Goal: Task Accomplishment & Management: Manage account settings

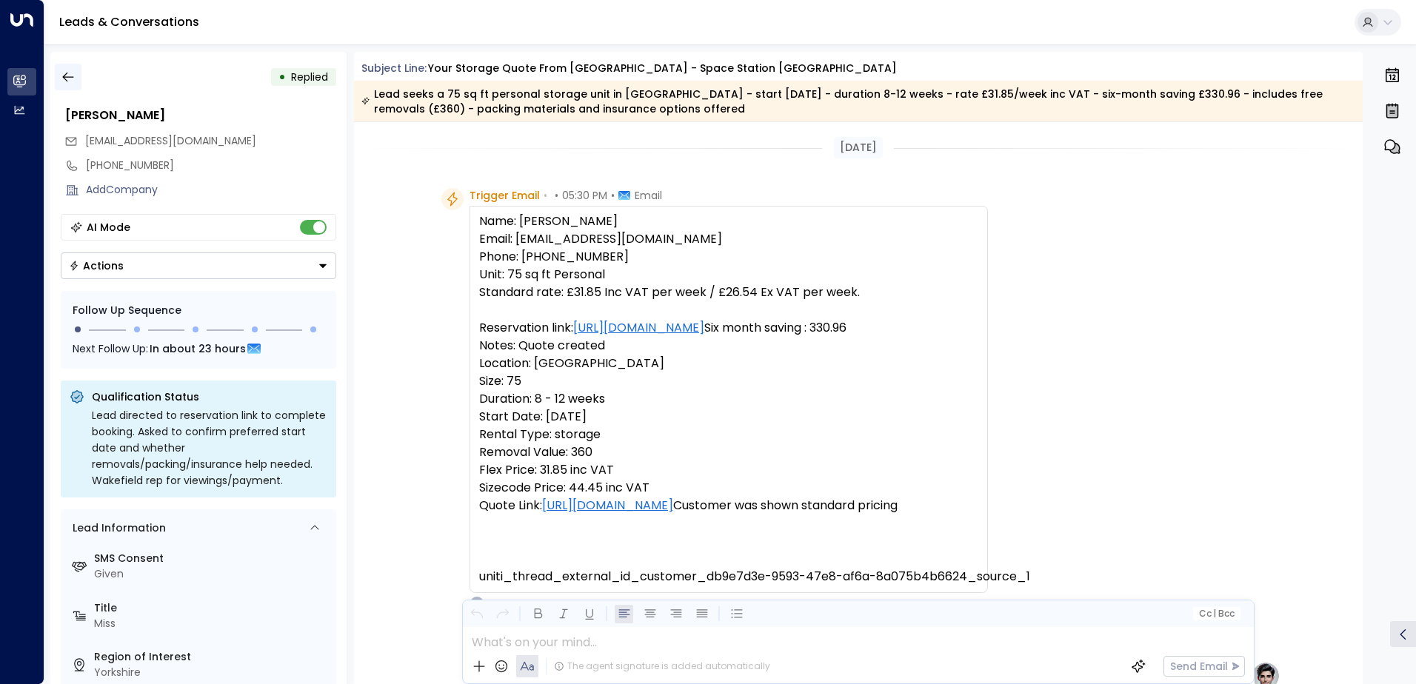
scroll to position [528, 0]
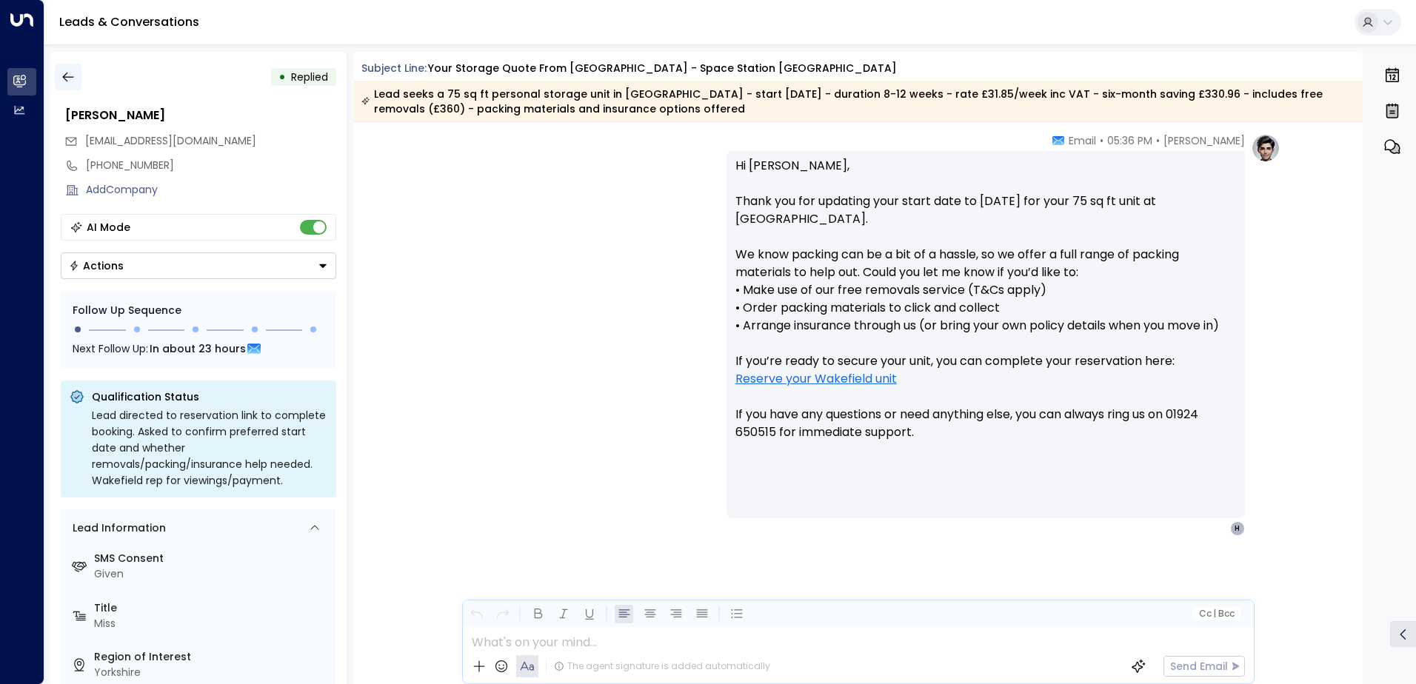
click at [67, 78] on icon "button" at bounding box center [68, 77] width 15 height 15
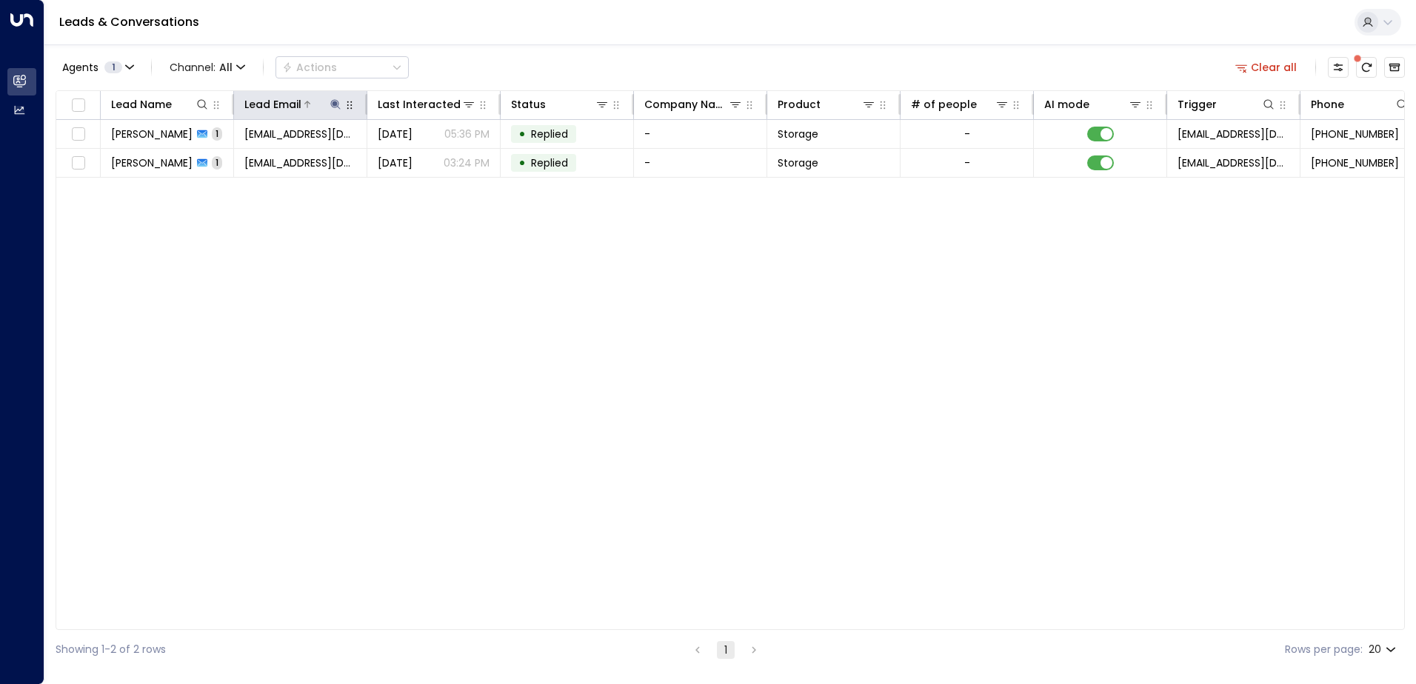
click at [336, 101] on icon at bounding box center [336, 104] width 12 height 12
click at [423, 153] on icon "button" at bounding box center [428, 159] width 12 height 12
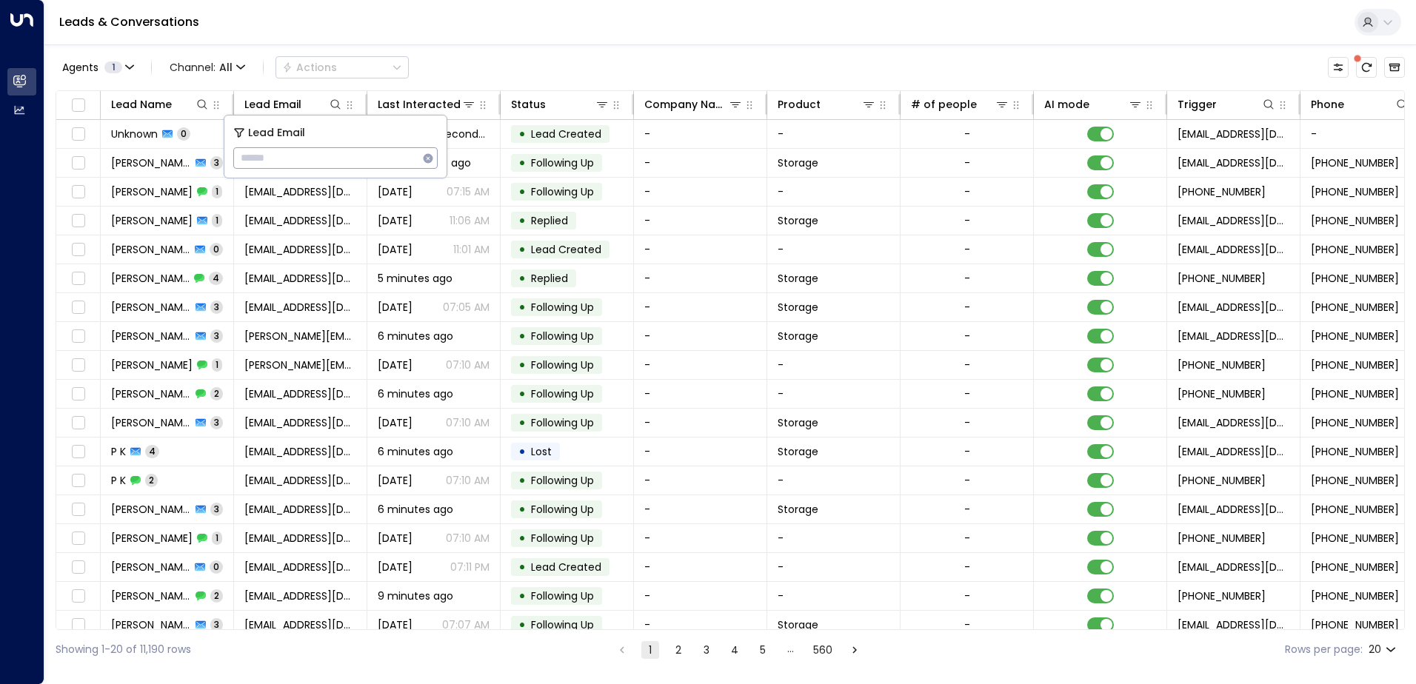
type input "**********"
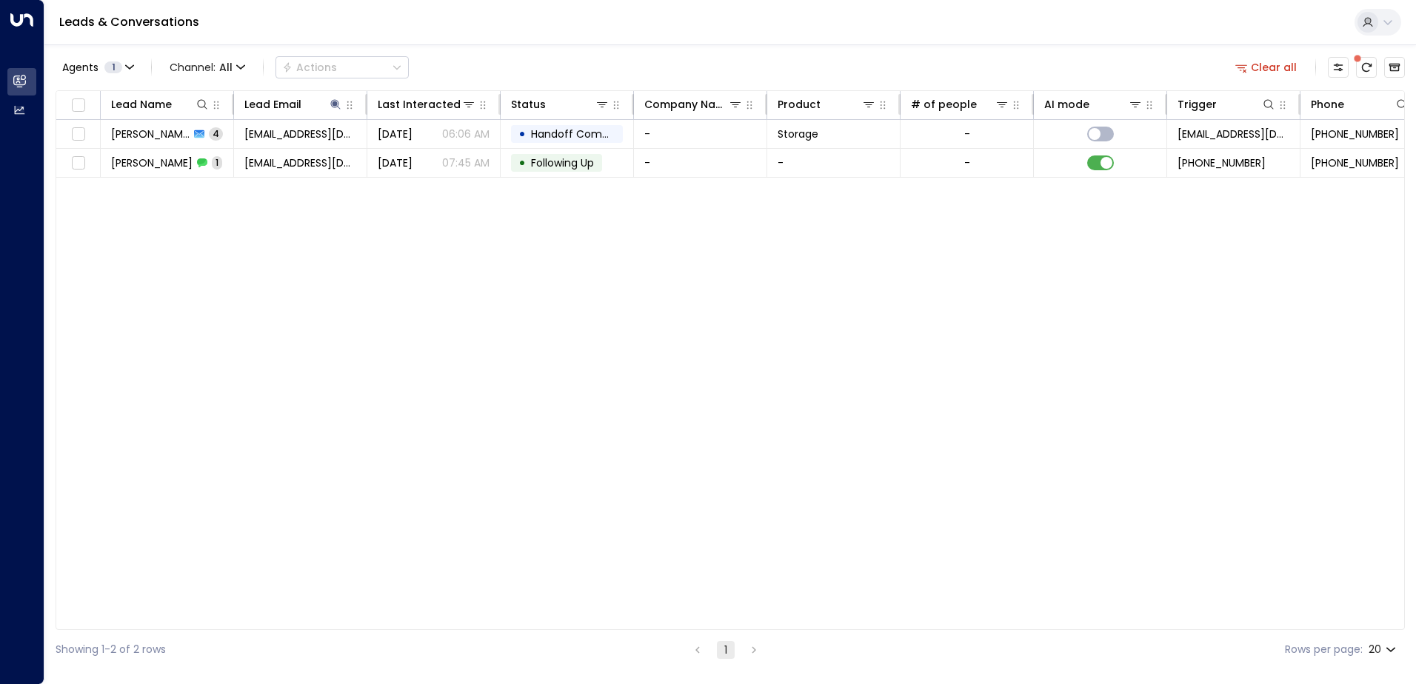
click at [566, 35] on div "Leads & Conversations" at bounding box center [729, 22] width 1371 height 45
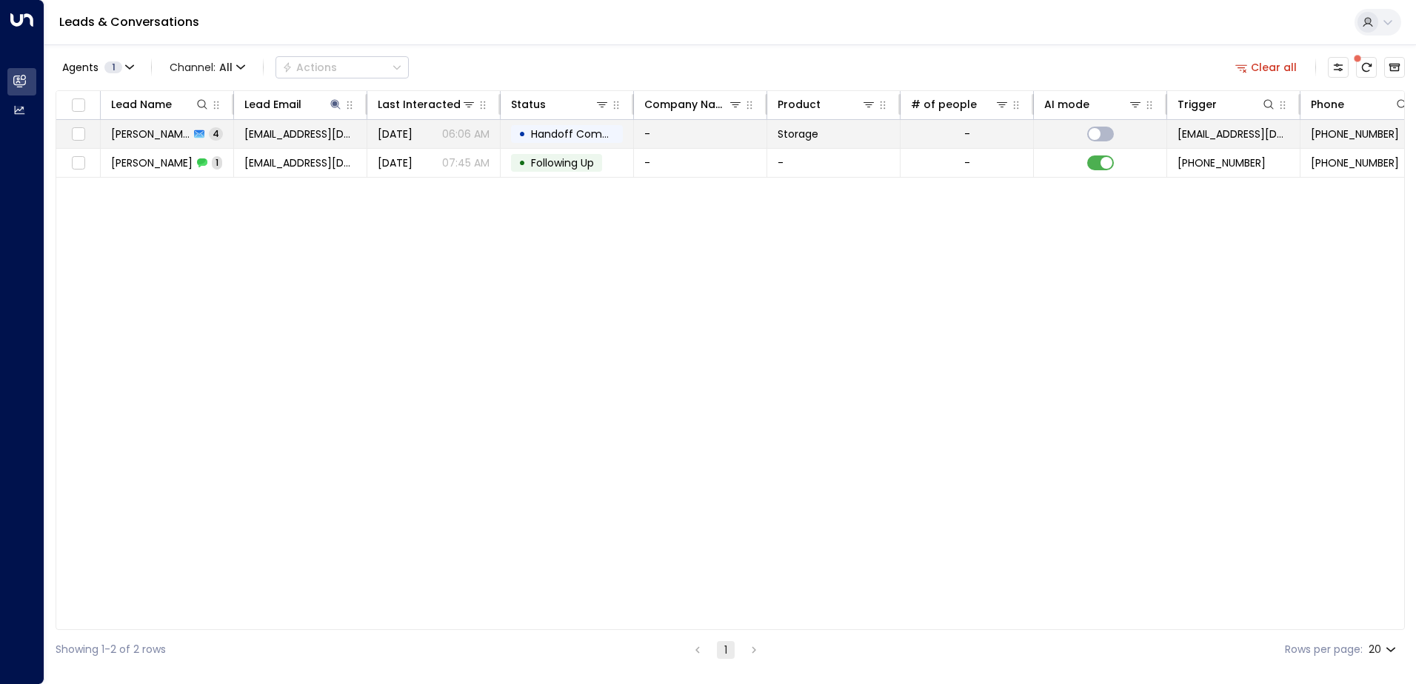
click at [156, 138] on span "[PERSON_NAME]" at bounding box center [150, 134] width 78 height 15
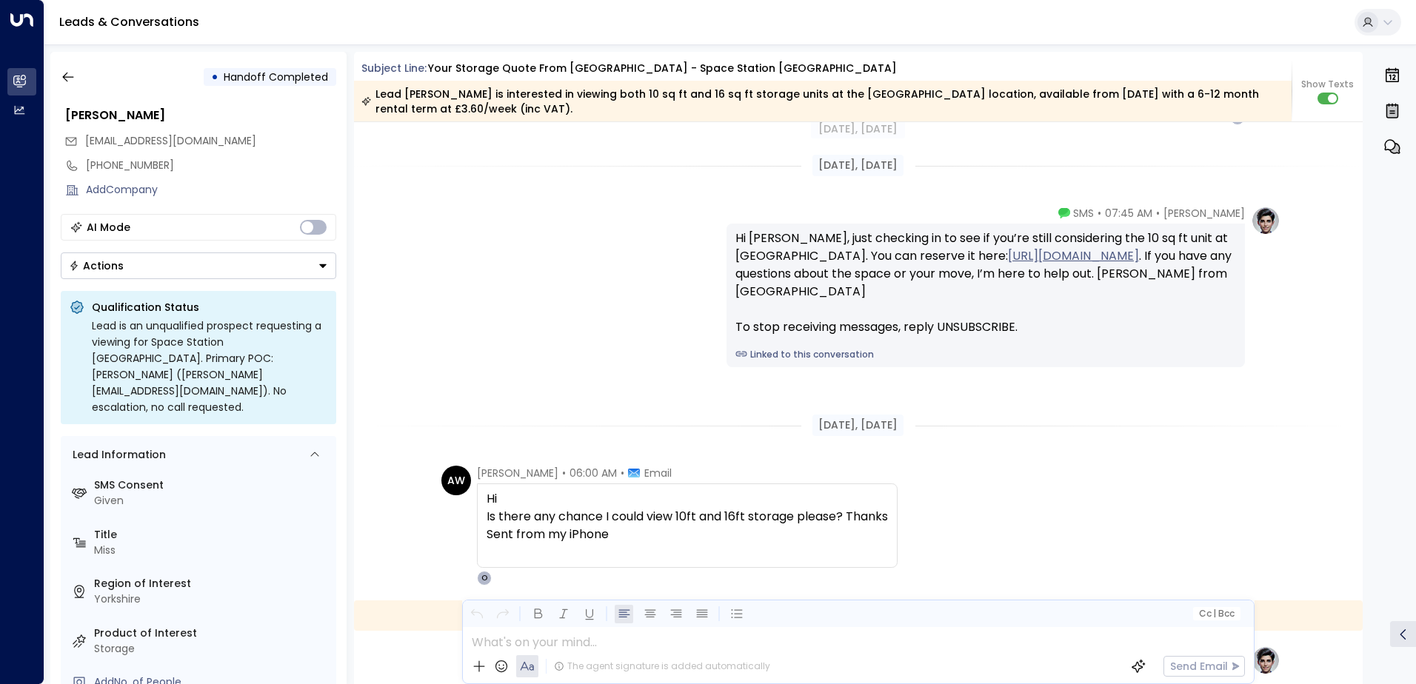
scroll to position [1793, 0]
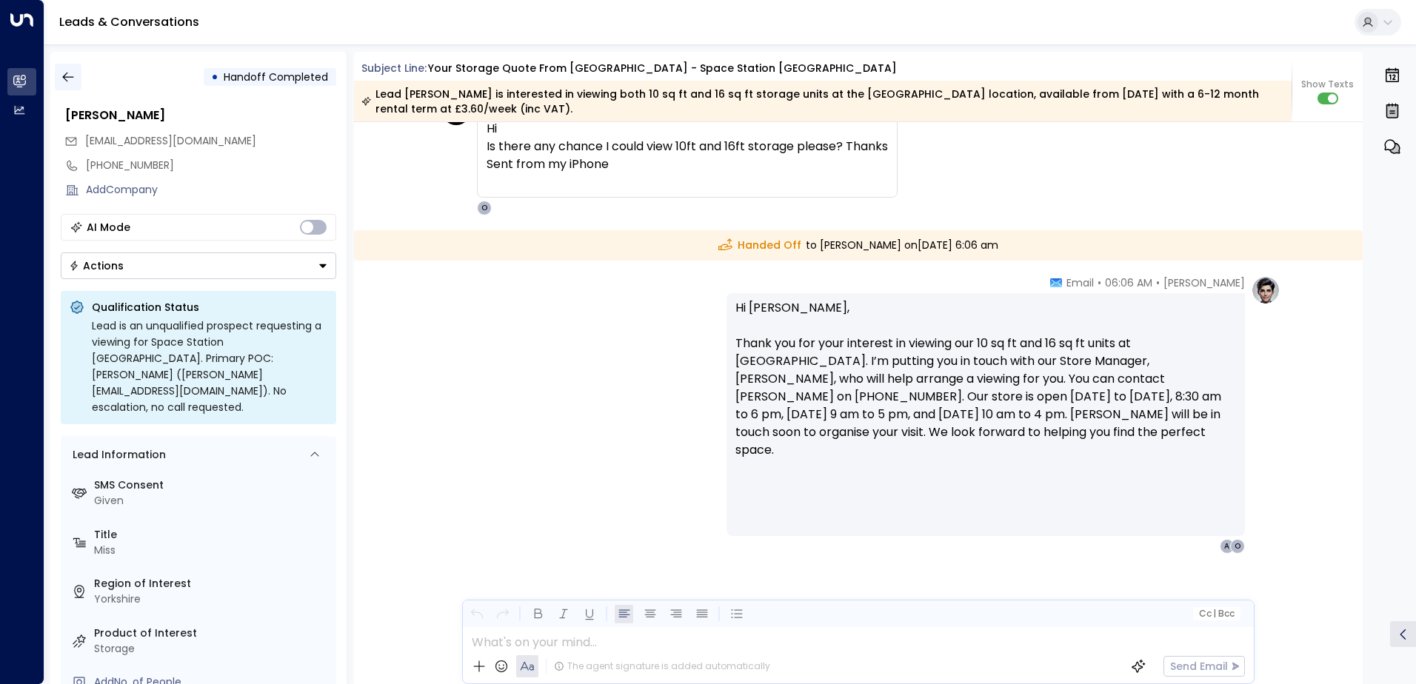
click at [69, 78] on icon "button" at bounding box center [68, 77] width 15 height 15
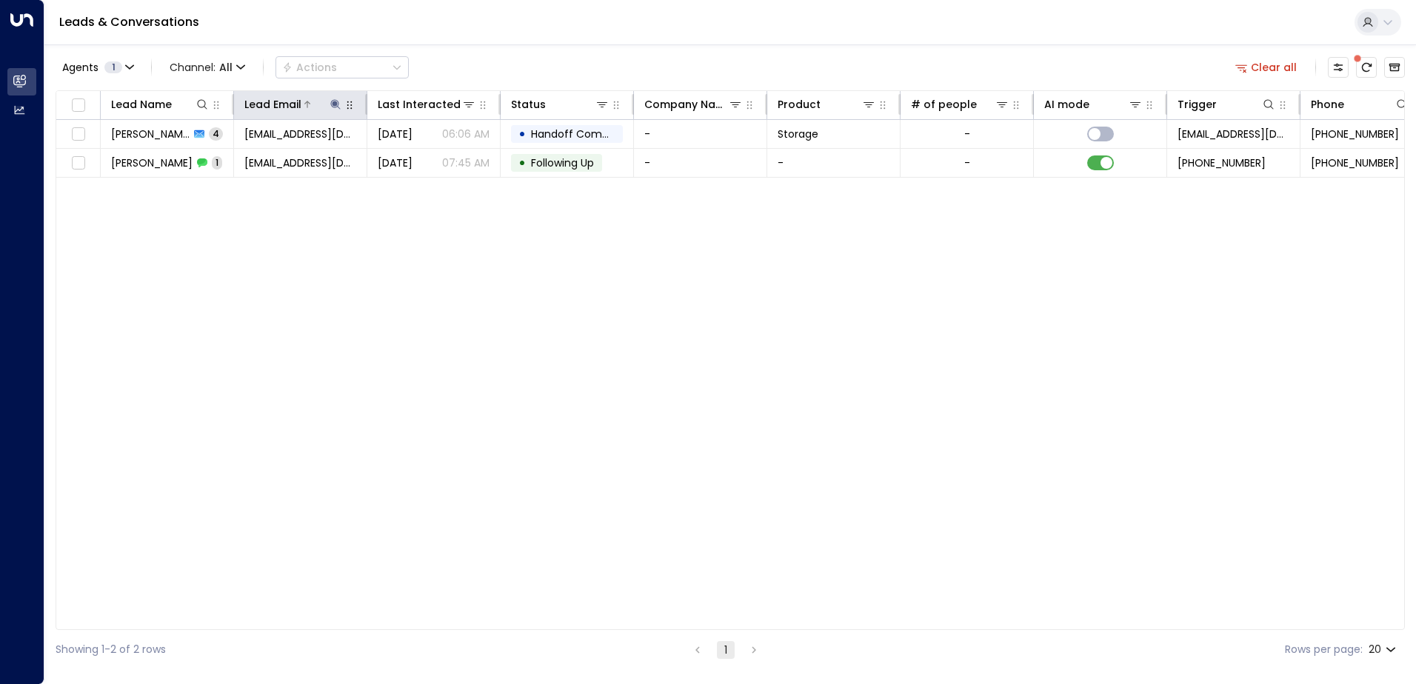
click at [332, 104] on icon at bounding box center [336, 104] width 12 height 12
click at [428, 158] on icon "button" at bounding box center [428, 159] width 12 height 12
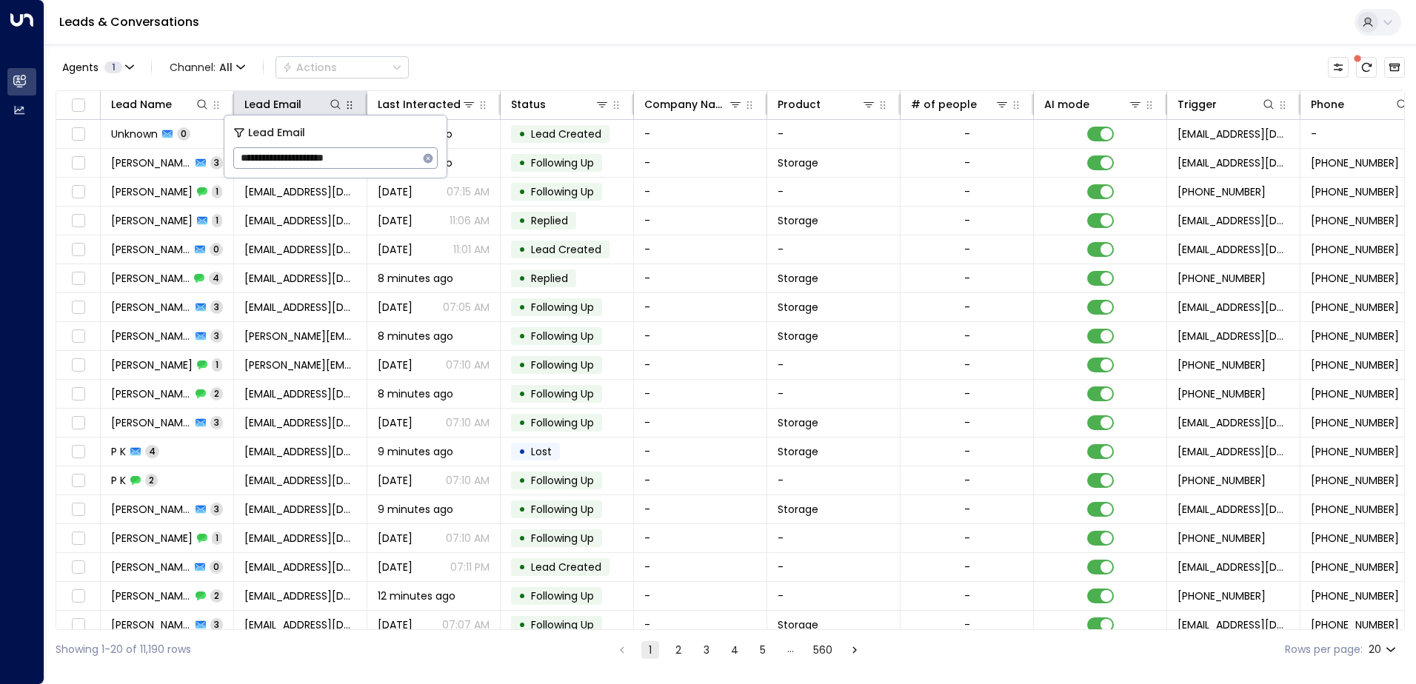
click at [418, 35] on div "Leads & Conversations" at bounding box center [729, 22] width 1371 height 45
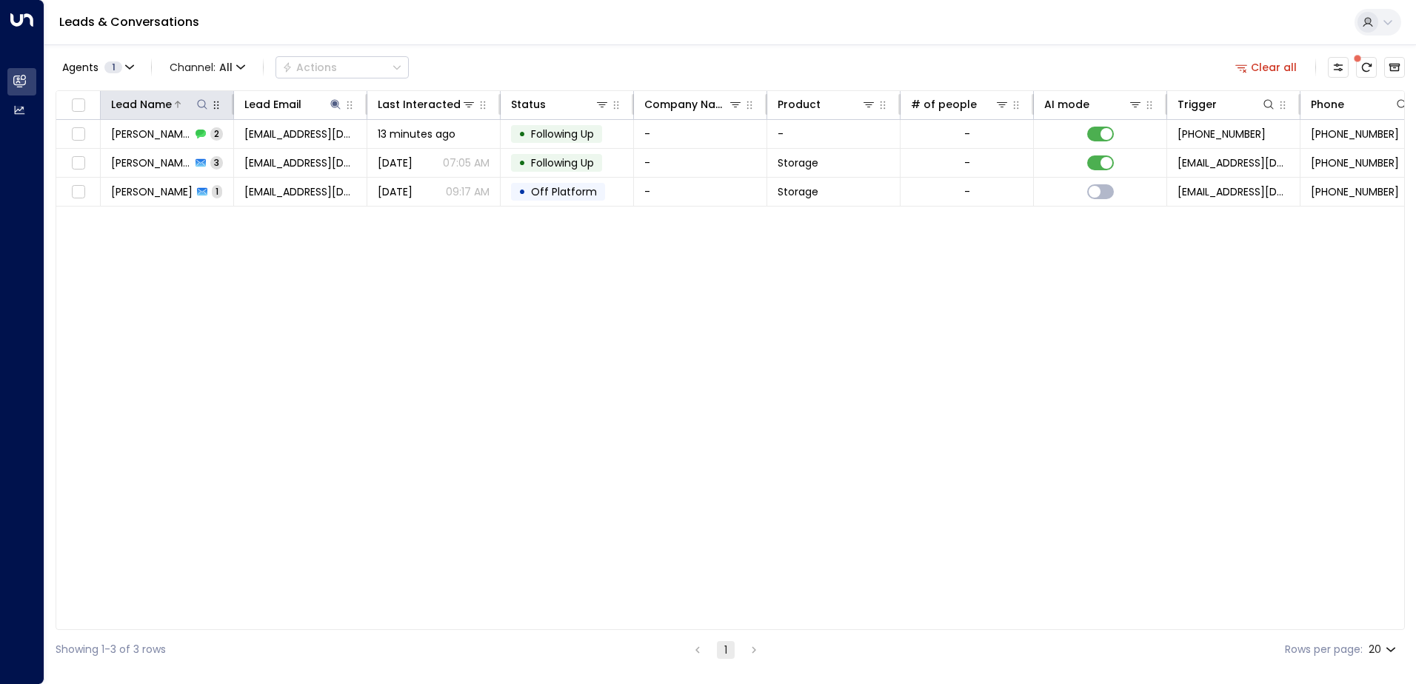
click at [162, 138] on span "[PERSON_NAME]" at bounding box center [151, 134] width 80 height 15
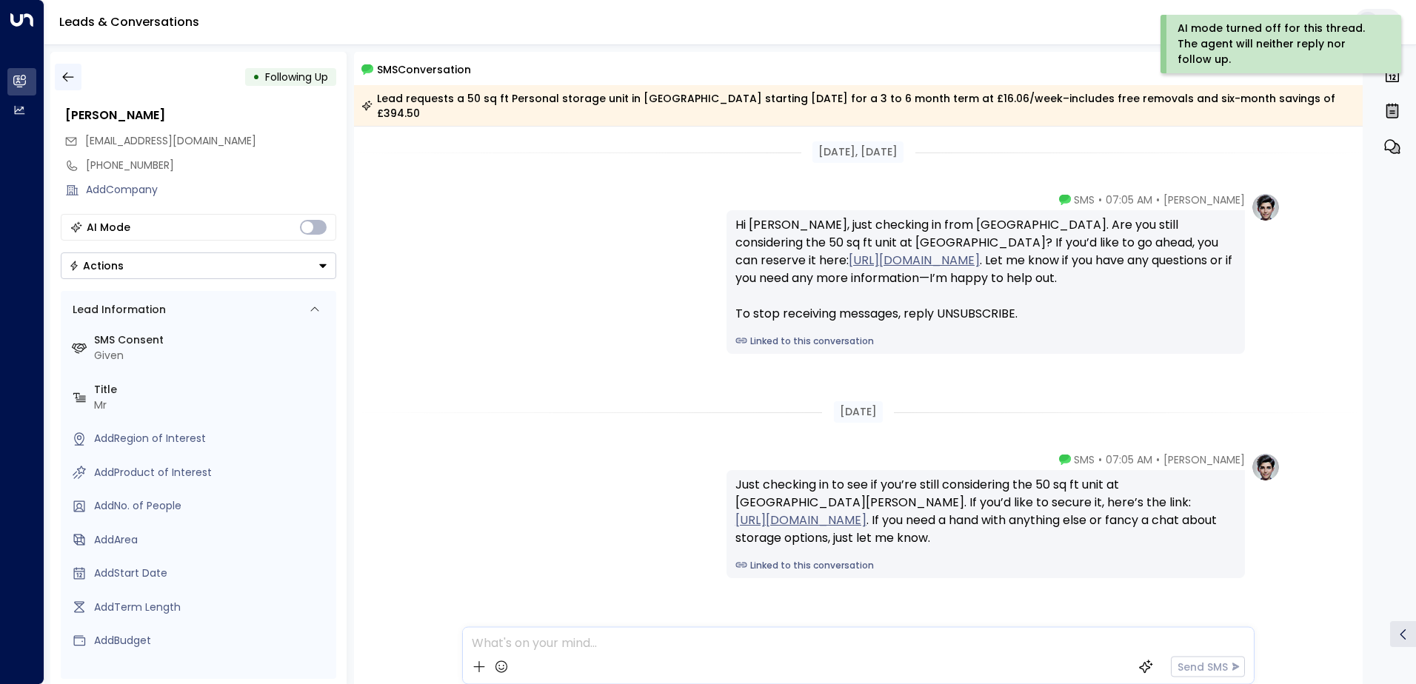
click at [64, 76] on icon "button" at bounding box center [67, 78] width 11 height 10
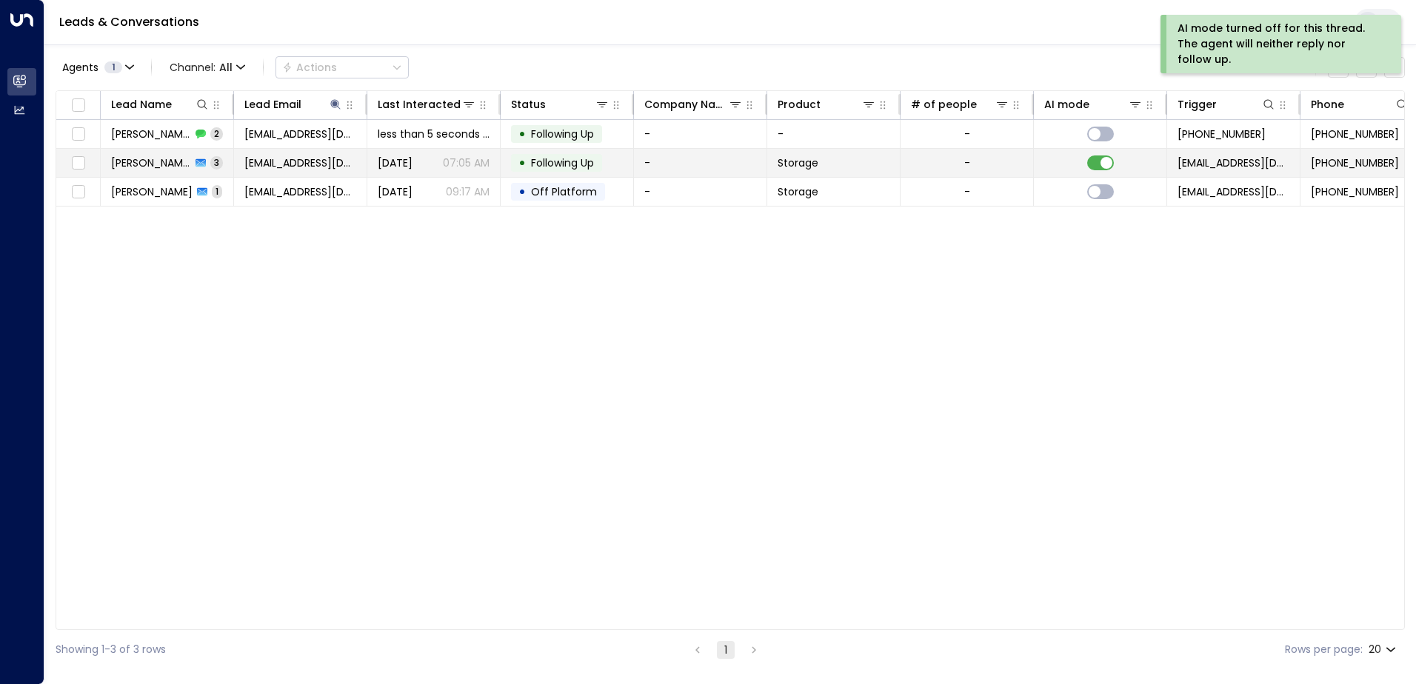
click at [144, 164] on span "[PERSON_NAME]" at bounding box center [151, 163] width 80 height 15
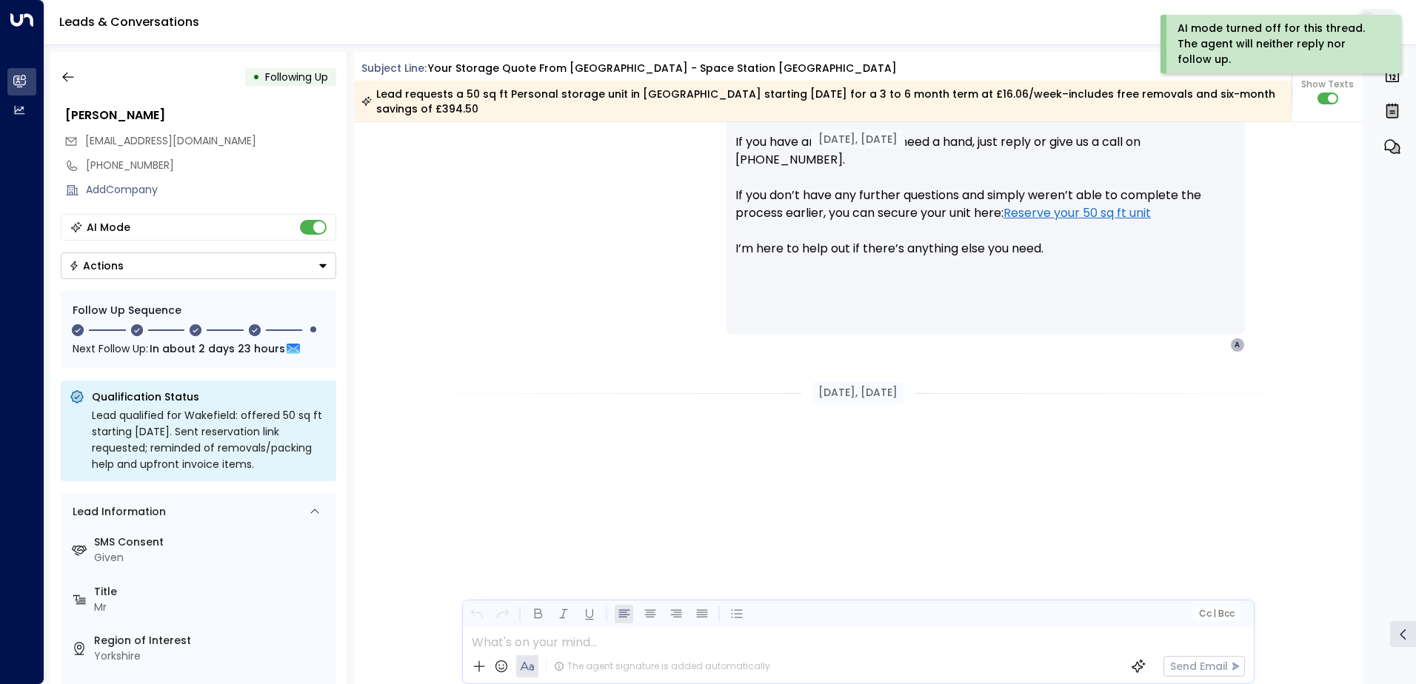
scroll to position [445, 0]
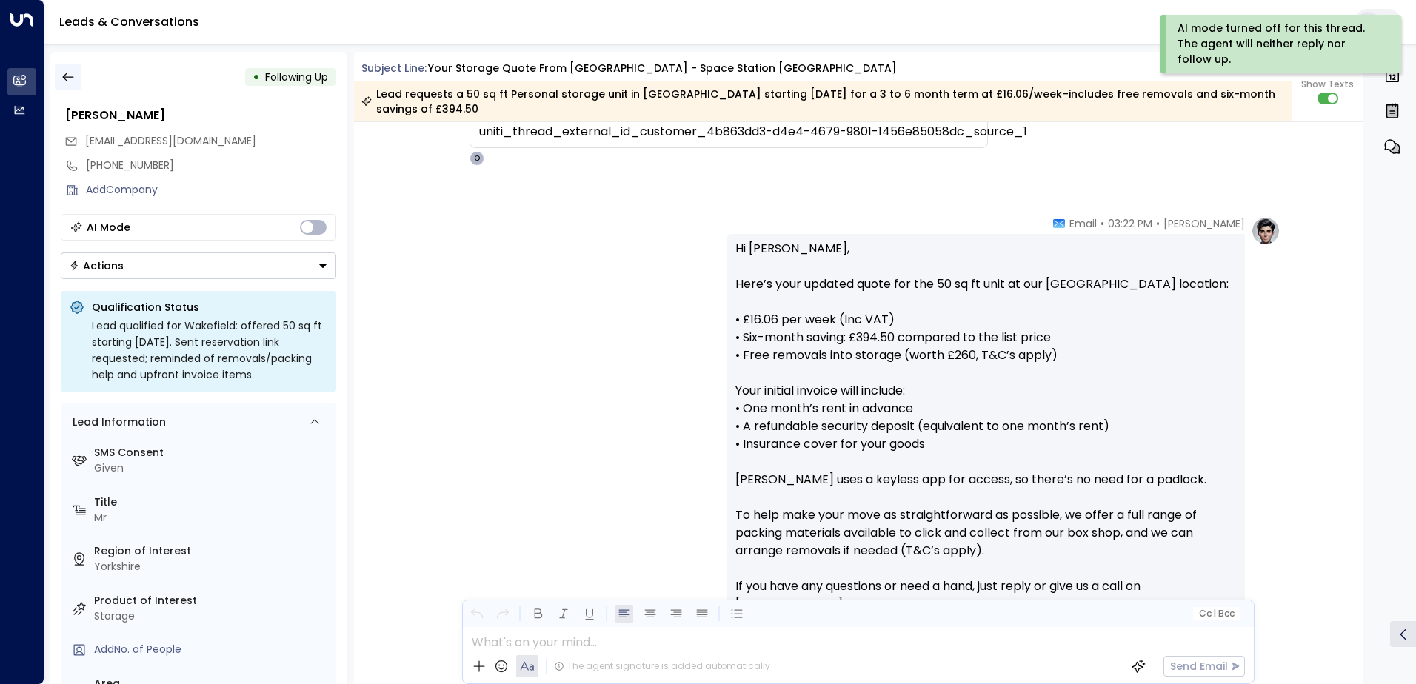
click at [66, 76] on icon "button" at bounding box center [68, 77] width 15 height 15
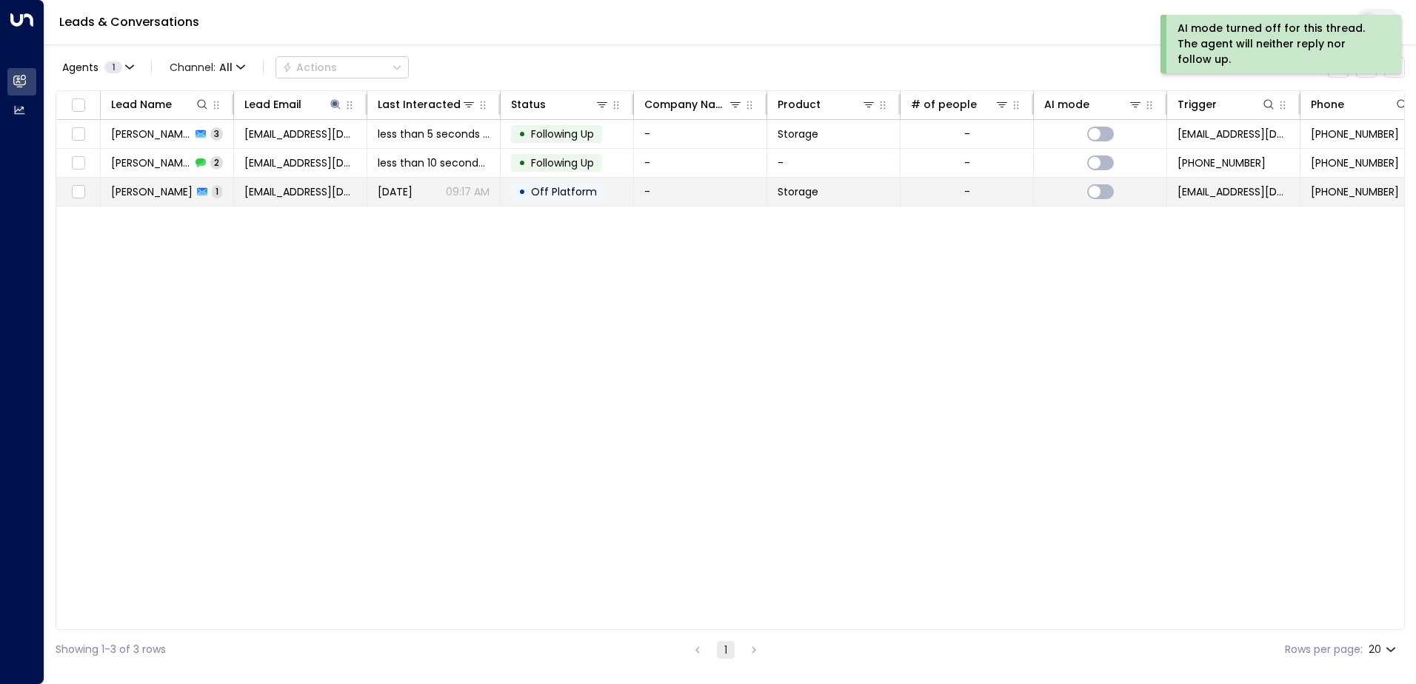
click at [200, 191] on icon at bounding box center [202, 192] width 10 height 10
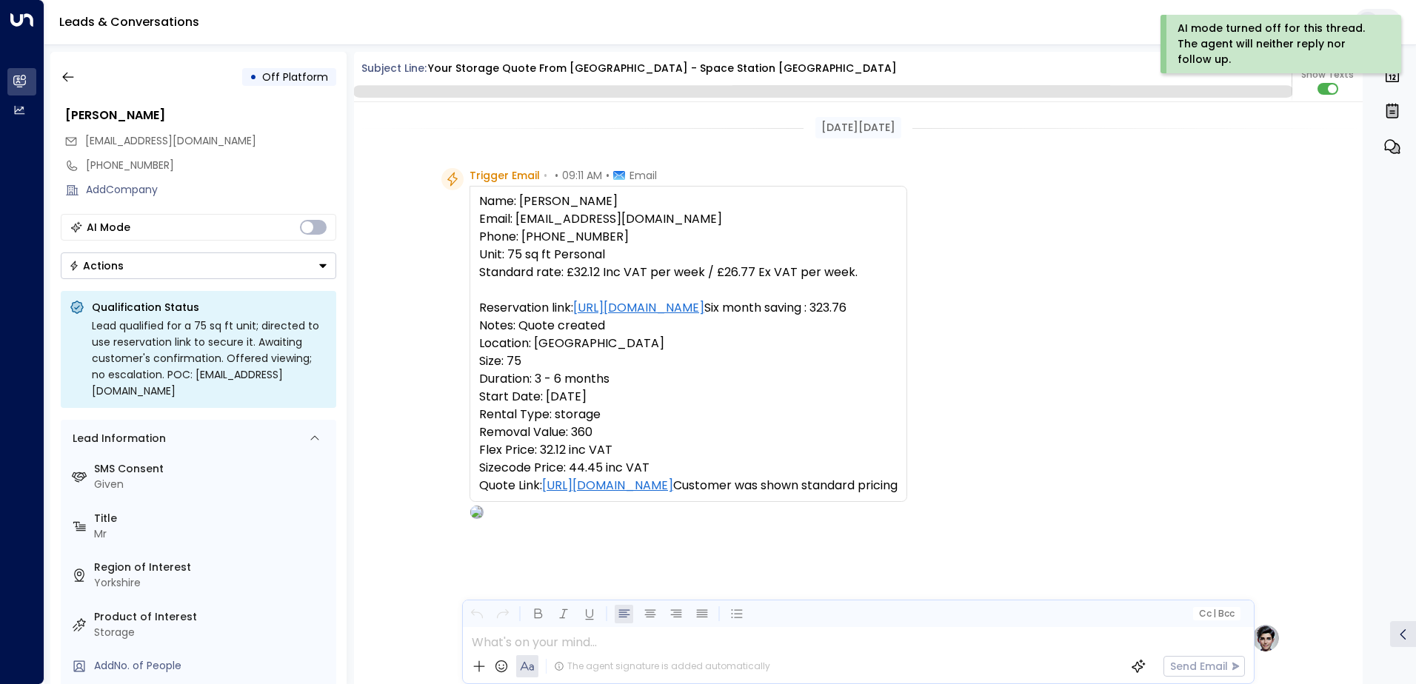
scroll to position [410, 0]
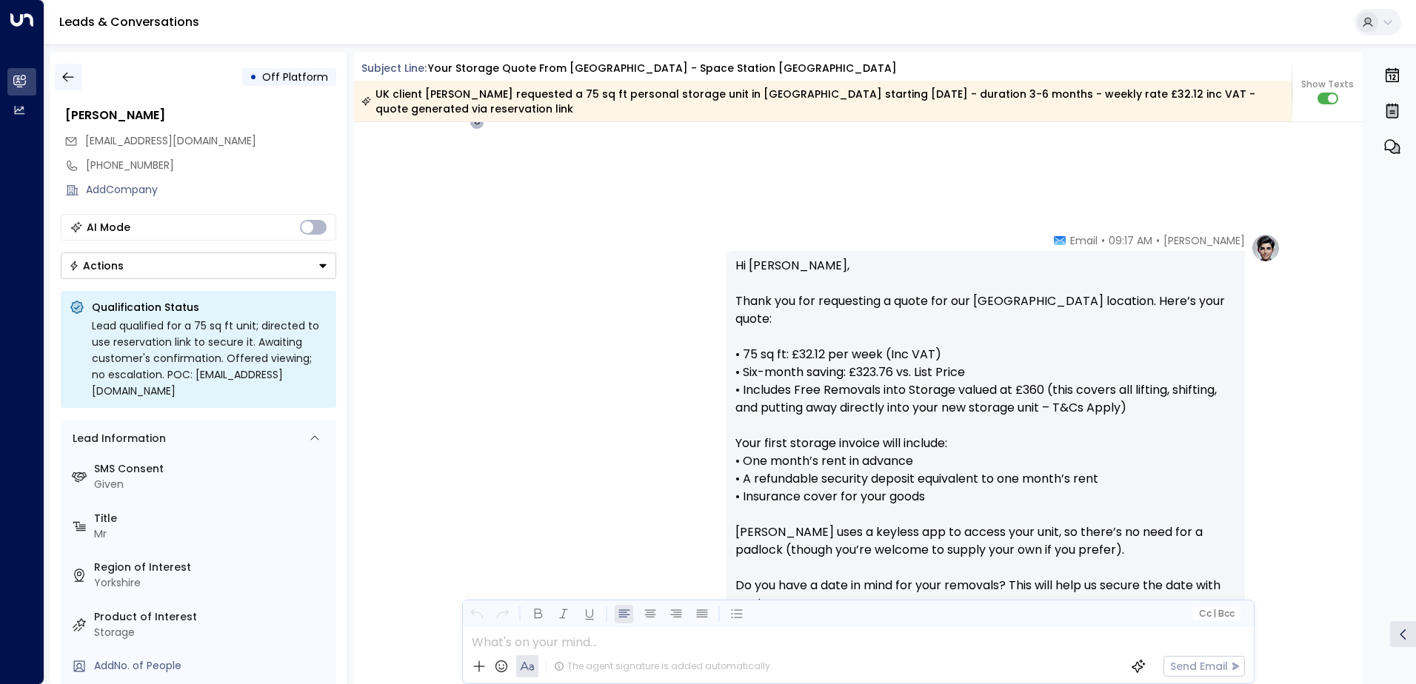
click at [66, 77] on icon "button" at bounding box center [67, 78] width 11 height 10
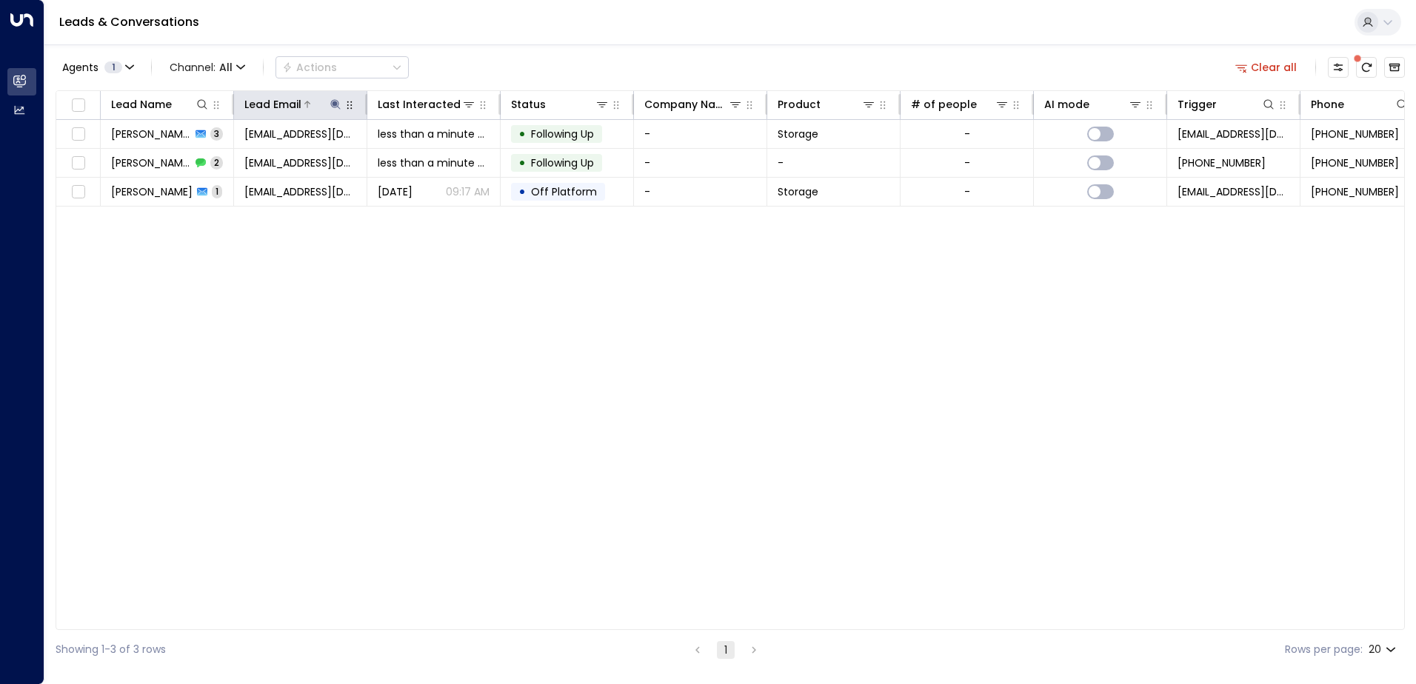
click at [330, 101] on icon at bounding box center [336, 104] width 12 height 12
click at [430, 158] on icon "button" at bounding box center [429, 158] width 10 height 10
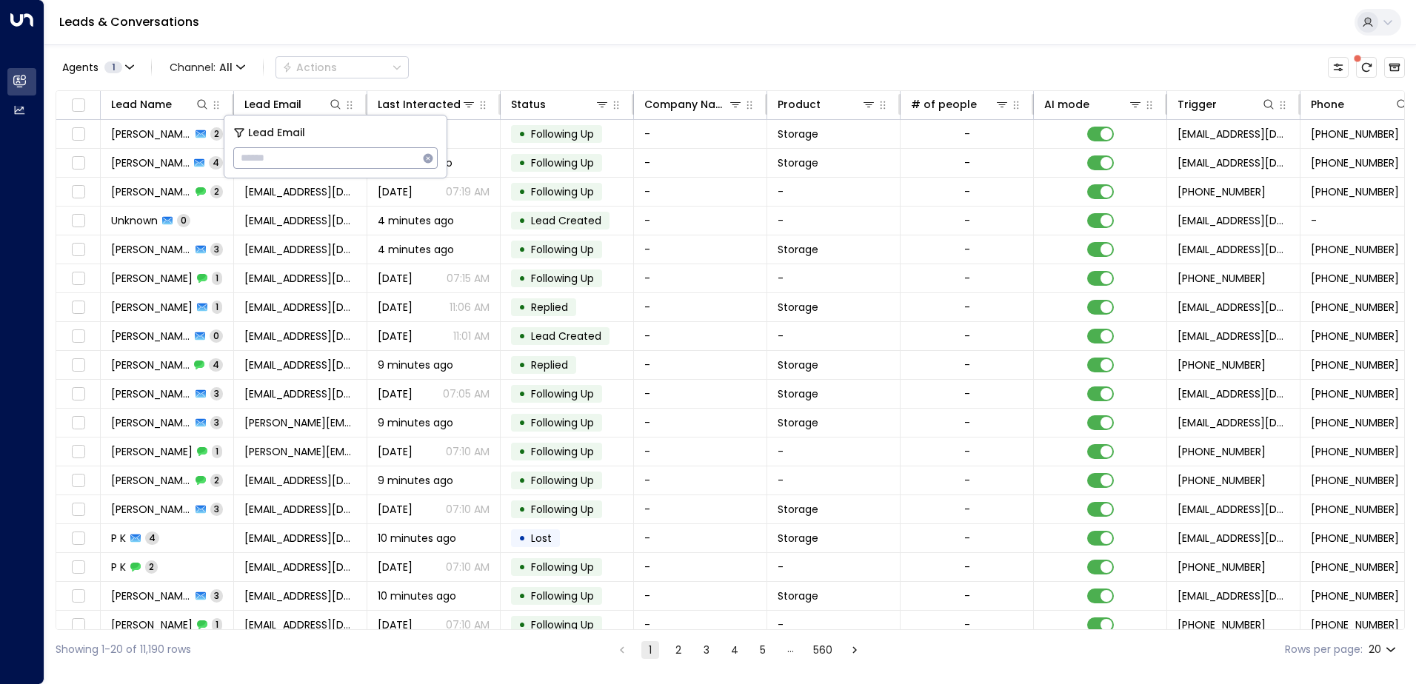
type input "**********"
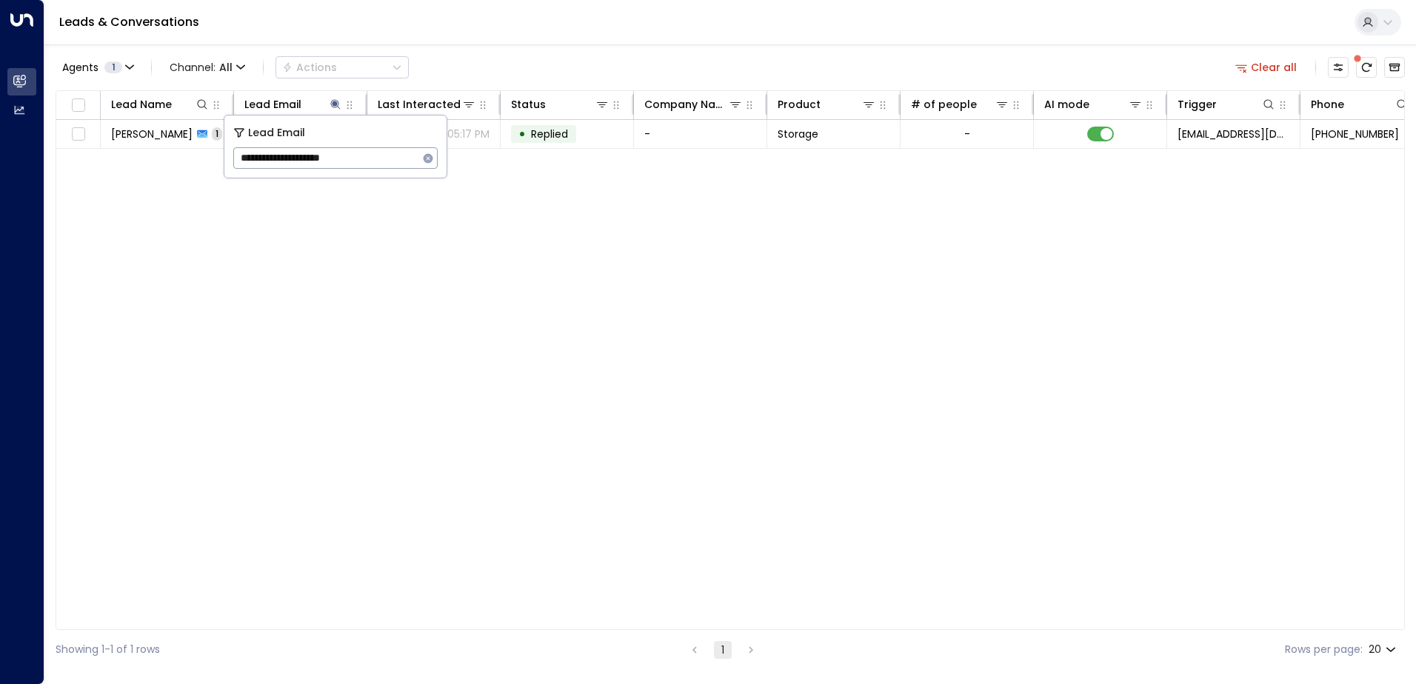
click at [370, 29] on div "Leads & Conversations" at bounding box center [729, 22] width 1371 height 45
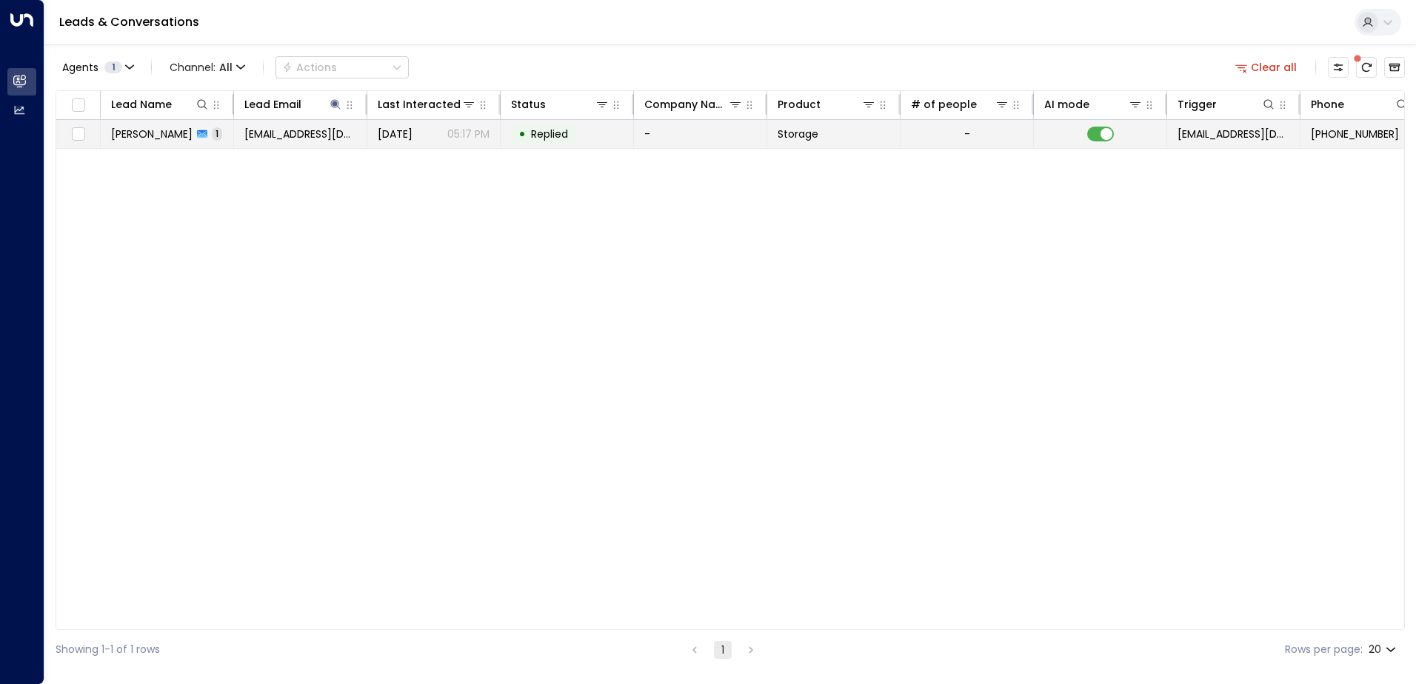
click at [272, 128] on span "[EMAIL_ADDRESS][DOMAIN_NAME]" at bounding box center [300, 134] width 112 height 15
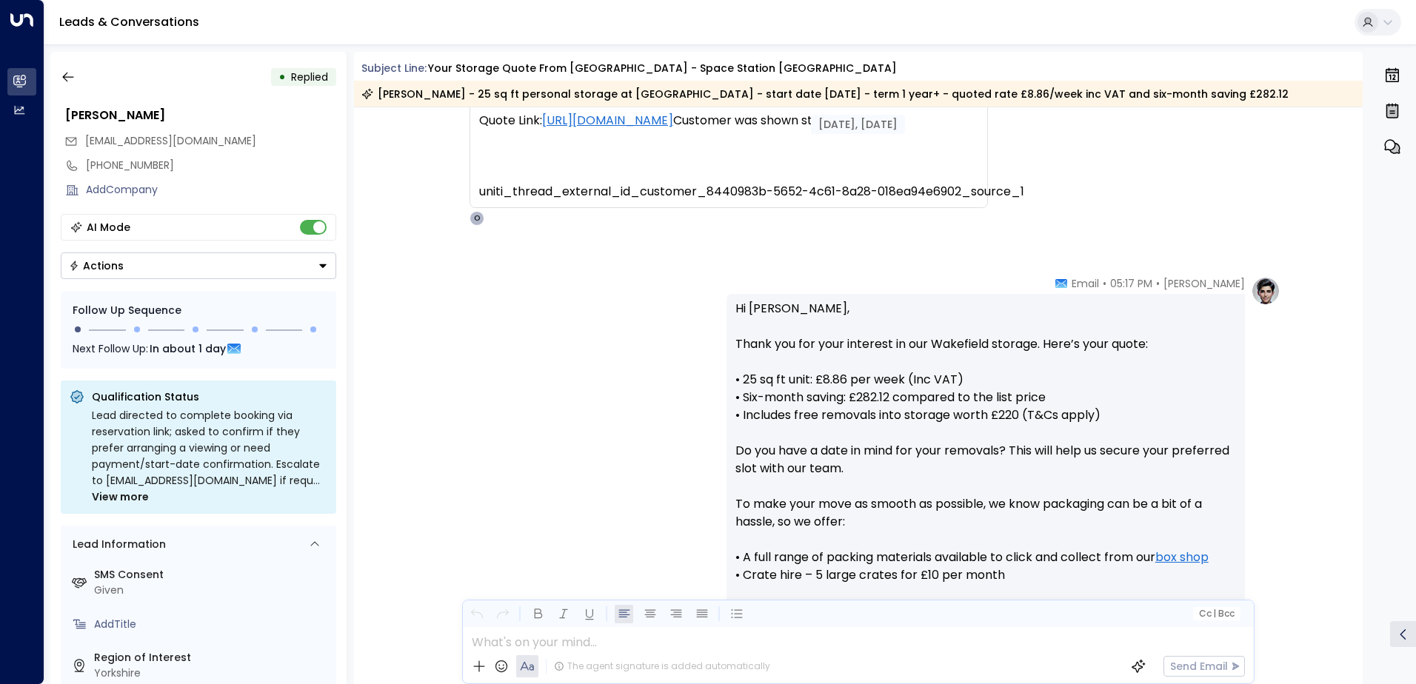
scroll to position [691, 0]
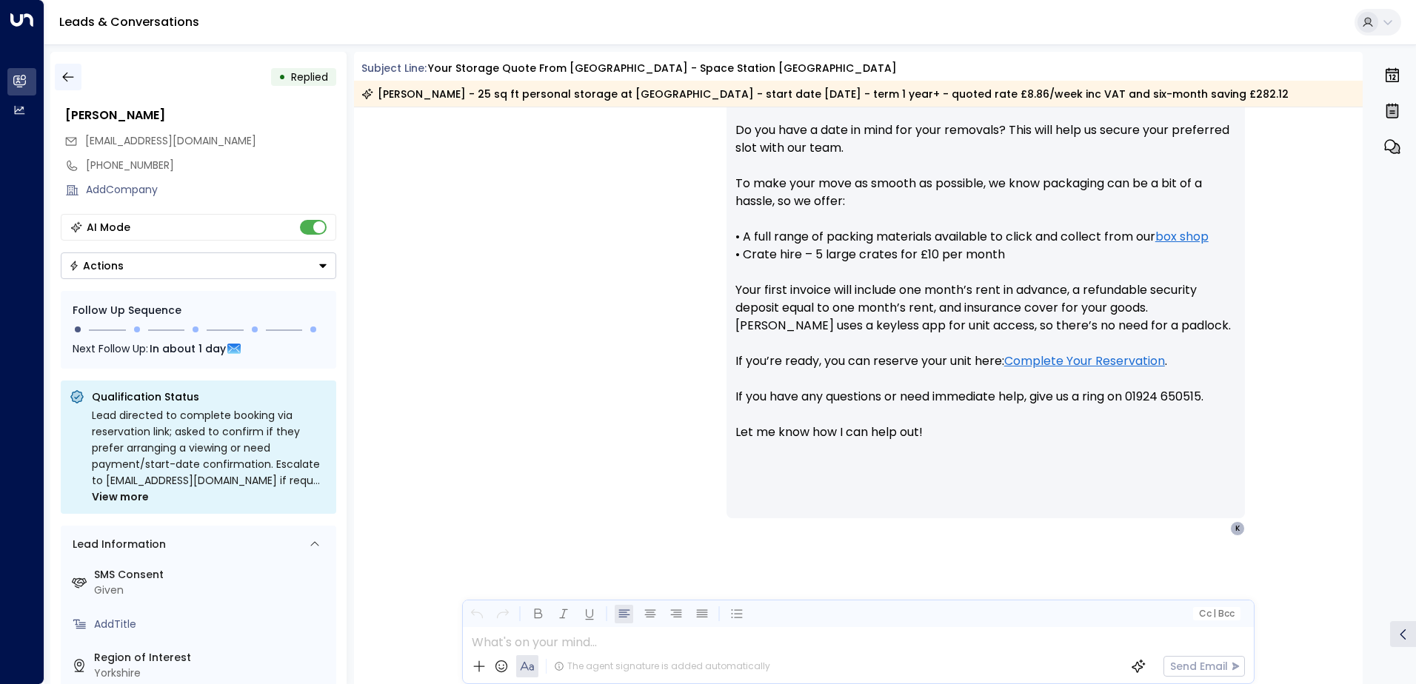
click at [70, 75] on icon "button" at bounding box center [68, 77] width 15 height 15
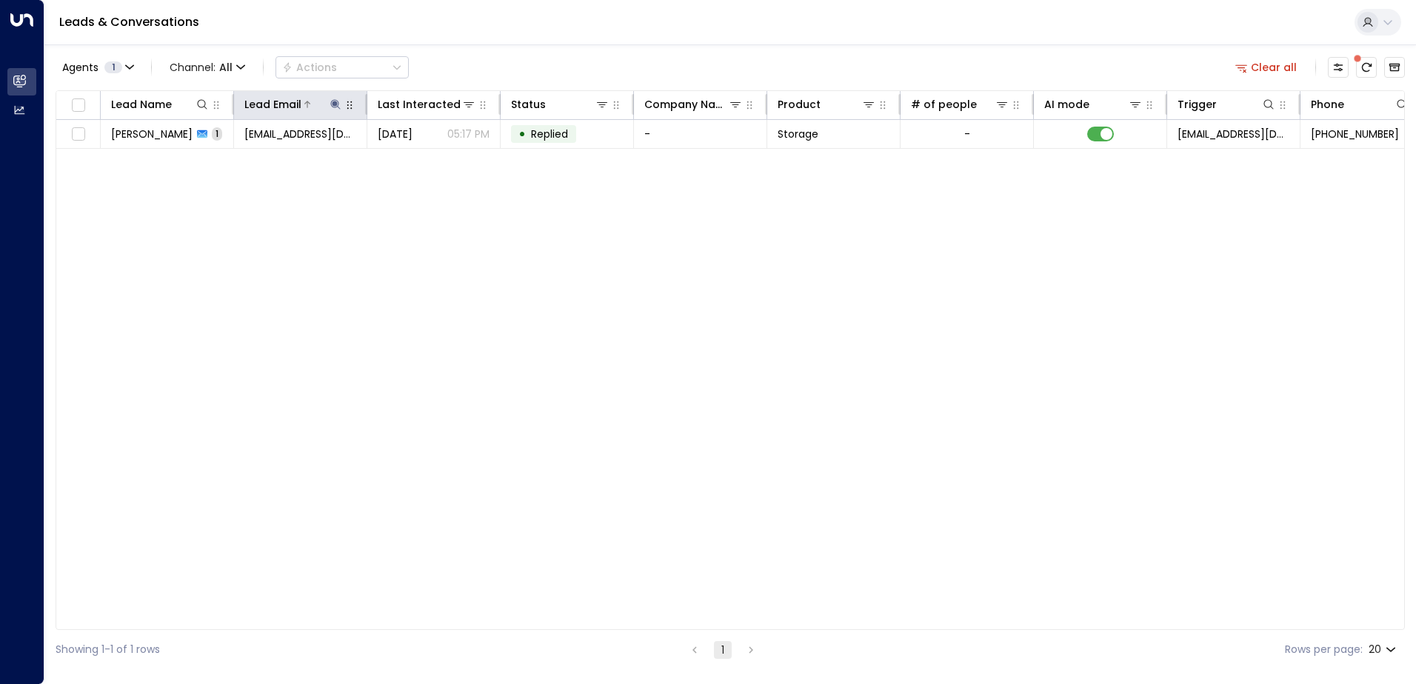
click at [338, 104] on icon at bounding box center [336, 104] width 12 height 12
click at [427, 157] on icon "button" at bounding box center [428, 159] width 12 height 12
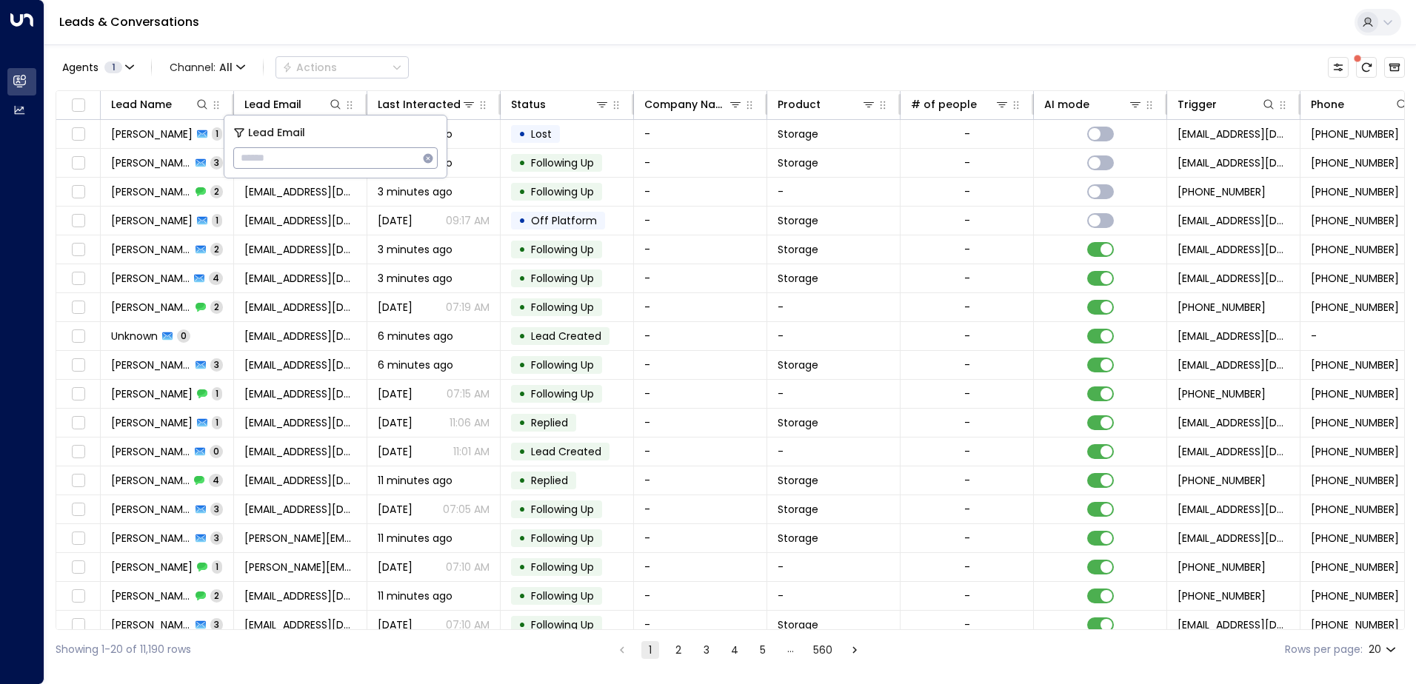
type input "**********"
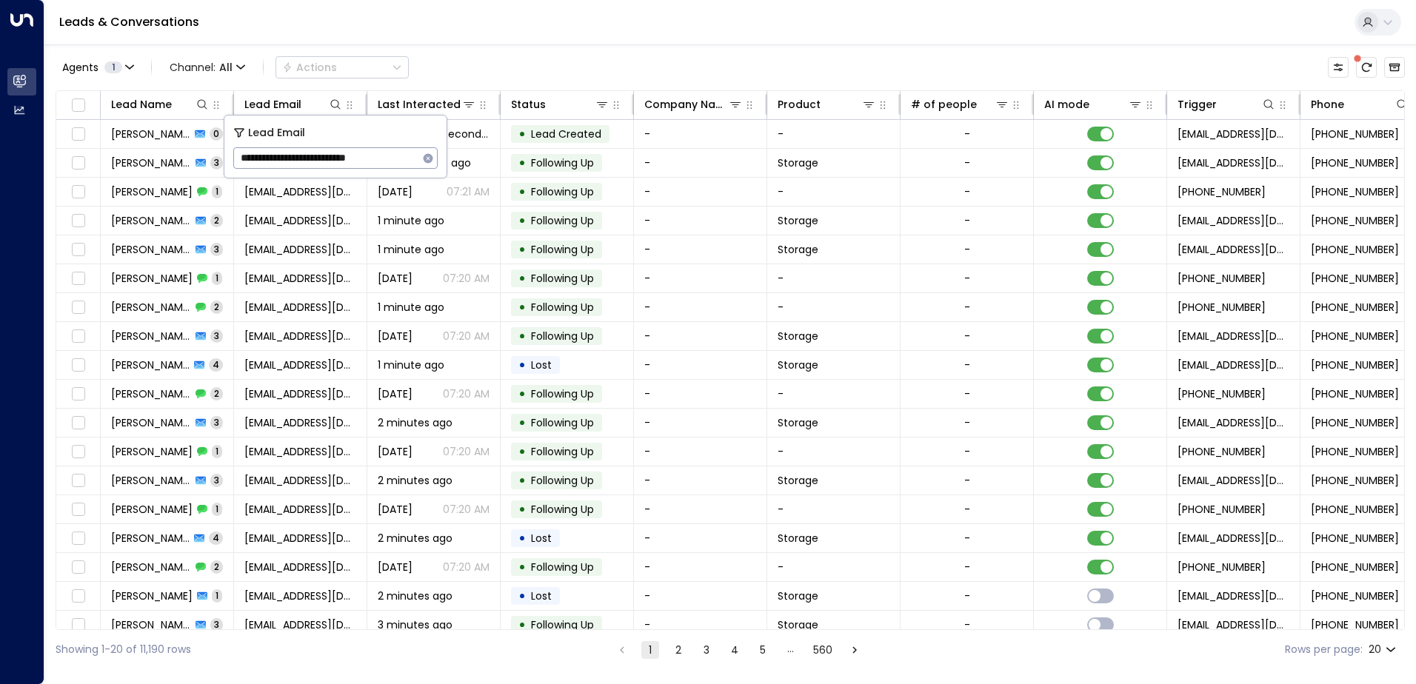
click at [436, 31] on div "Leads & Conversations" at bounding box center [729, 22] width 1371 height 45
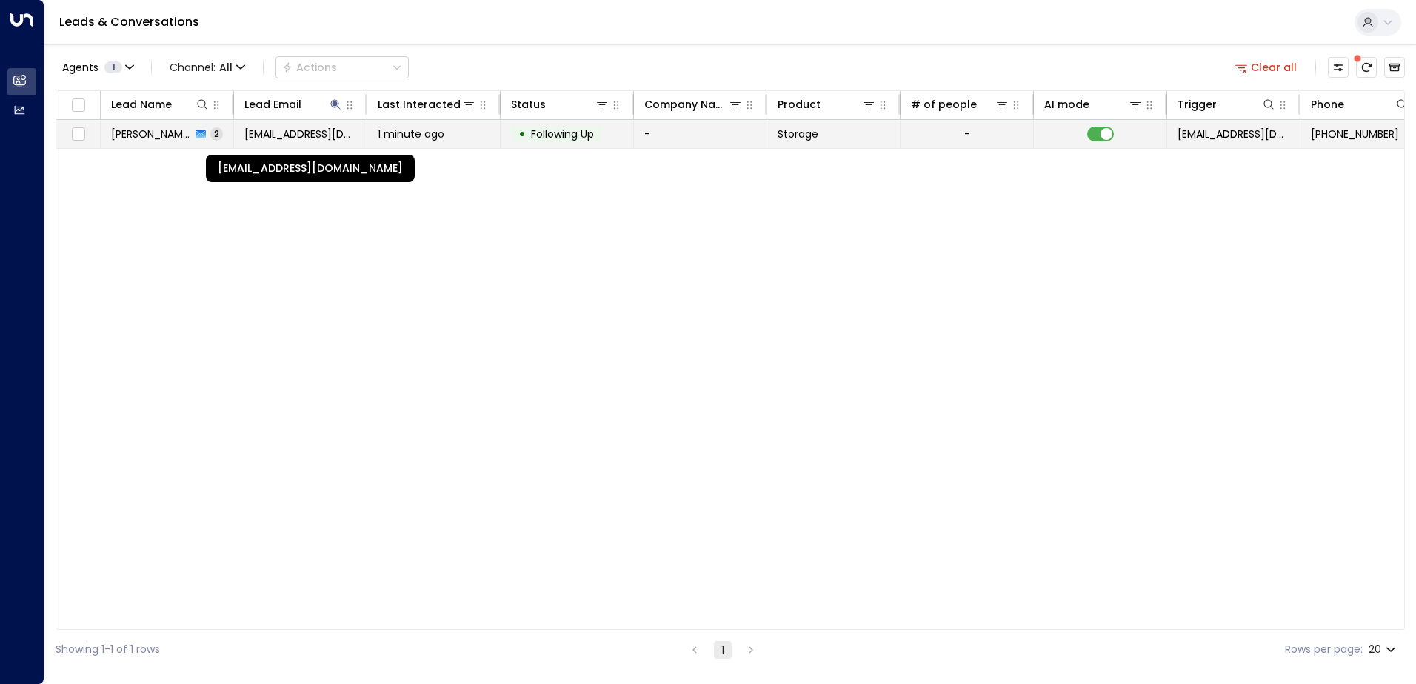
click at [275, 136] on span "[EMAIL_ADDRESS][DOMAIN_NAME]" at bounding box center [300, 134] width 112 height 15
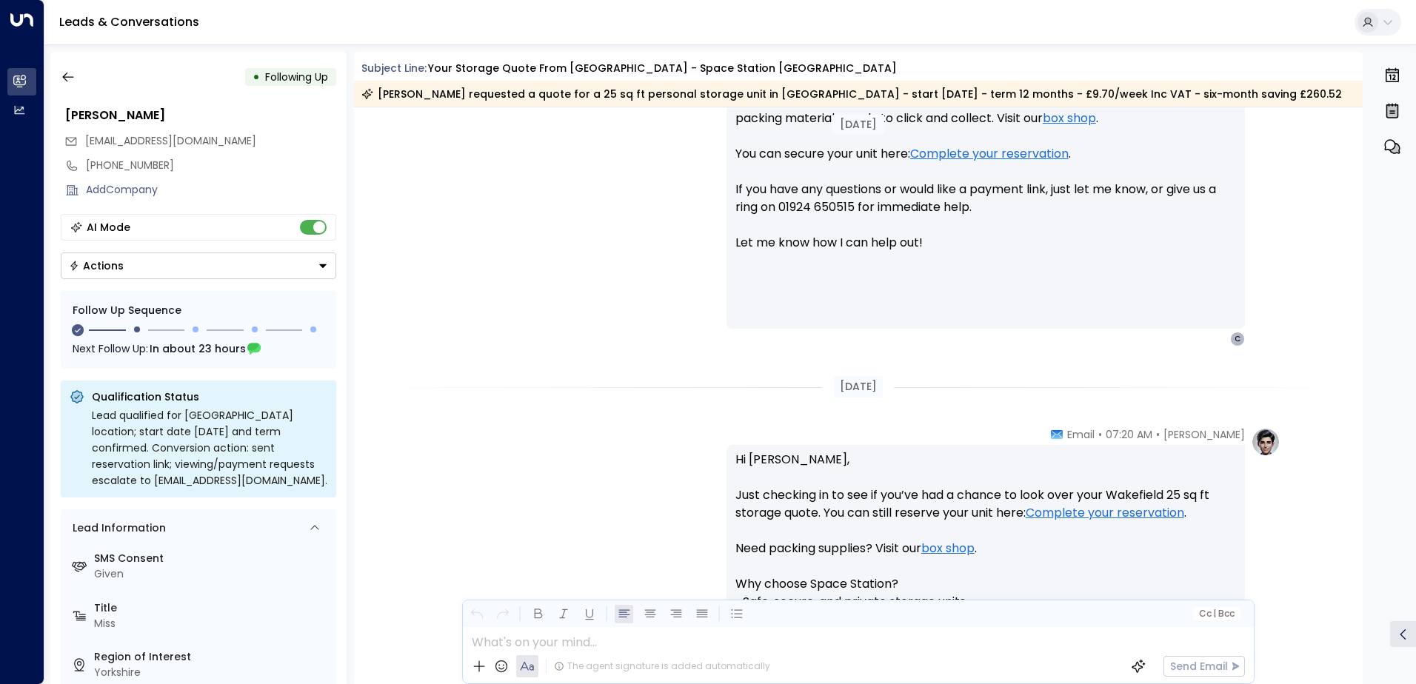
scroll to position [1032, 0]
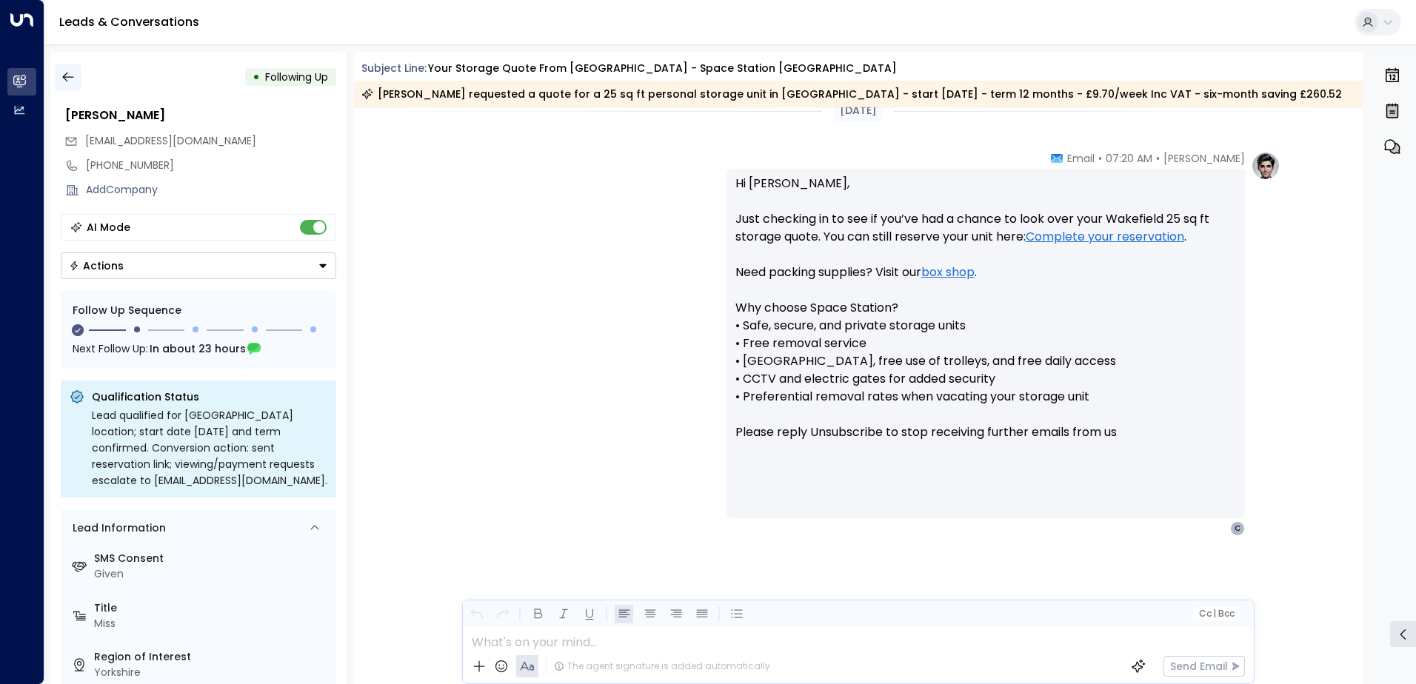
click at [74, 76] on icon "button" at bounding box center [68, 77] width 15 height 15
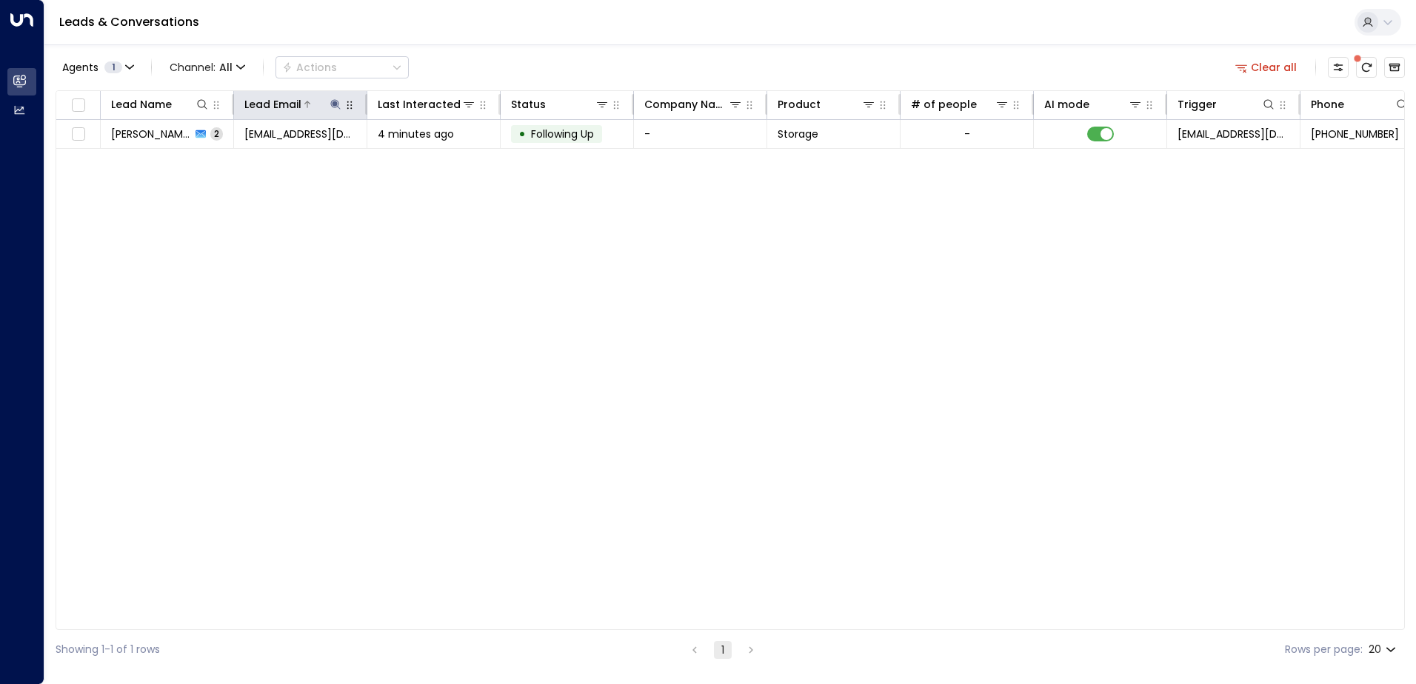
click at [329, 103] on button at bounding box center [335, 104] width 15 height 15
click at [426, 158] on icon "button" at bounding box center [429, 158] width 10 height 10
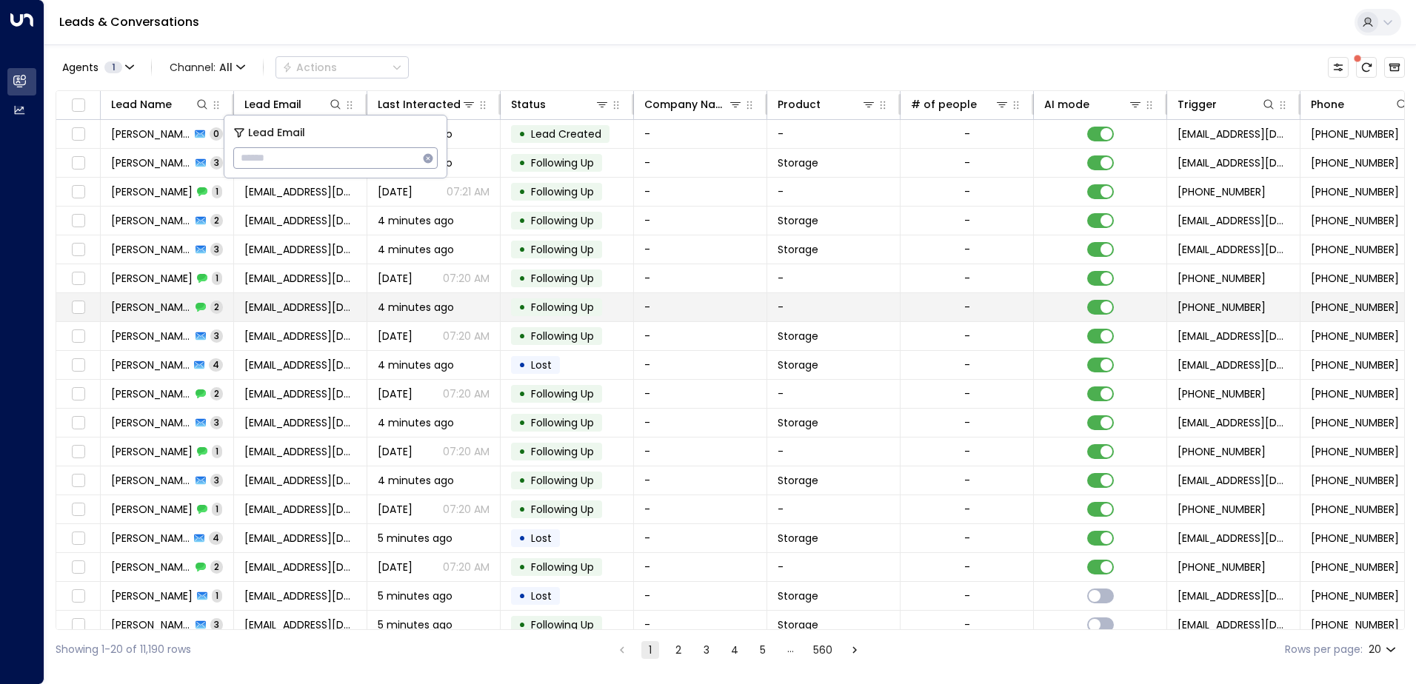
type input "**********"
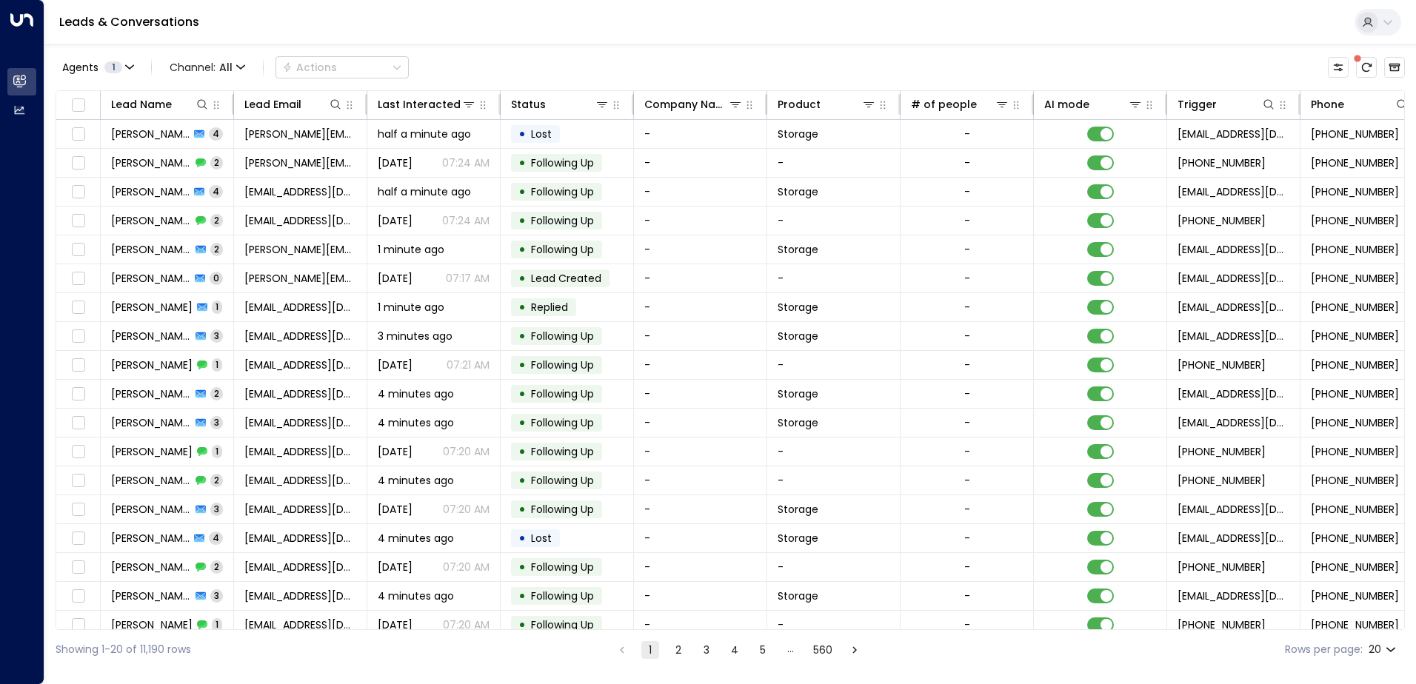
click at [365, 33] on div "Leads & Conversations" at bounding box center [729, 22] width 1371 height 45
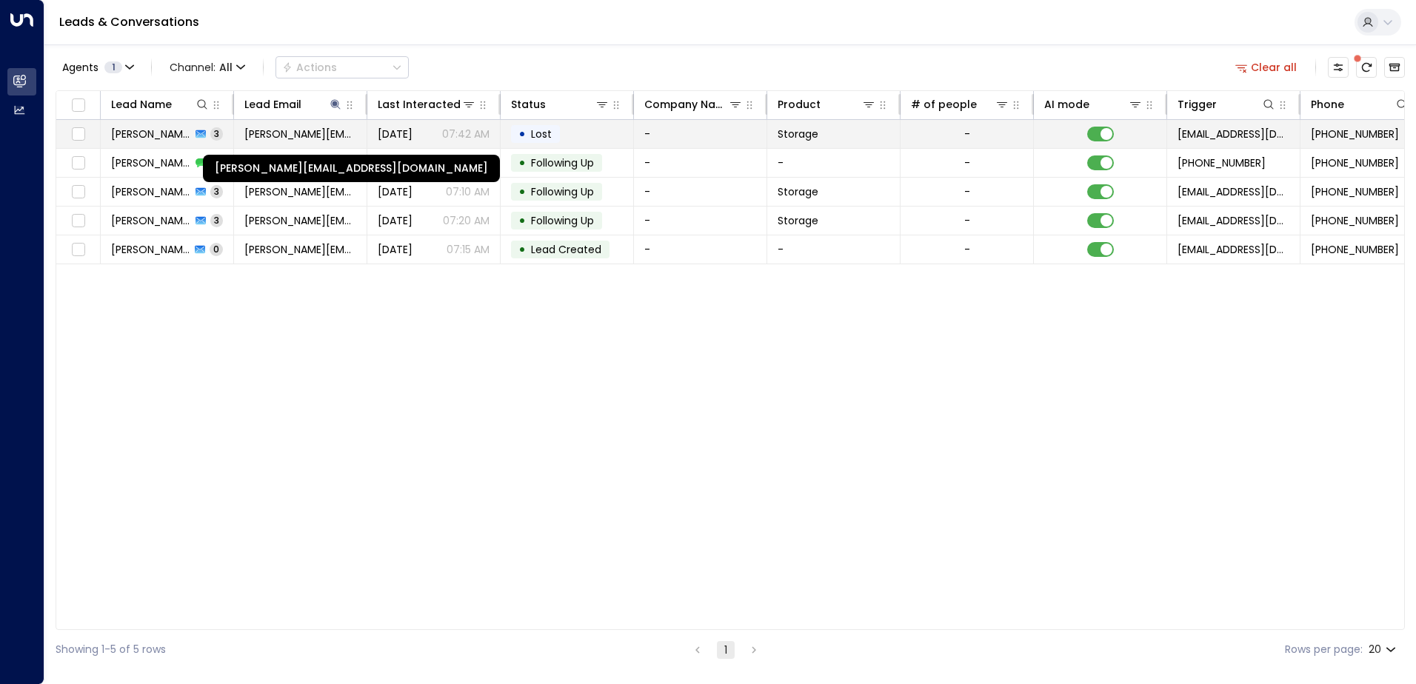
click at [265, 138] on span "[PERSON_NAME][EMAIL_ADDRESS][DOMAIN_NAME]" at bounding box center [300, 134] width 112 height 15
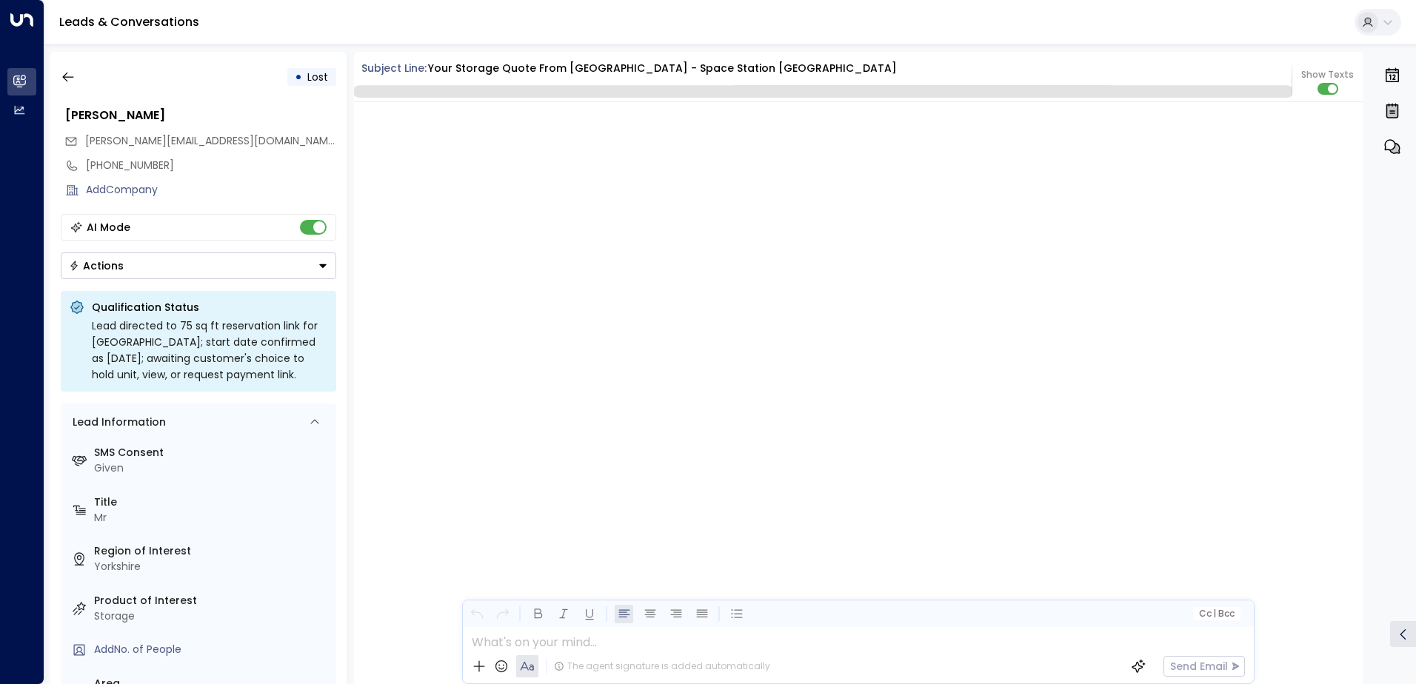
scroll to position [2733, 0]
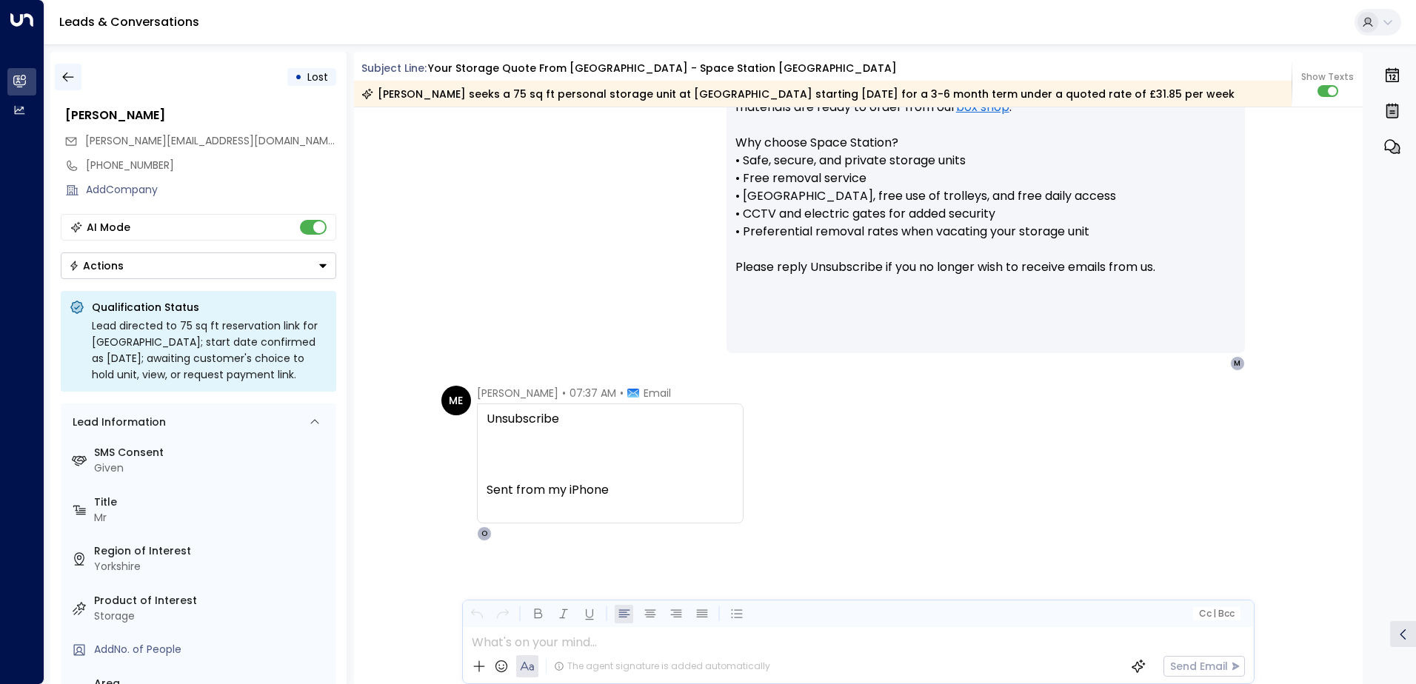
click at [70, 73] on icon "button" at bounding box center [68, 77] width 15 height 15
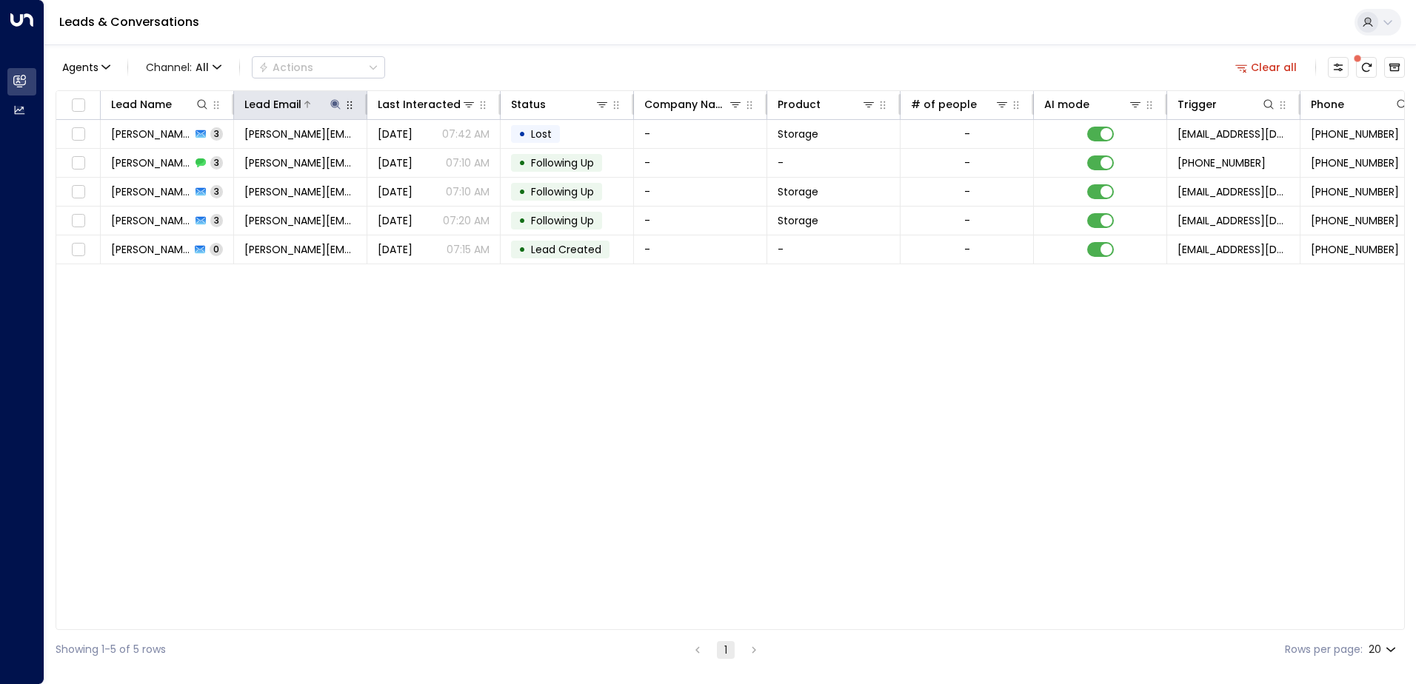
click at [331, 99] on icon at bounding box center [336, 104] width 12 height 12
click at [425, 159] on icon "button" at bounding box center [429, 158] width 10 height 10
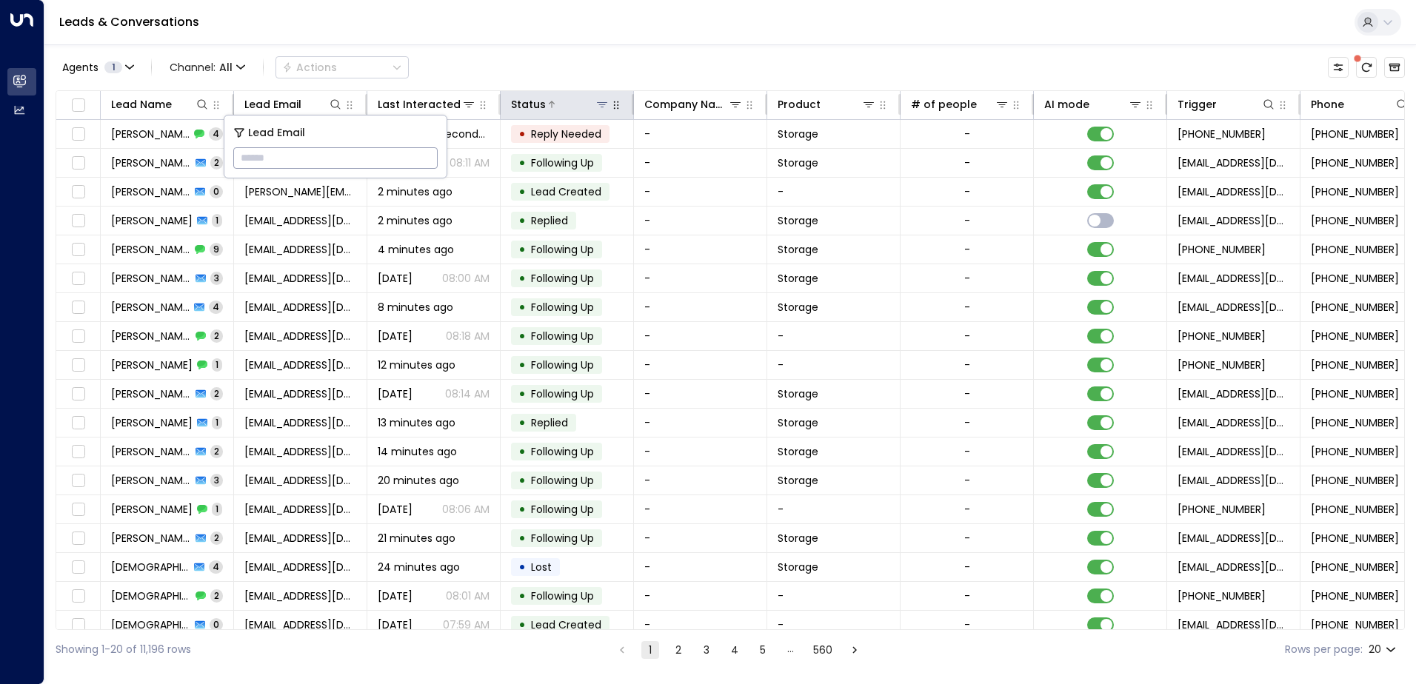
click at [603, 106] on icon at bounding box center [602, 104] width 12 height 12
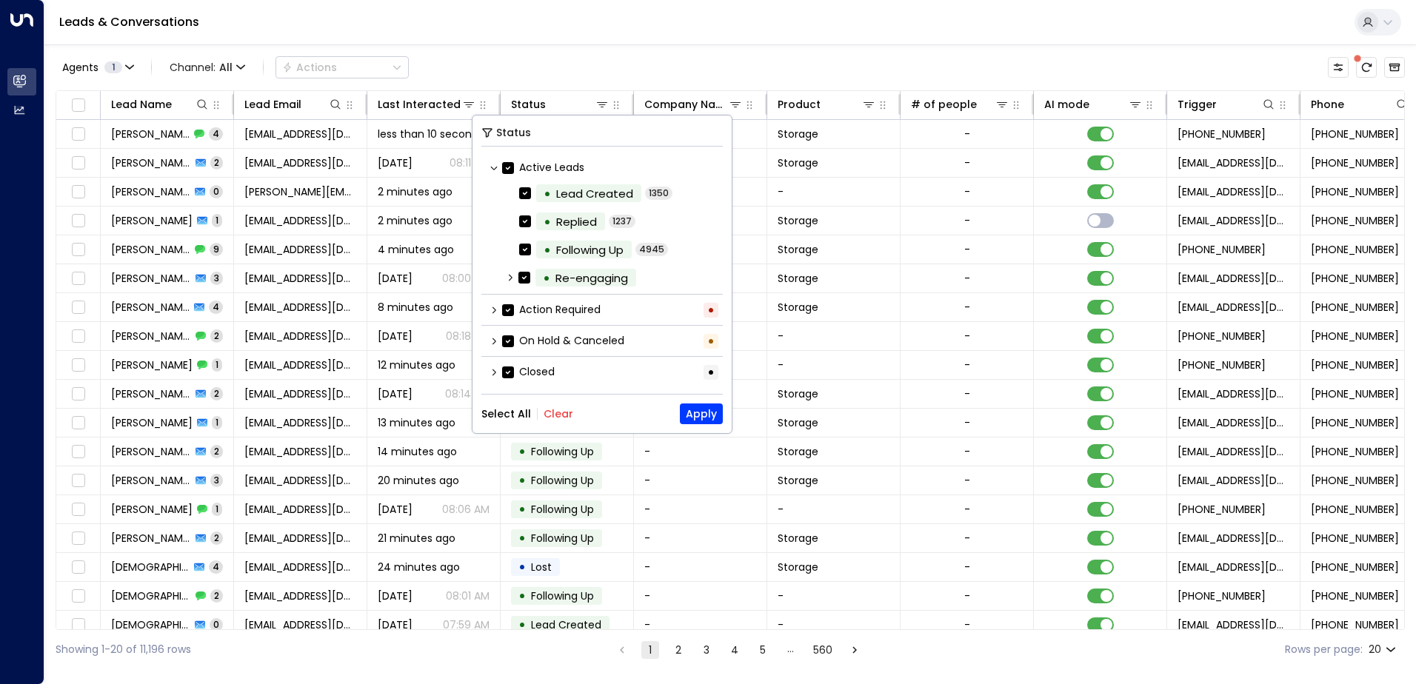
click at [556, 417] on button "Clear" at bounding box center [559, 414] width 30 height 12
click at [692, 416] on button "Apply" at bounding box center [701, 414] width 43 height 21
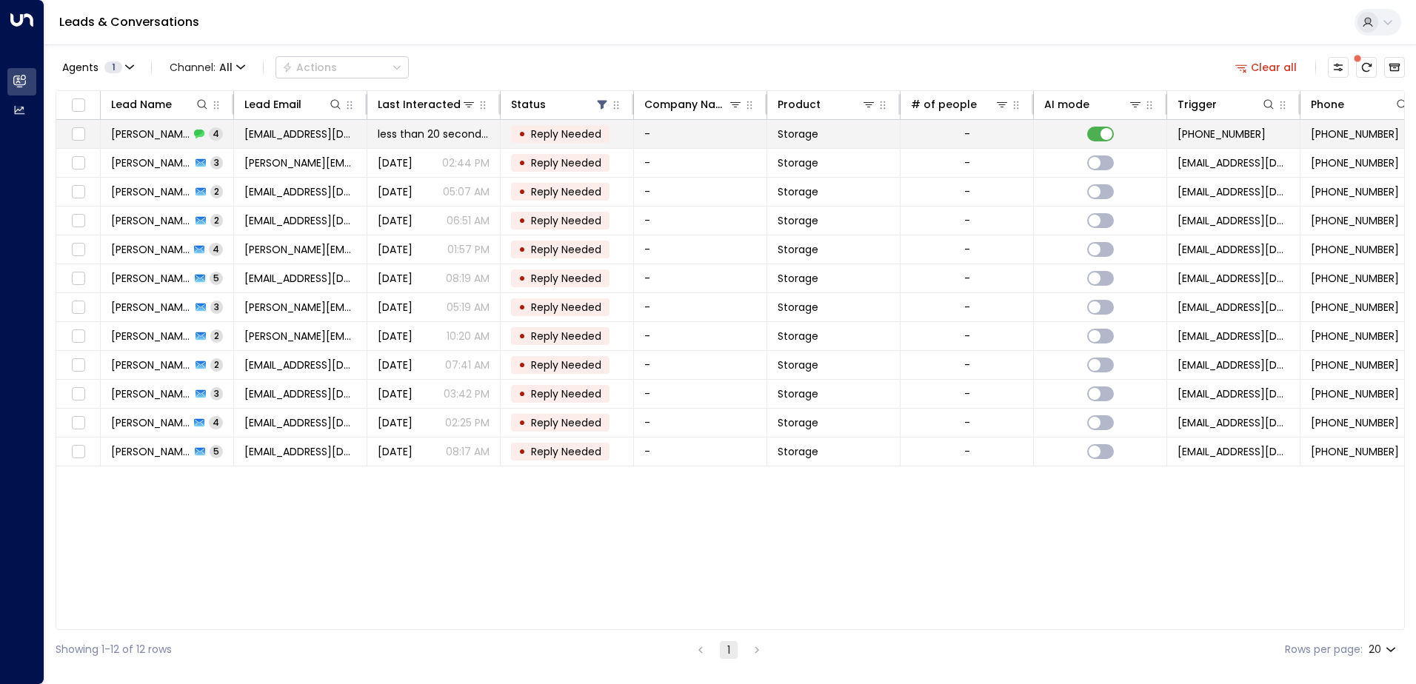
click at [149, 130] on span "[PERSON_NAME]" at bounding box center [150, 134] width 78 height 15
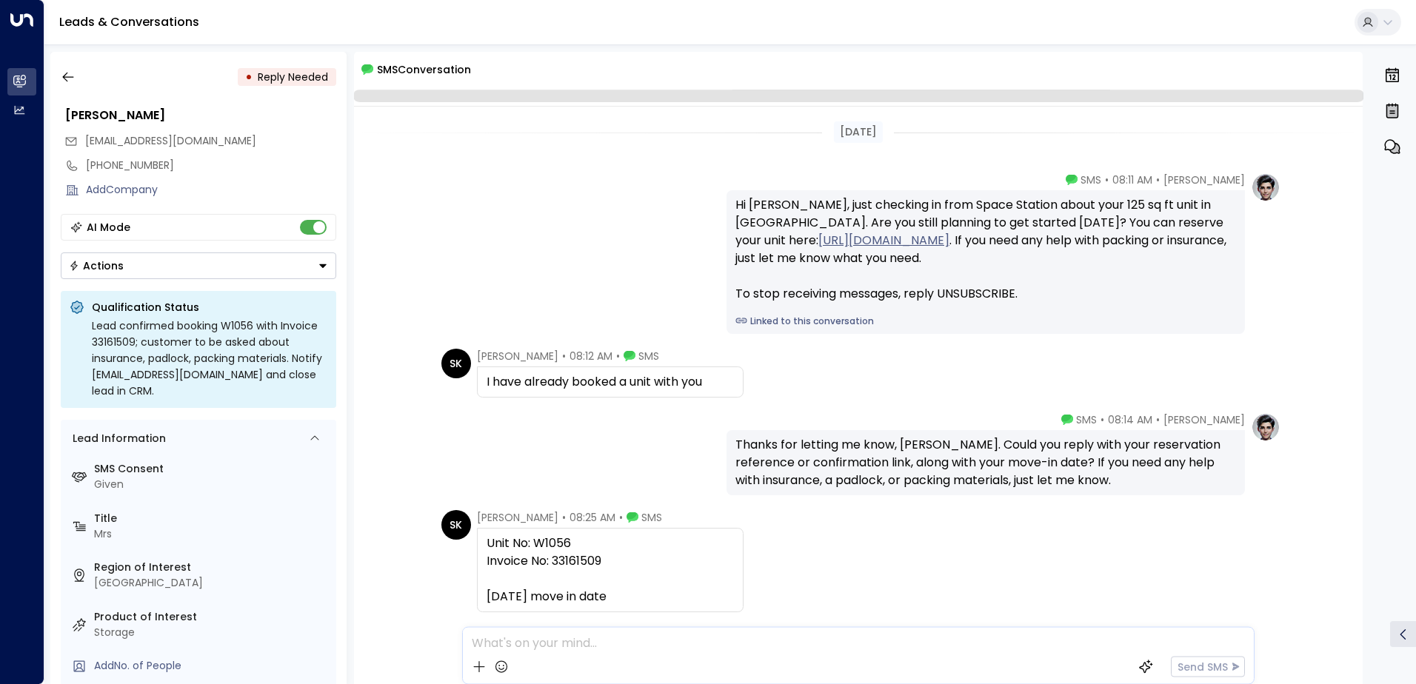
scroll to position [76, 0]
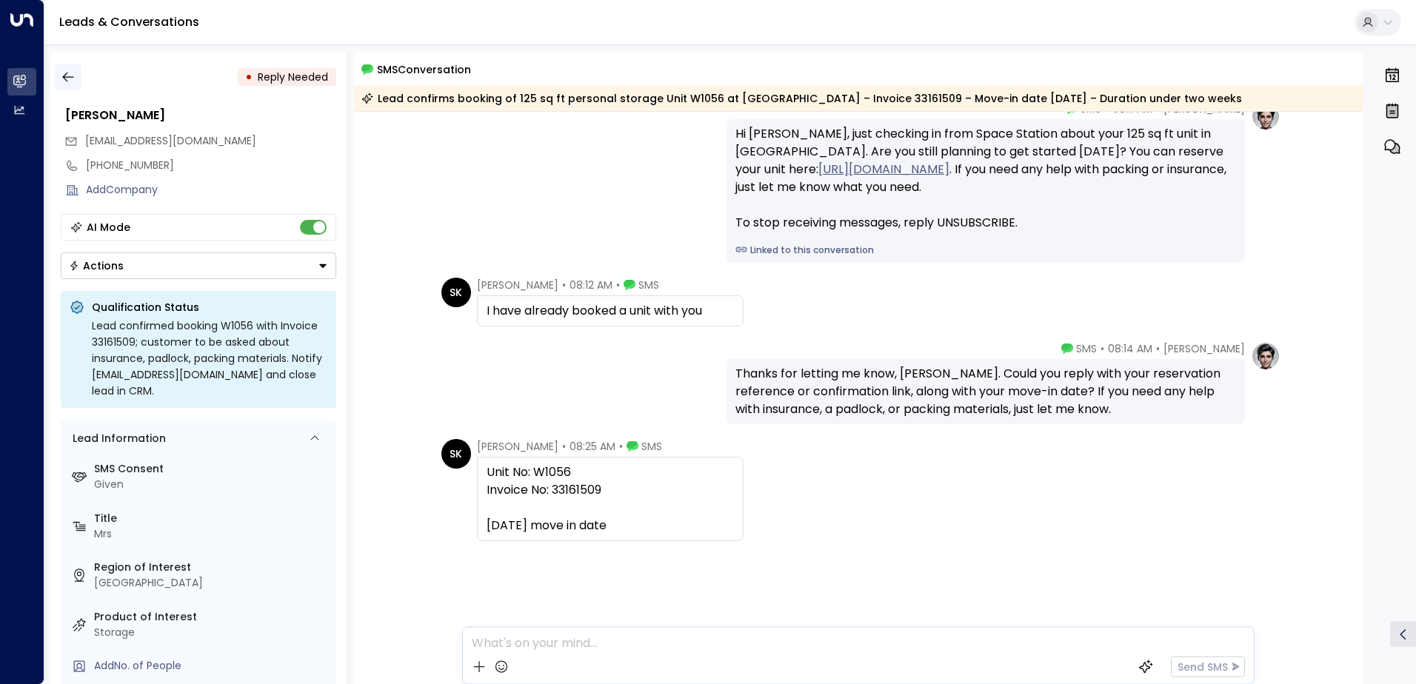
click at [73, 76] on icon "button" at bounding box center [68, 77] width 15 height 15
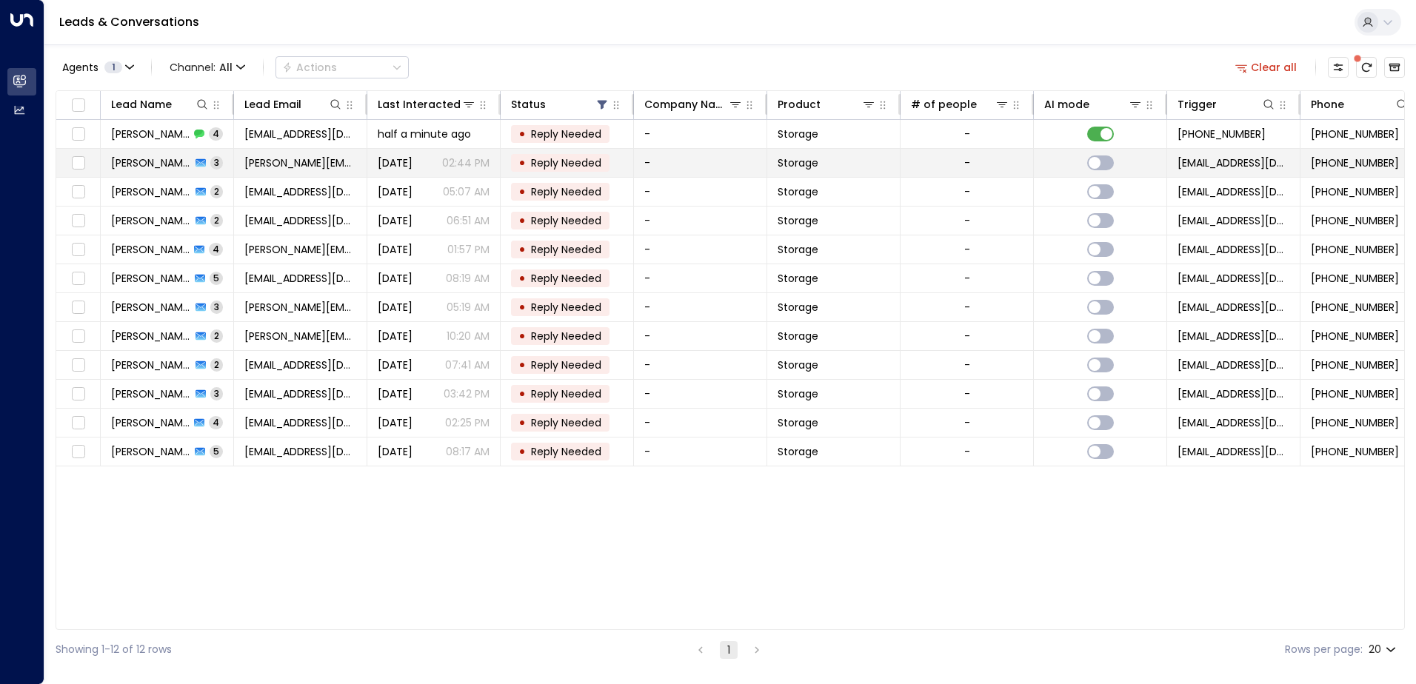
click at [170, 159] on span "[PERSON_NAME]" at bounding box center [151, 163] width 80 height 15
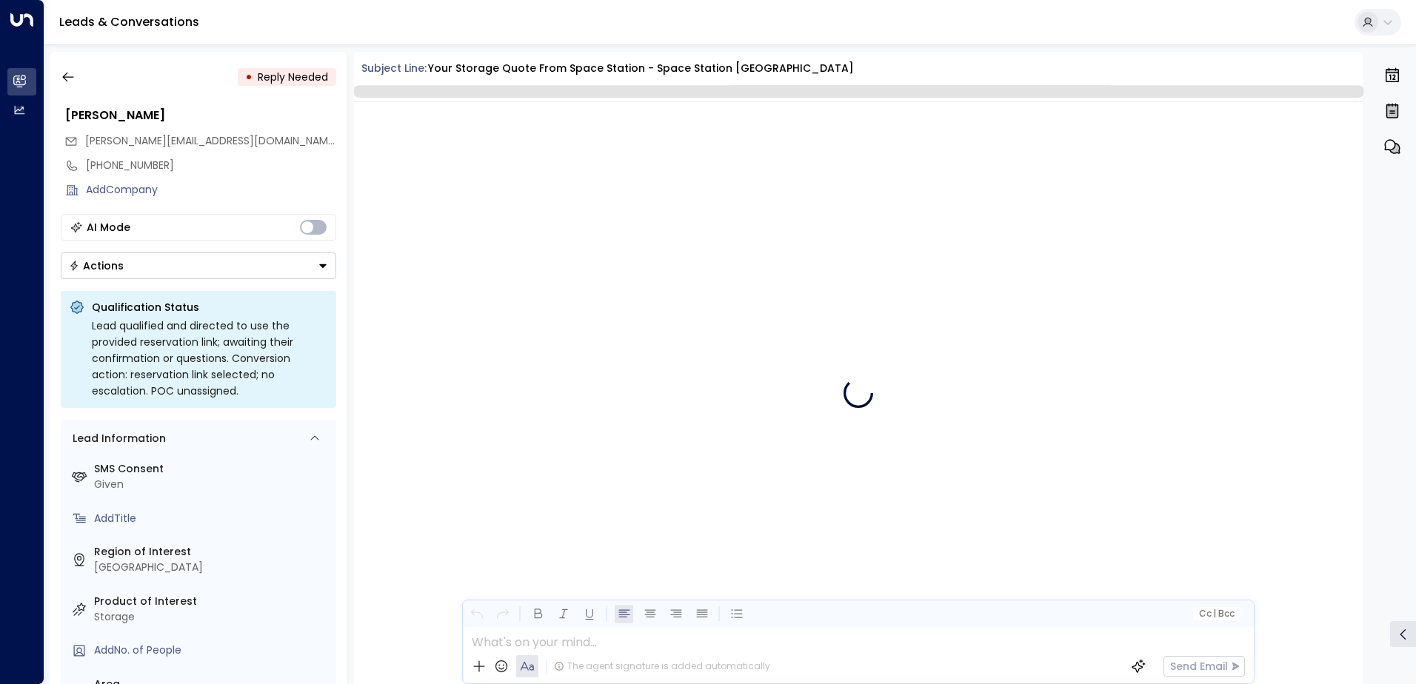
scroll to position [1388, 0]
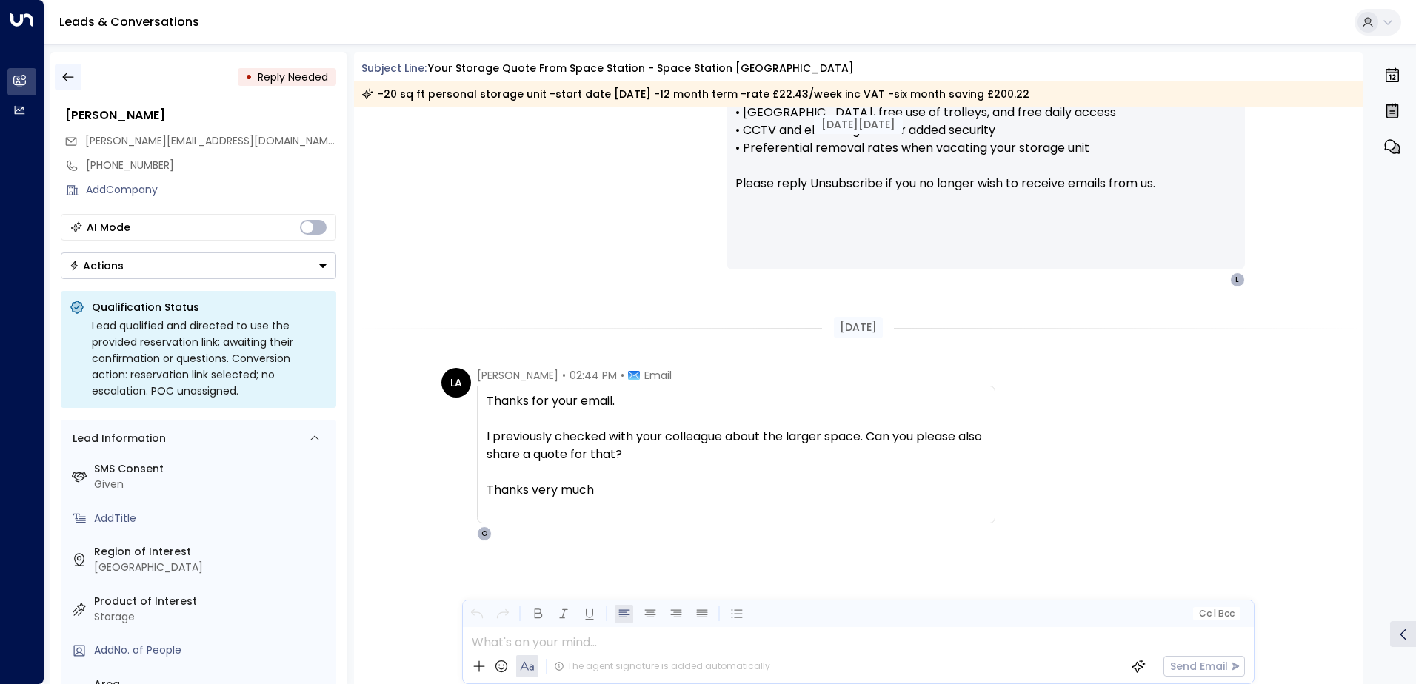
click at [67, 78] on icon "button" at bounding box center [68, 77] width 15 height 15
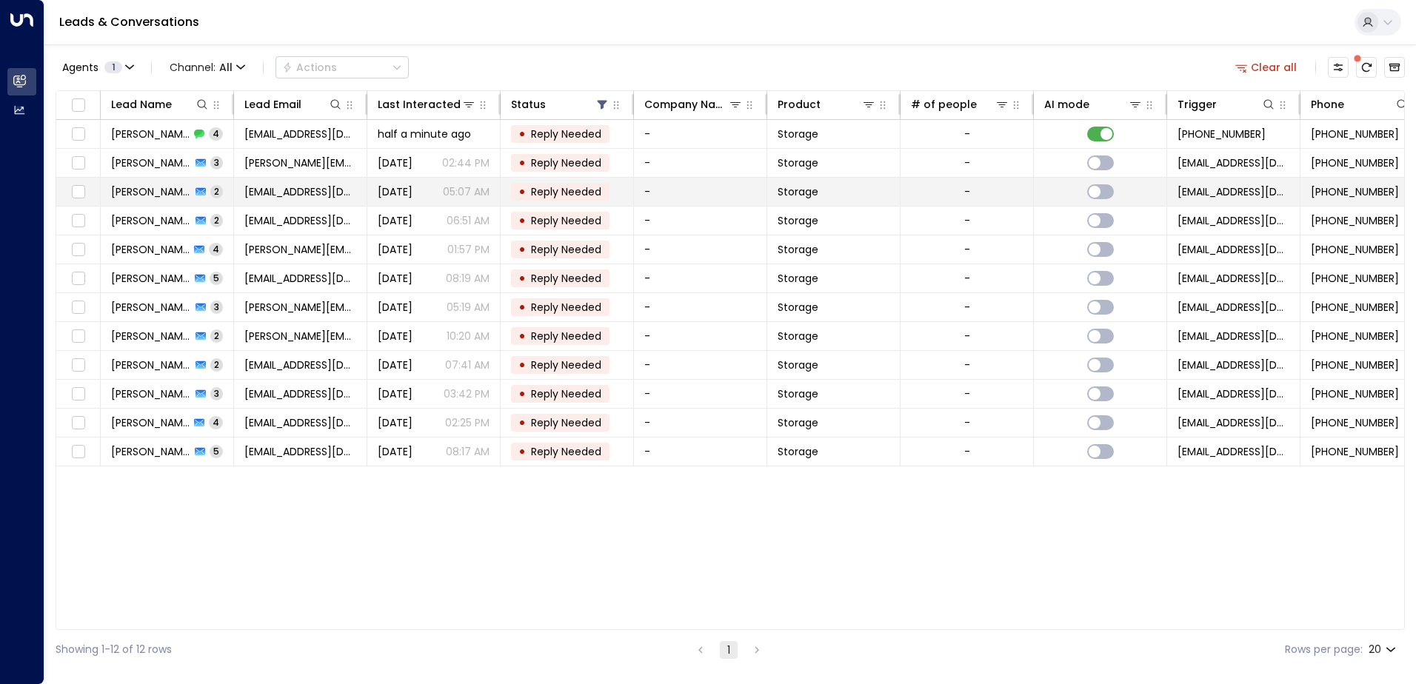
click at [151, 191] on span "[PERSON_NAME]" at bounding box center [151, 191] width 80 height 15
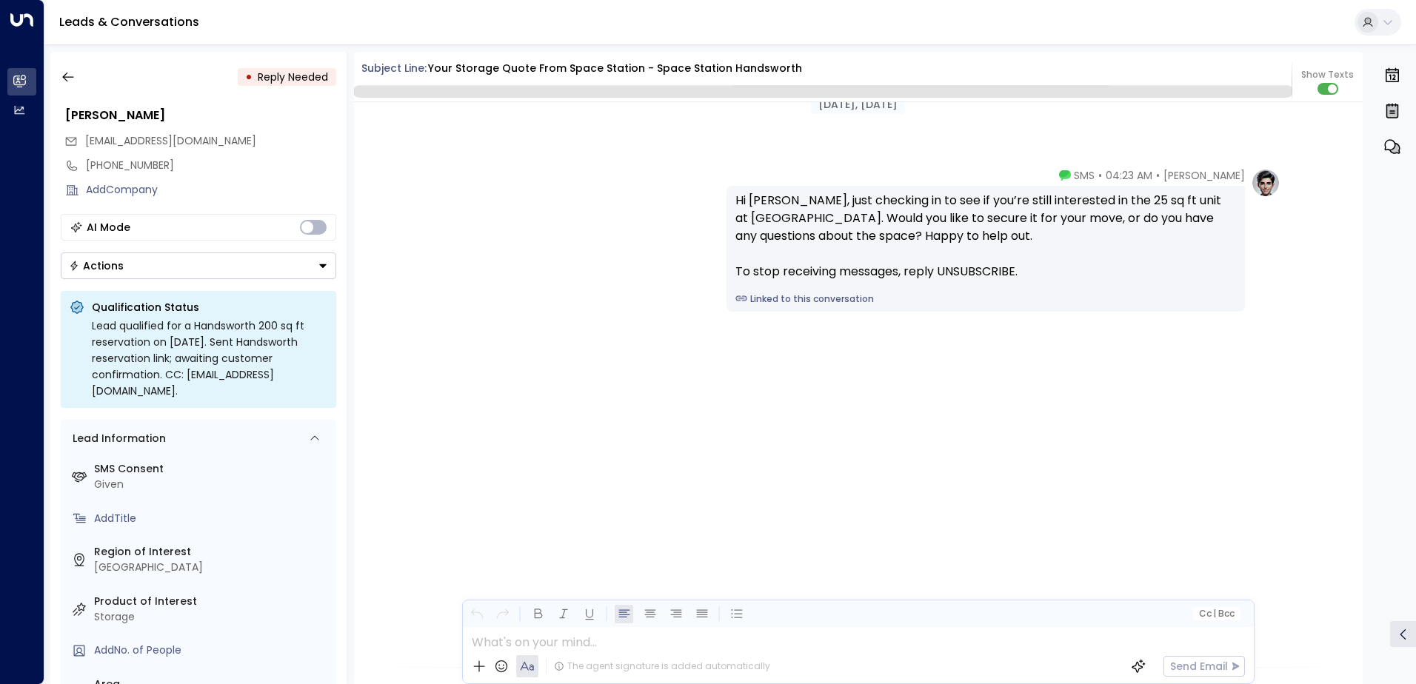
scroll to position [4252, 0]
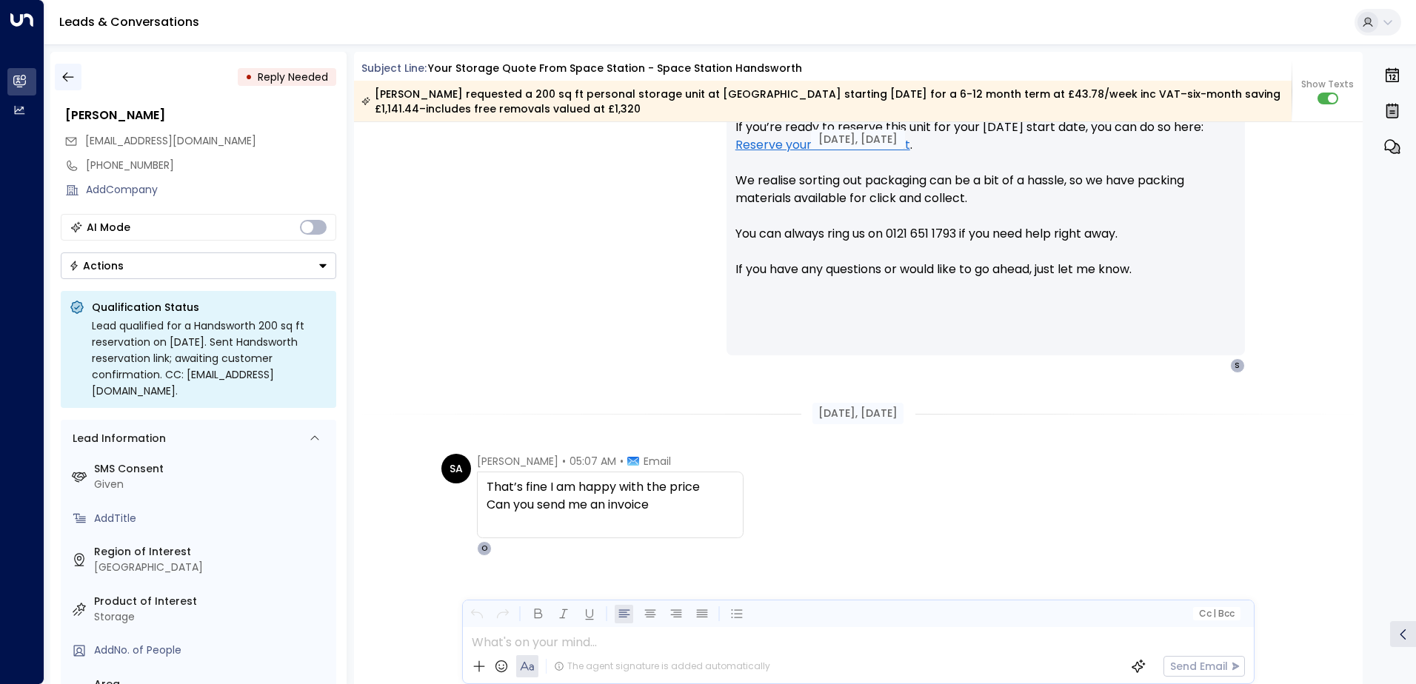
click at [66, 76] on icon "button" at bounding box center [68, 77] width 15 height 15
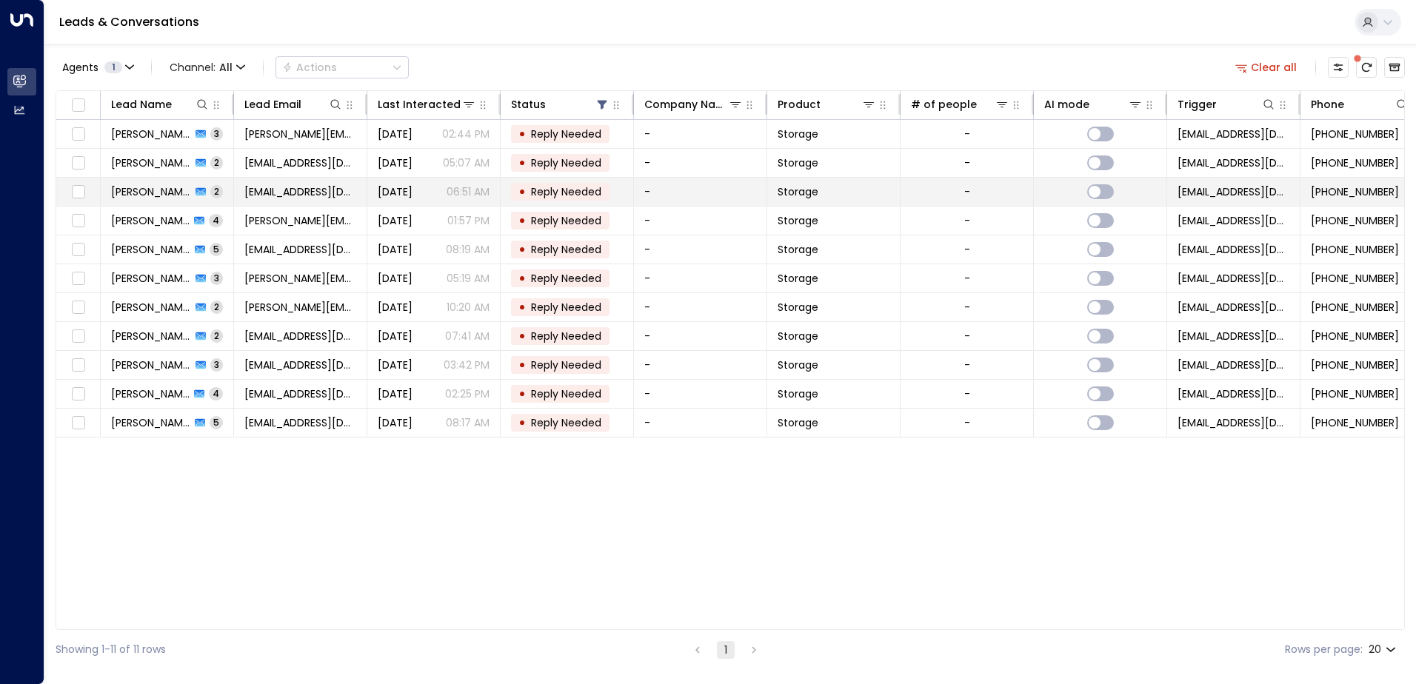
click at [153, 195] on span "[PERSON_NAME]" at bounding box center [151, 191] width 80 height 15
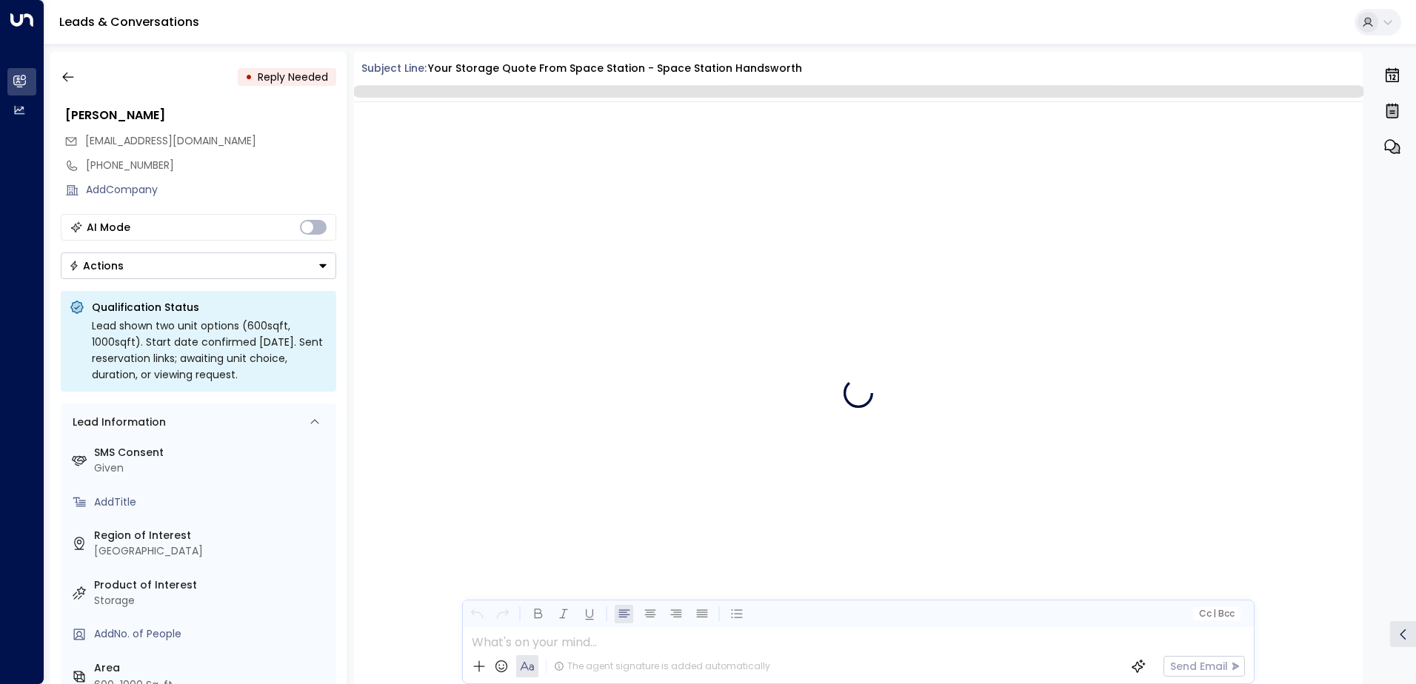
scroll to position [554, 0]
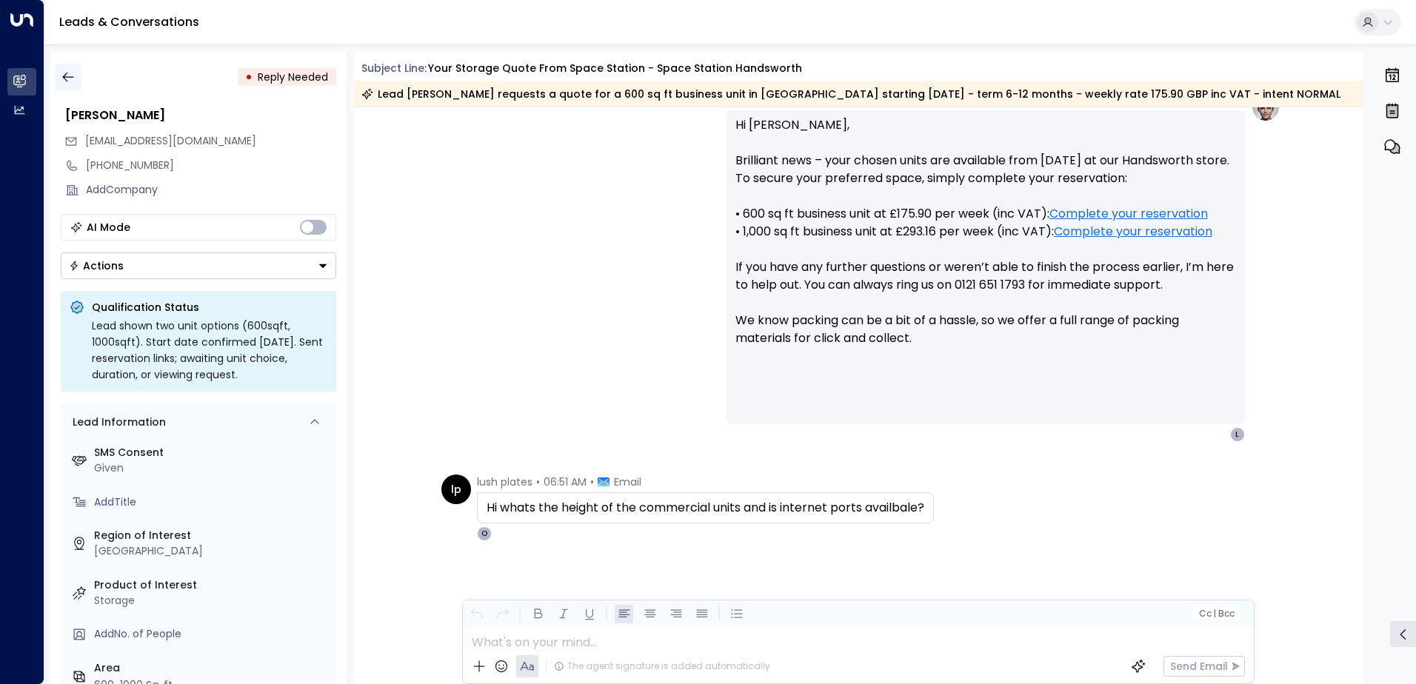
click at [67, 76] on icon "button" at bounding box center [68, 77] width 15 height 15
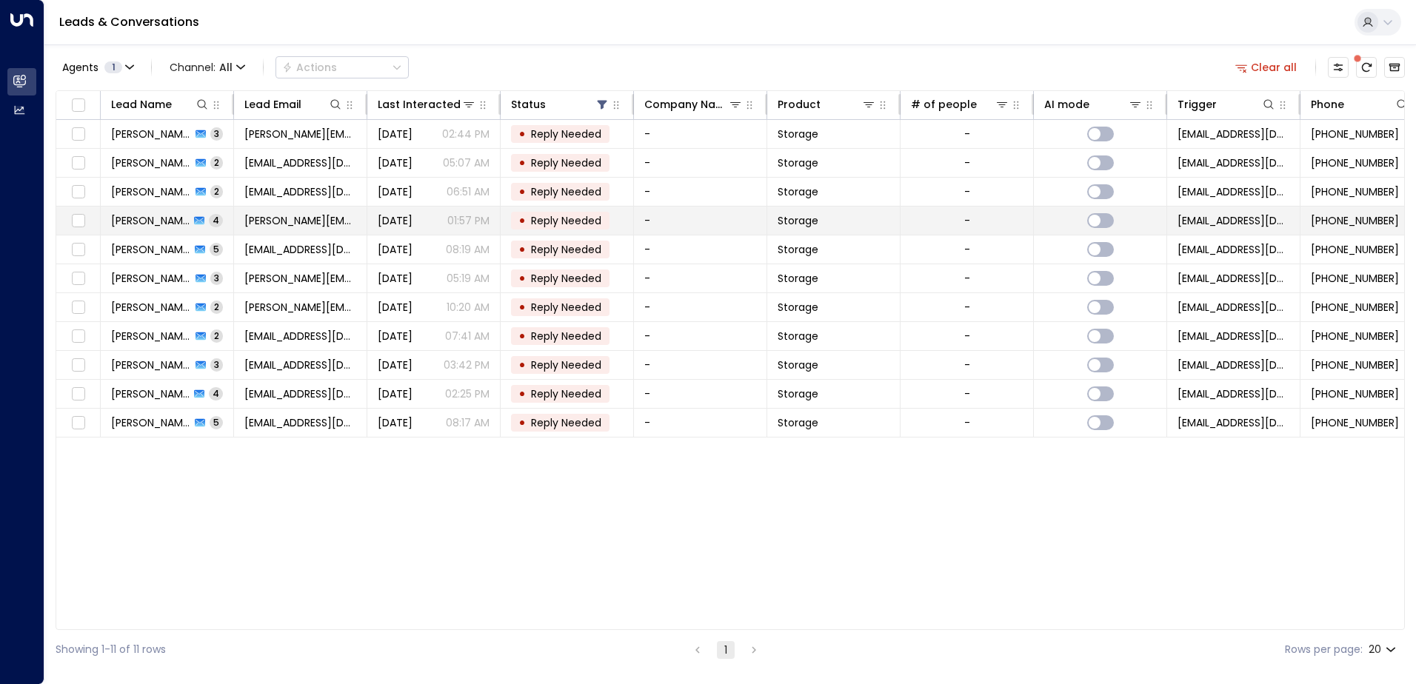
click at [150, 224] on span "[PERSON_NAME]" at bounding box center [150, 220] width 78 height 15
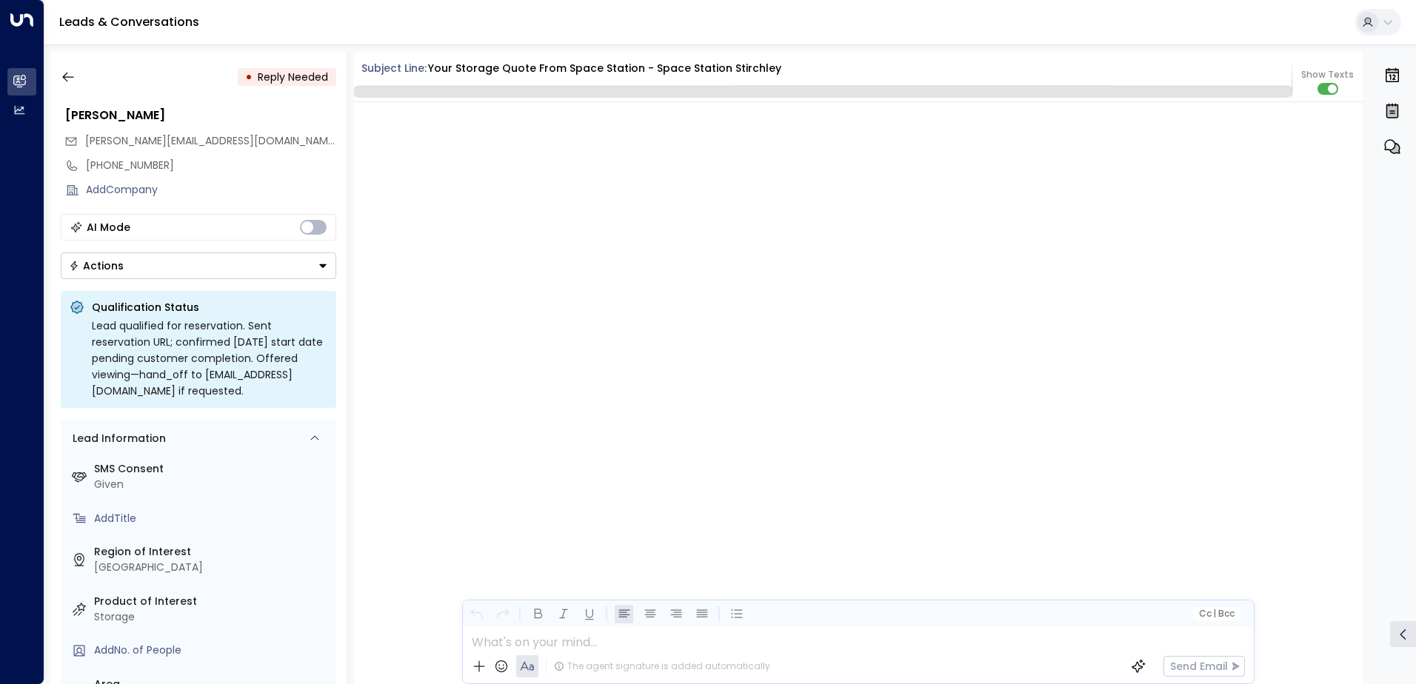
scroll to position [2063, 0]
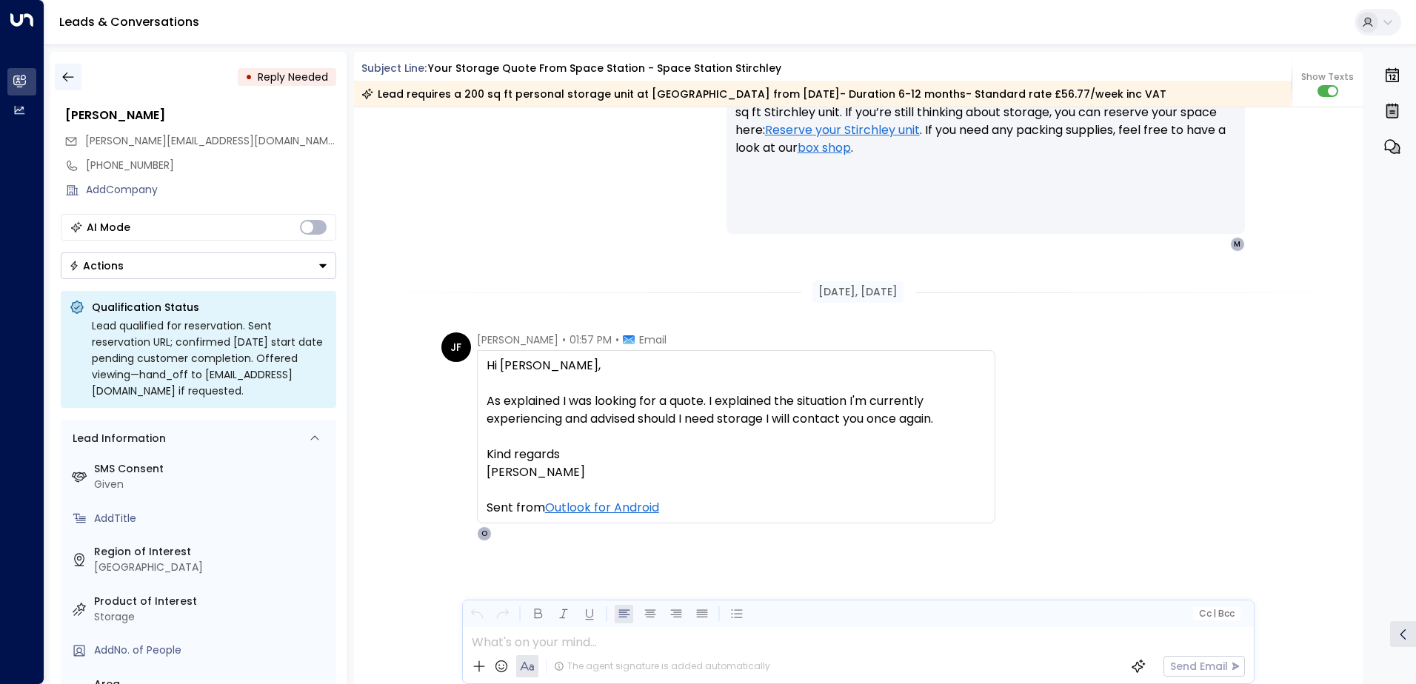
click at [66, 78] on icon "button" at bounding box center [68, 77] width 15 height 15
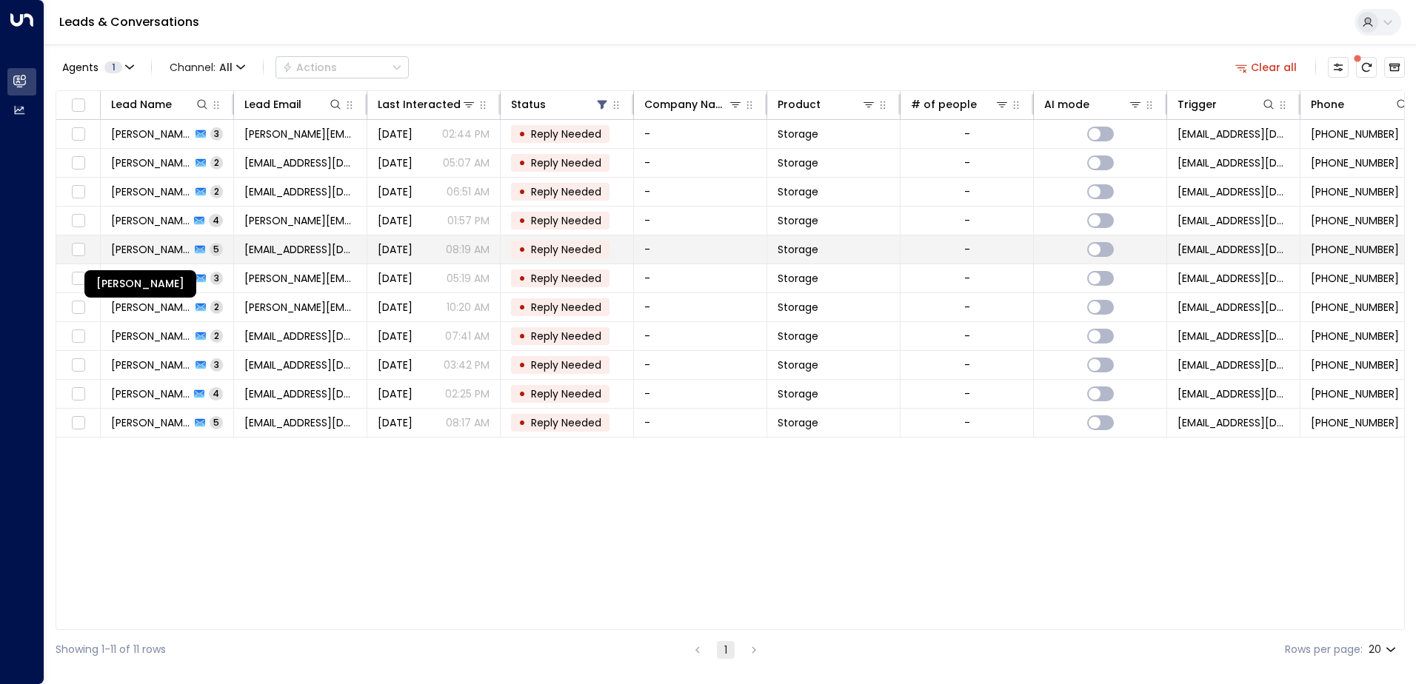
click at [146, 254] on span "[PERSON_NAME]" at bounding box center [150, 249] width 79 height 15
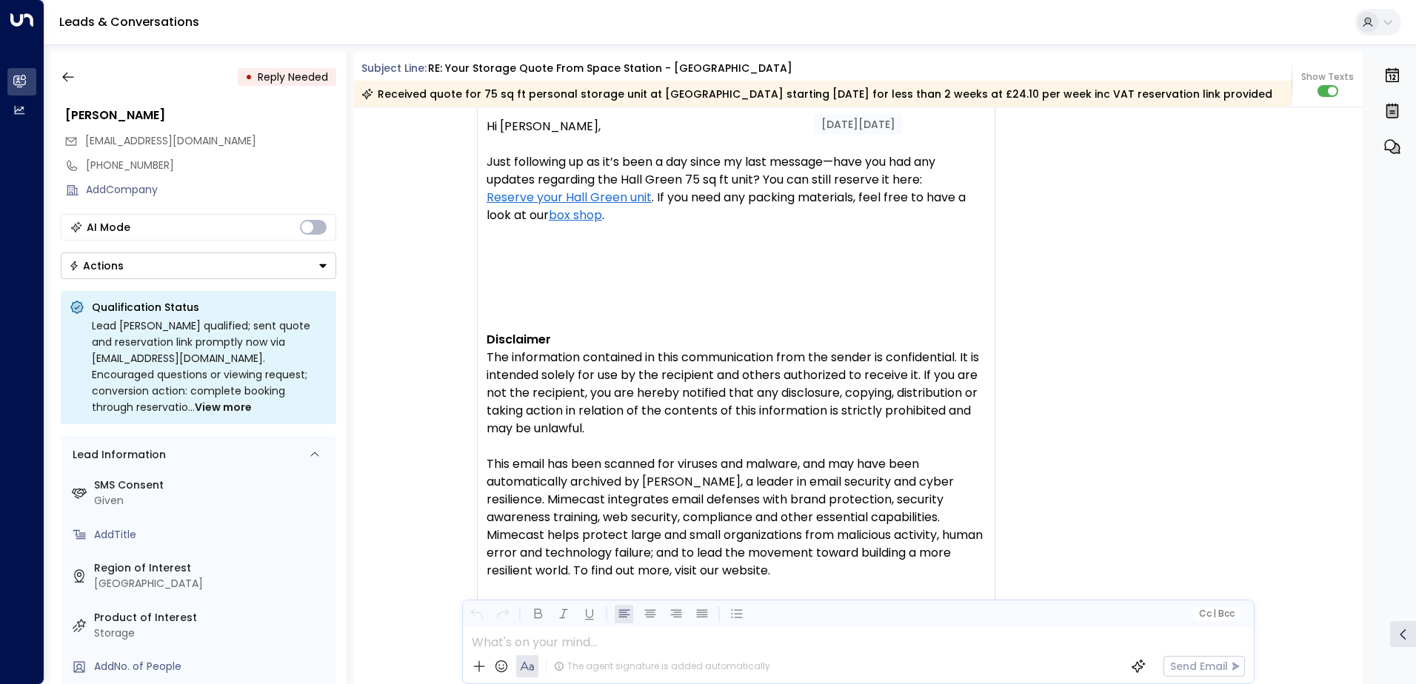
scroll to position [2439, 0]
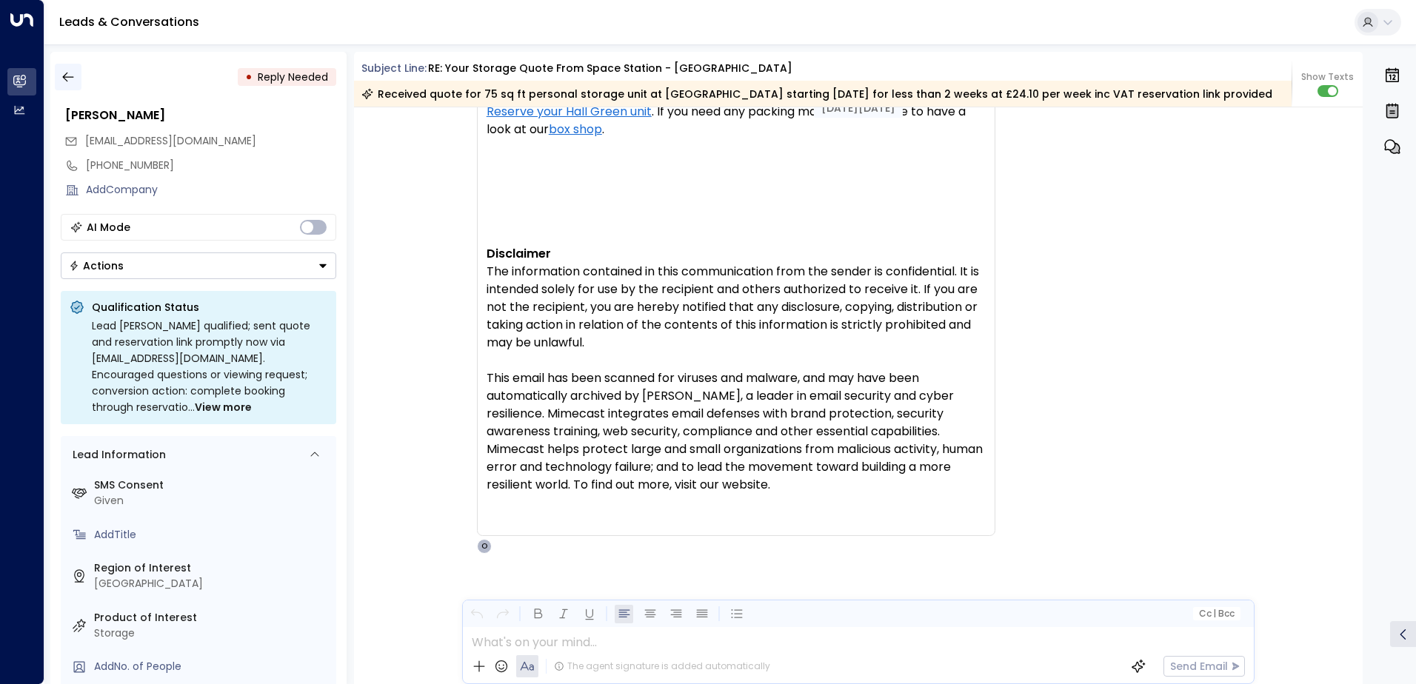
click at [61, 79] on icon "button" at bounding box center [68, 77] width 15 height 15
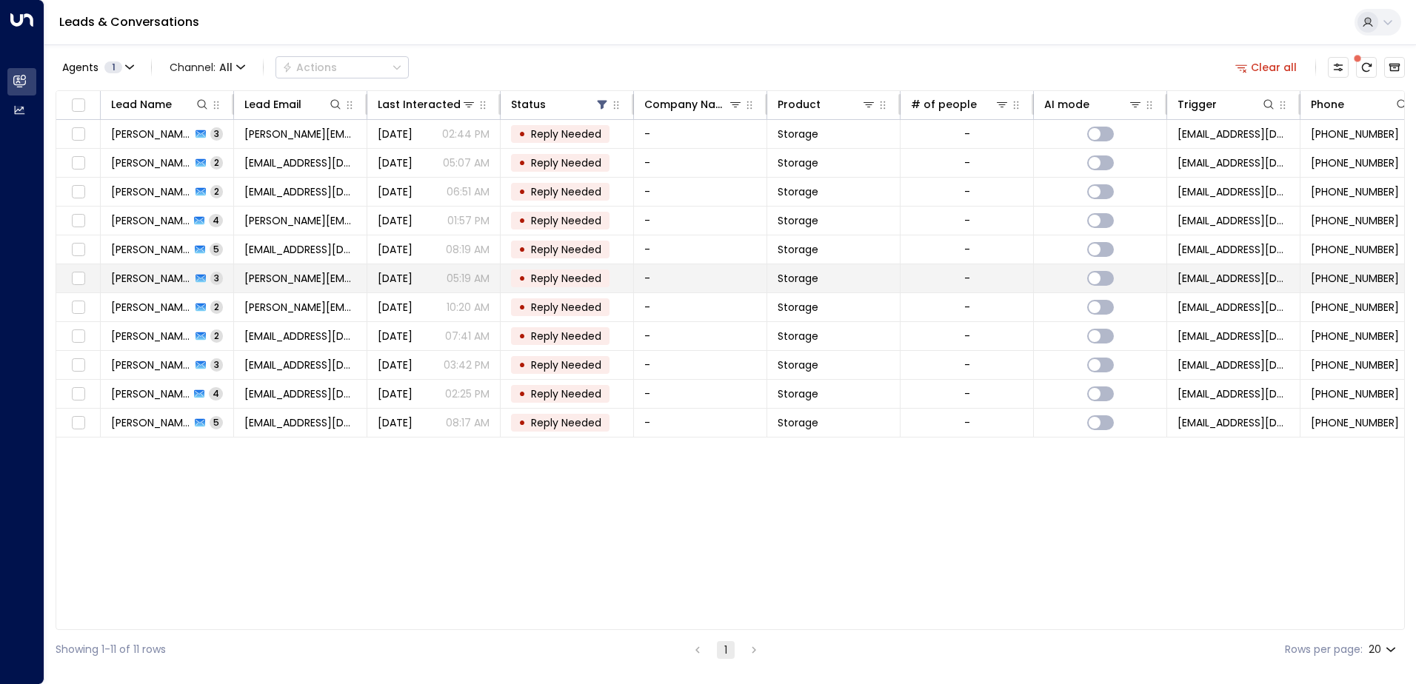
click at [150, 276] on span "[PERSON_NAME]" at bounding box center [151, 278] width 80 height 15
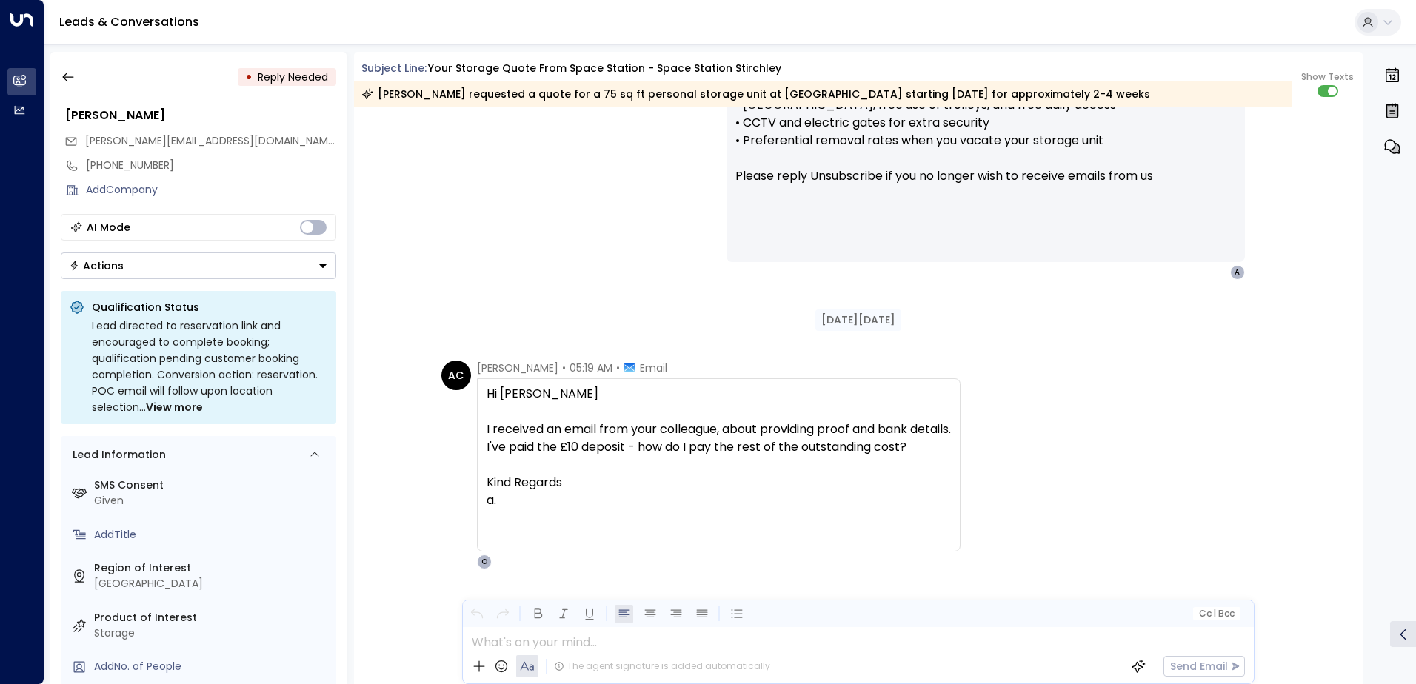
scroll to position [1365, 0]
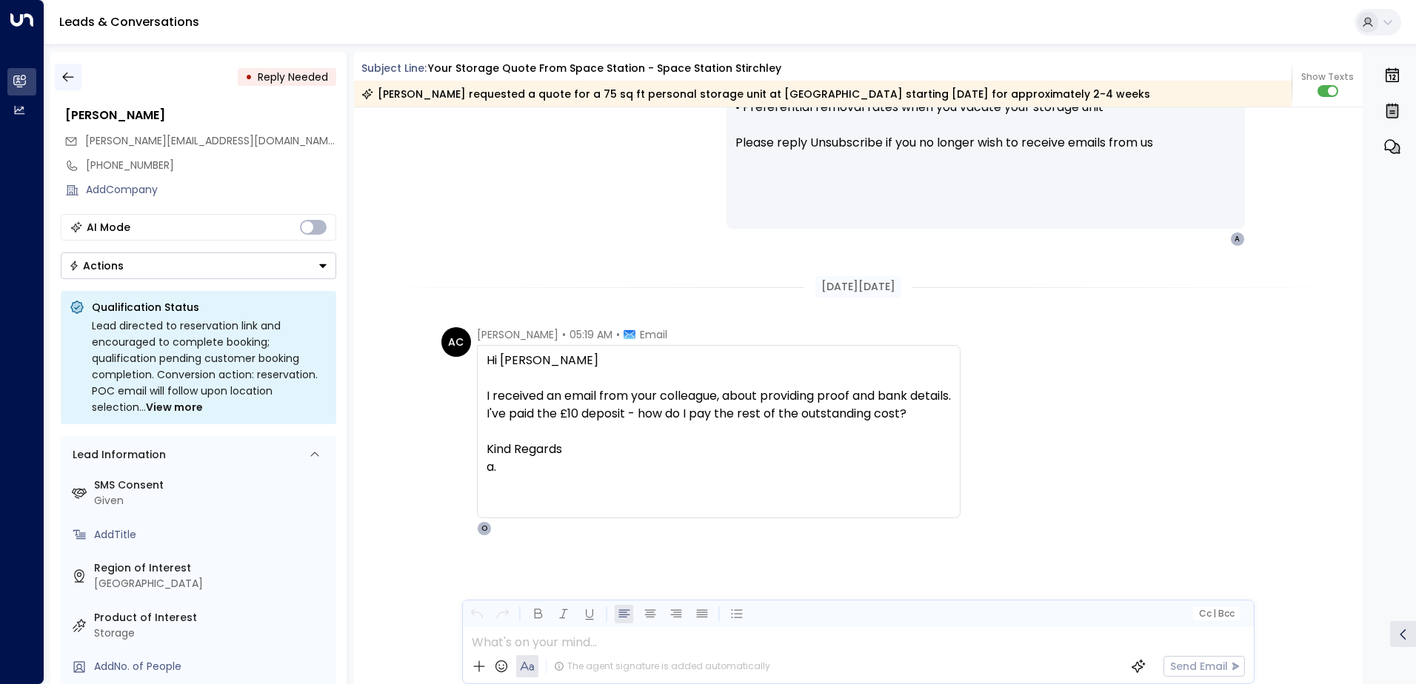
click at [64, 76] on icon "button" at bounding box center [68, 77] width 15 height 15
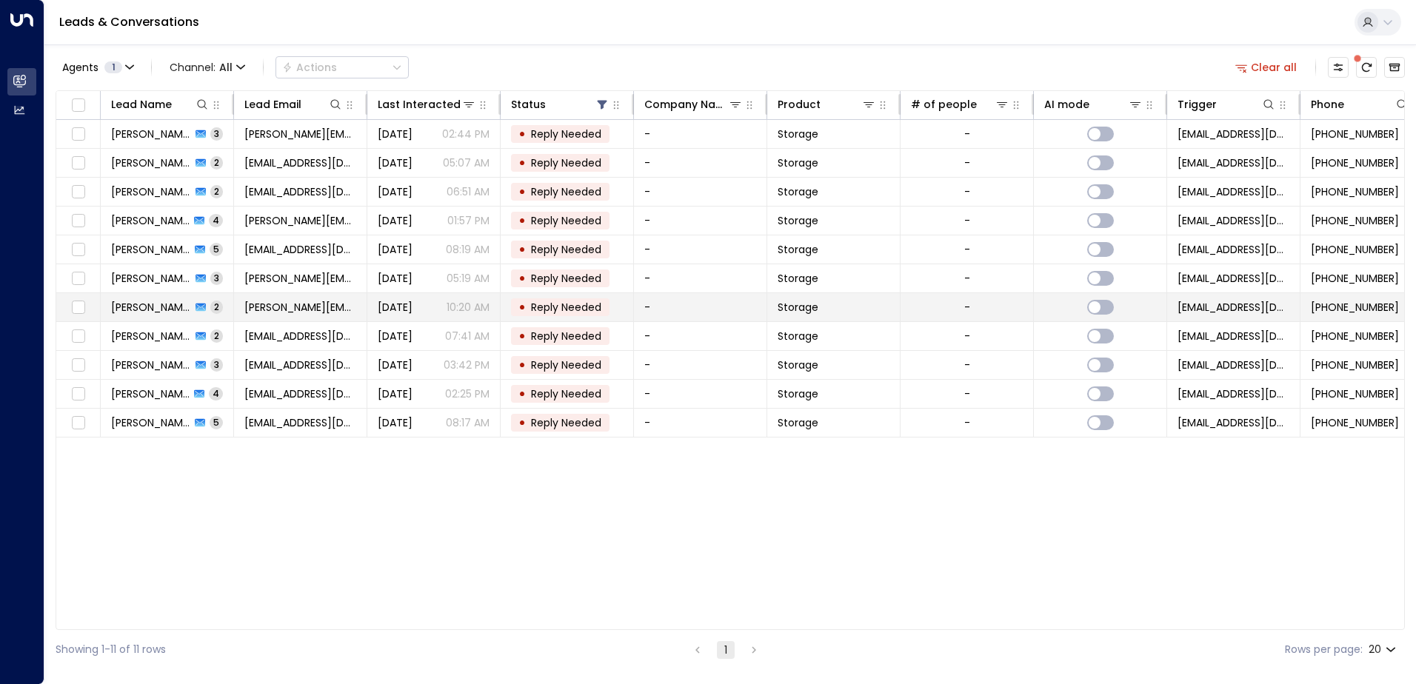
click at [146, 310] on span "[PERSON_NAME]" at bounding box center [151, 307] width 80 height 15
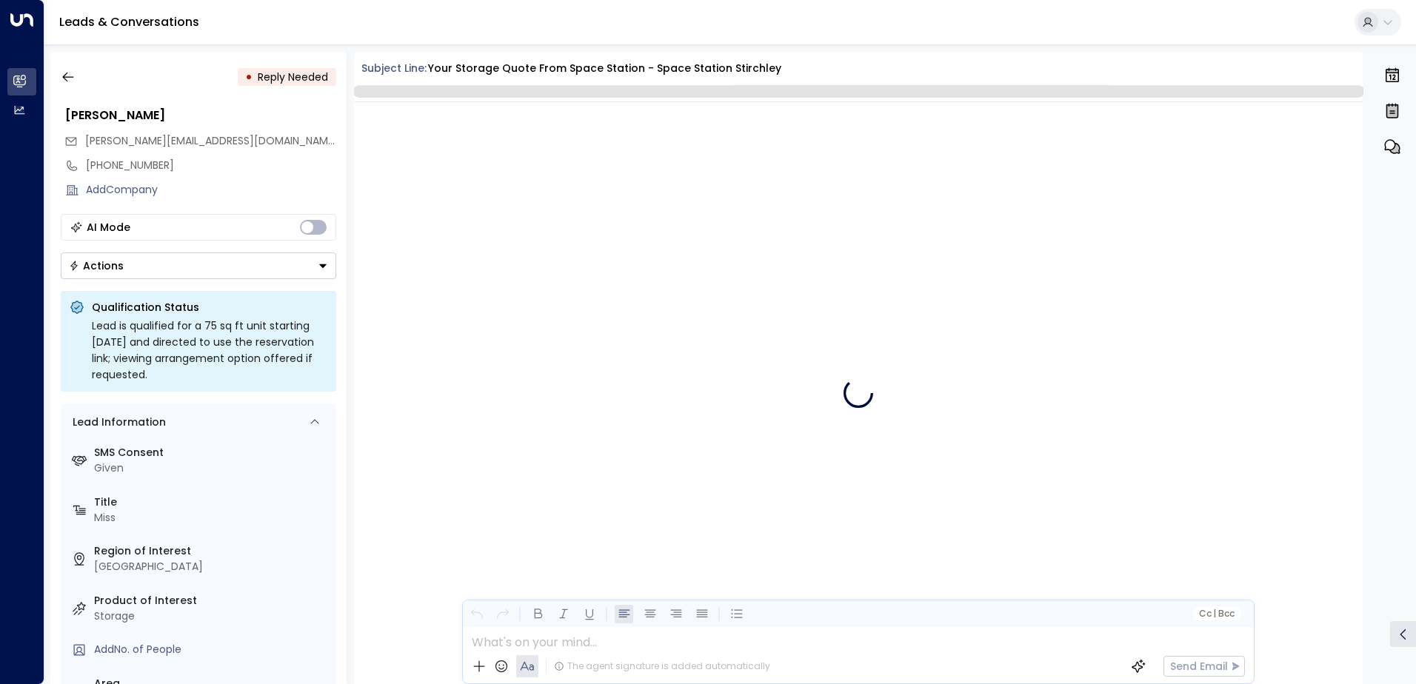
scroll to position [1064, 0]
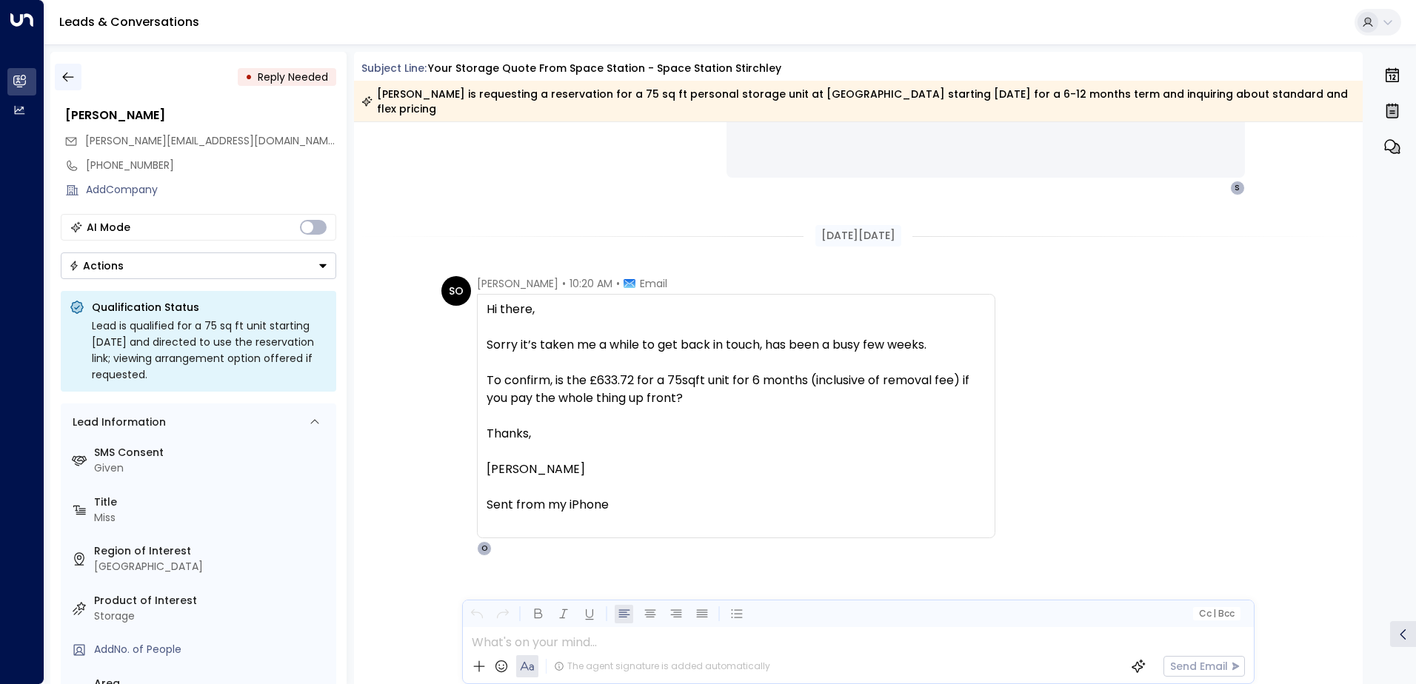
click at [73, 81] on icon "button" at bounding box center [68, 77] width 15 height 15
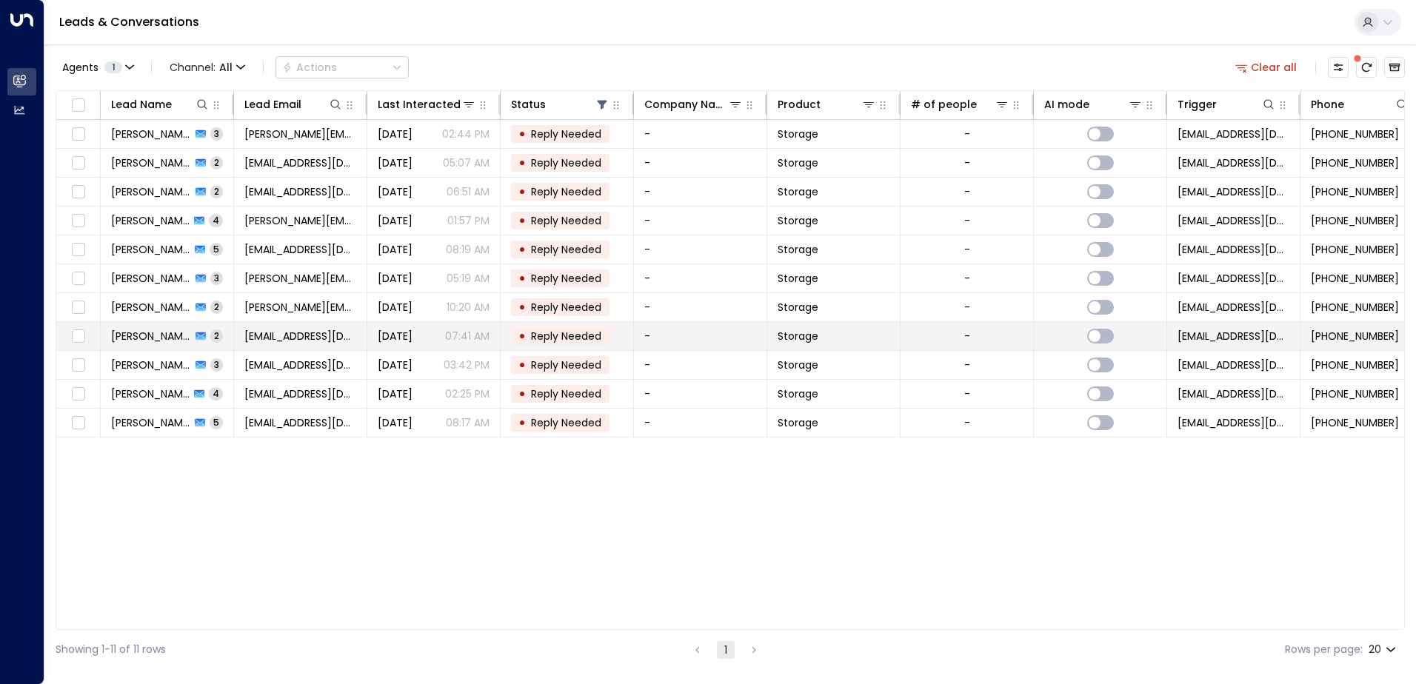
click at [144, 340] on span "[PERSON_NAME]" at bounding box center [151, 336] width 80 height 15
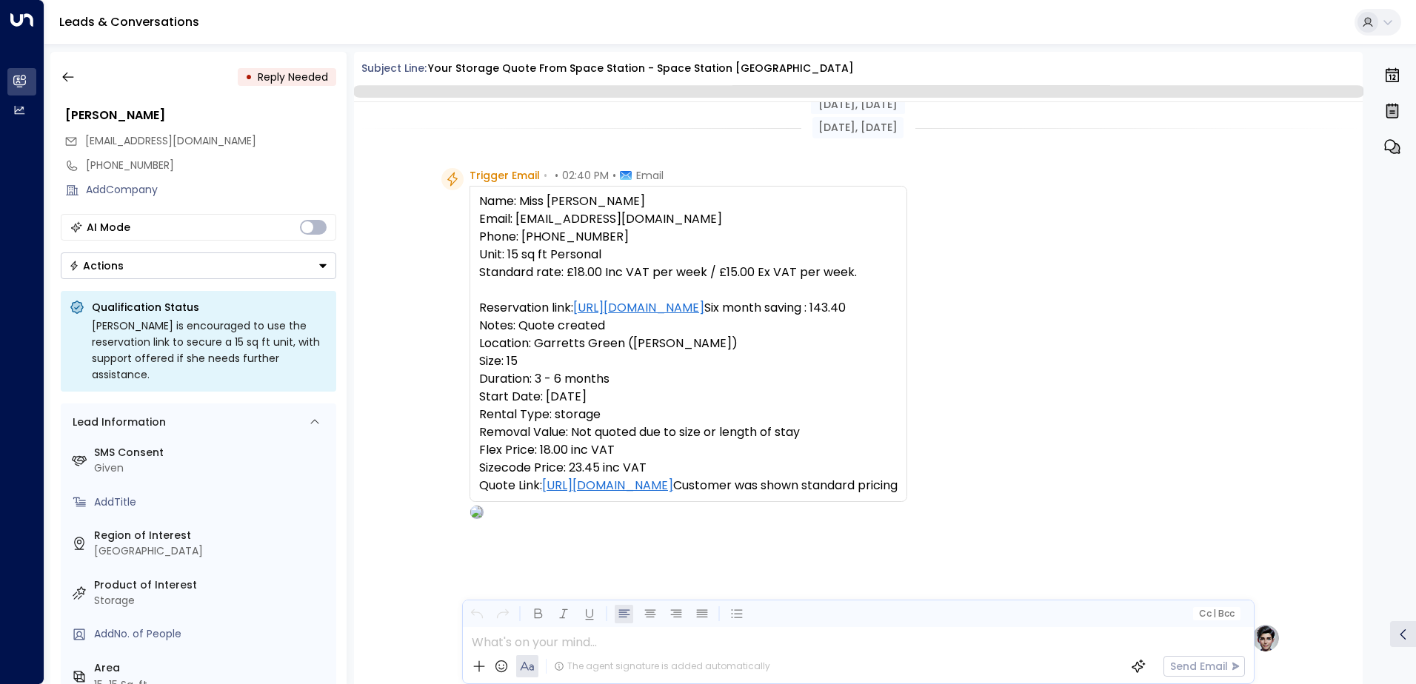
scroll to position [691, 0]
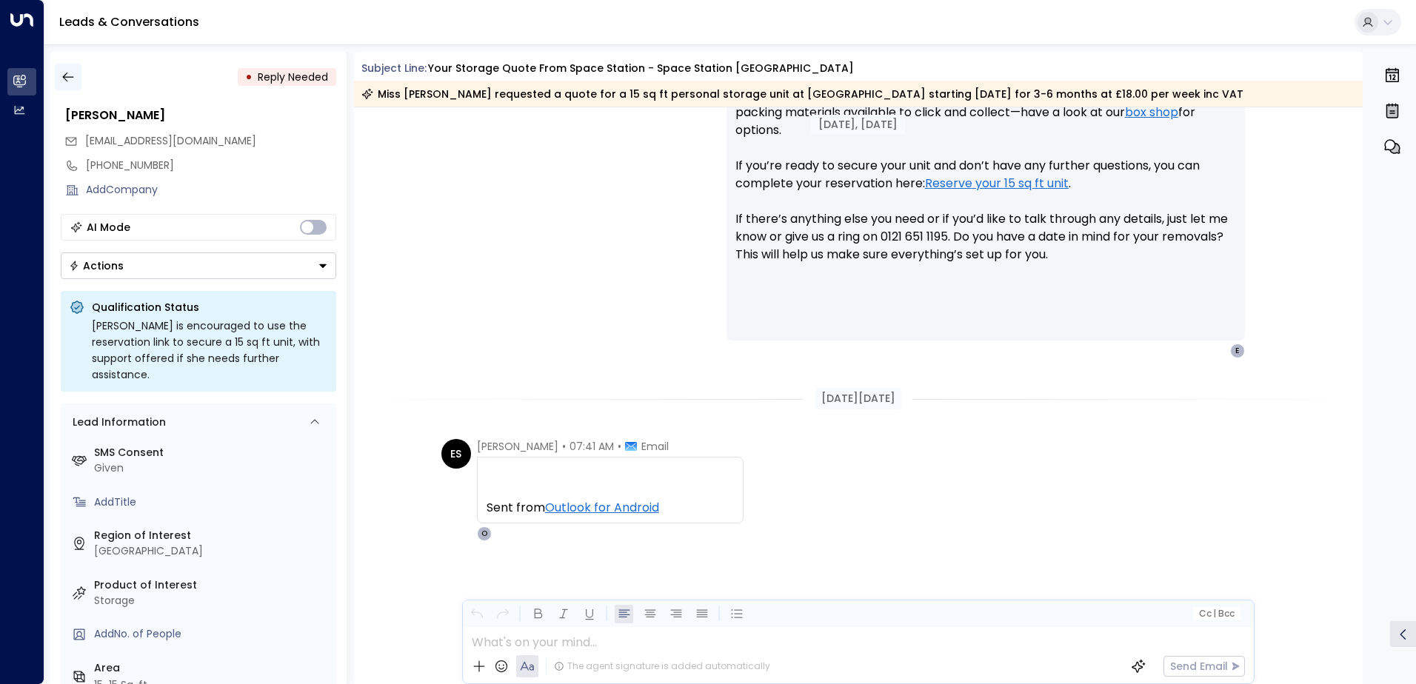
click at [64, 76] on icon "button" at bounding box center [67, 78] width 11 height 10
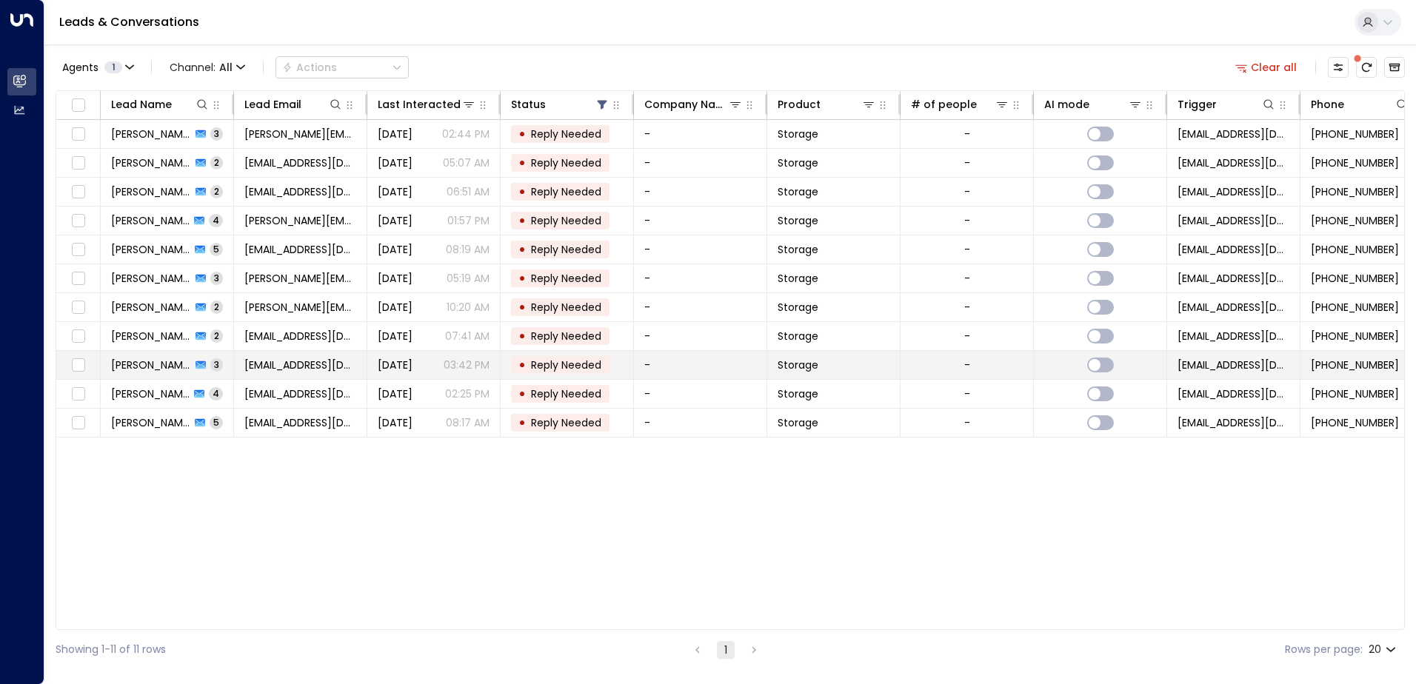
click at [157, 364] on span "[PERSON_NAME]" at bounding box center [151, 365] width 80 height 15
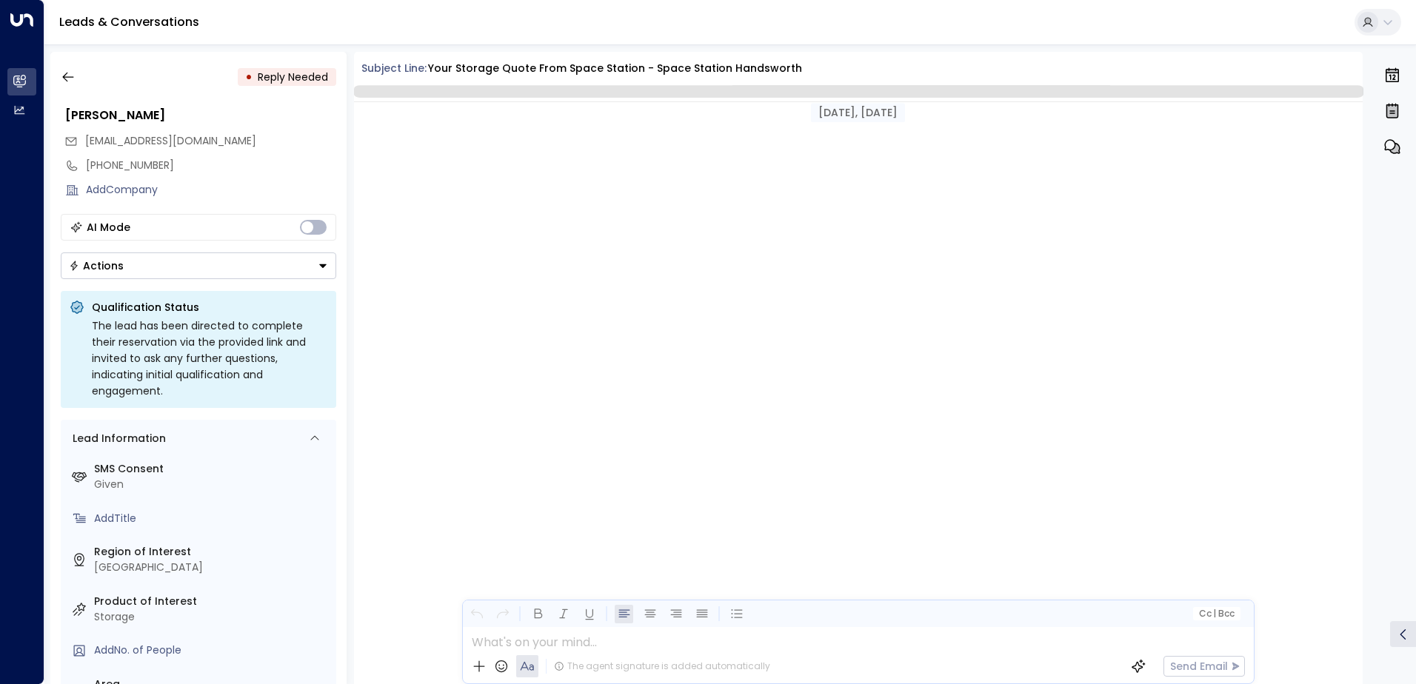
scroll to position [1340, 0]
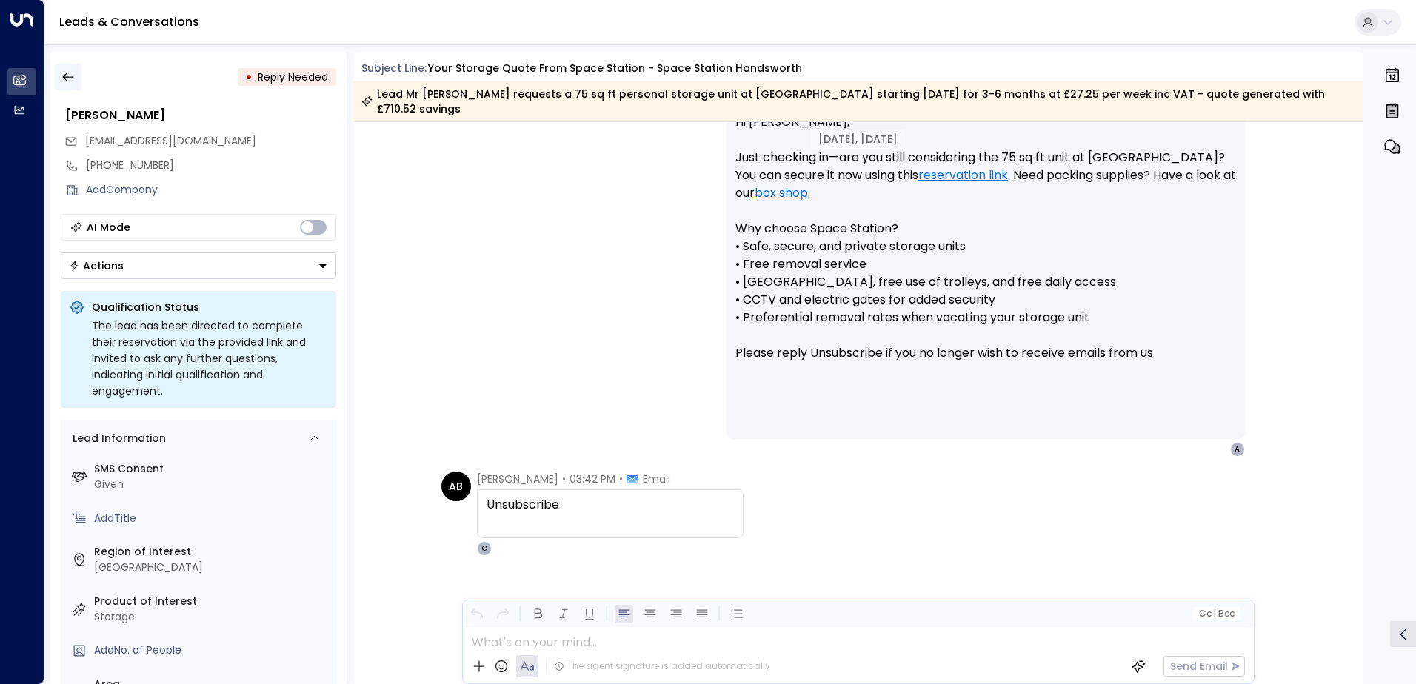
click at [68, 76] on icon "button" at bounding box center [68, 77] width 15 height 15
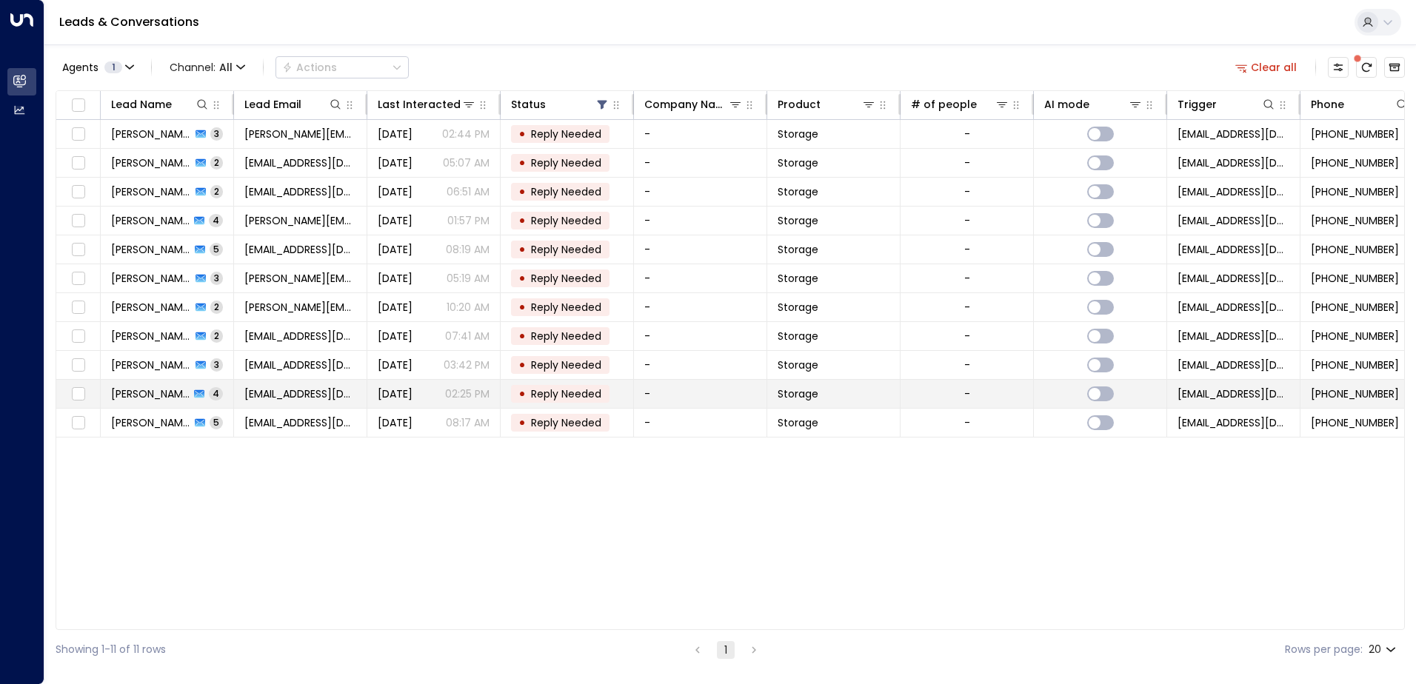
click at [161, 390] on span "[PERSON_NAME]" at bounding box center [150, 394] width 78 height 15
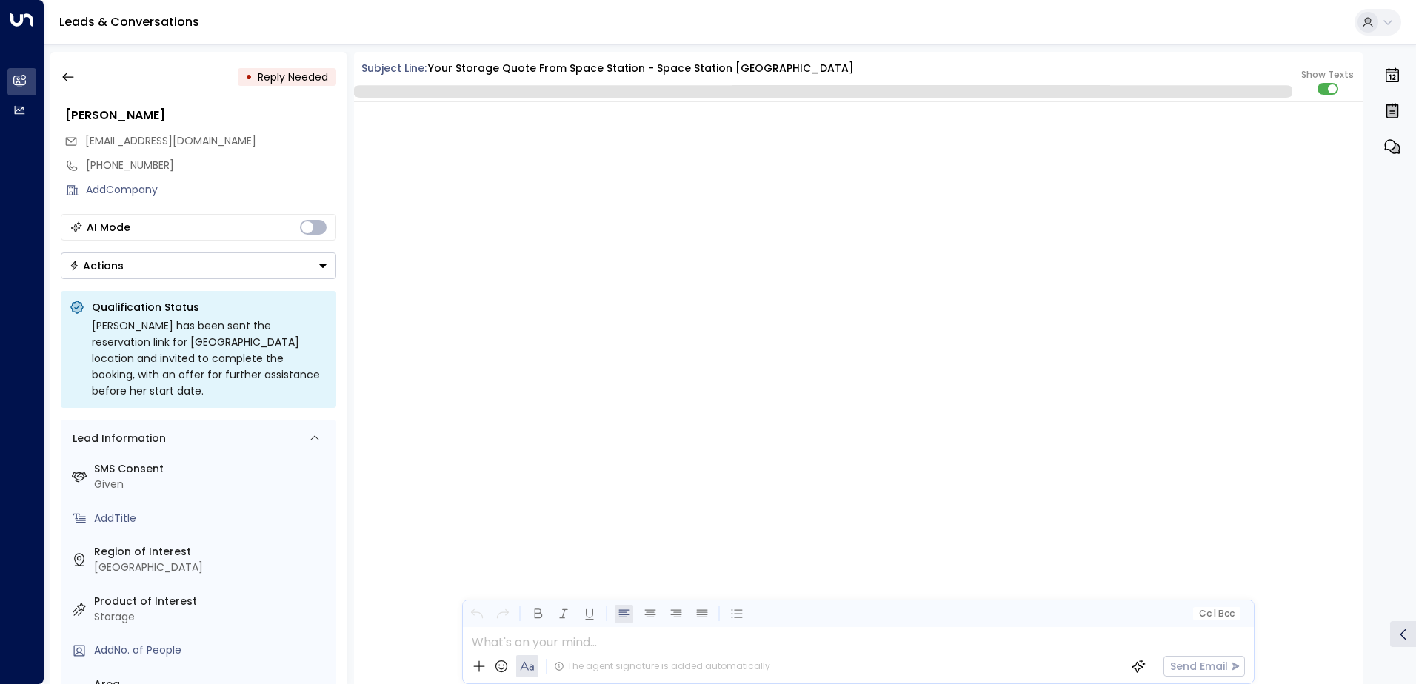
scroll to position [1781, 0]
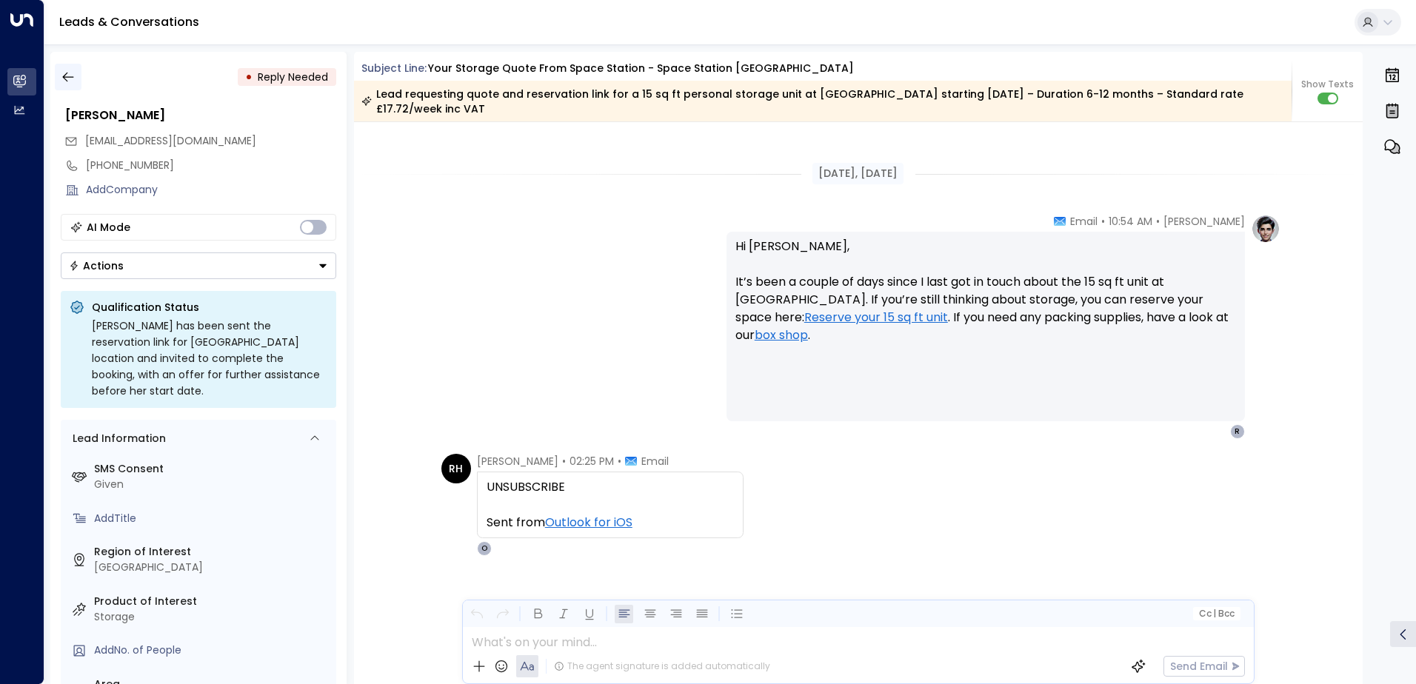
click at [72, 75] on icon "button" at bounding box center [68, 77] width 15 height 15
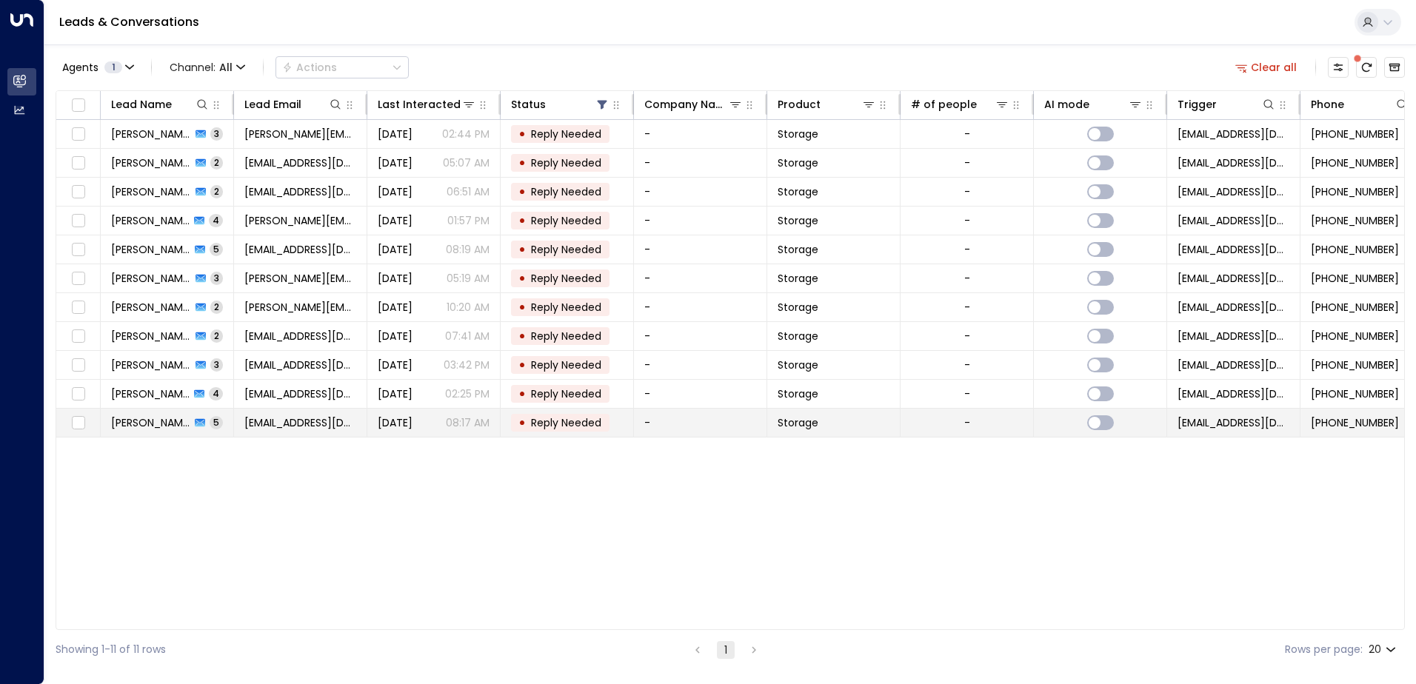
click at [167, 421] on span "[PERSON_NAME] [PERSON_NAME]" at bounding box center [150, 422] width 79 height 15
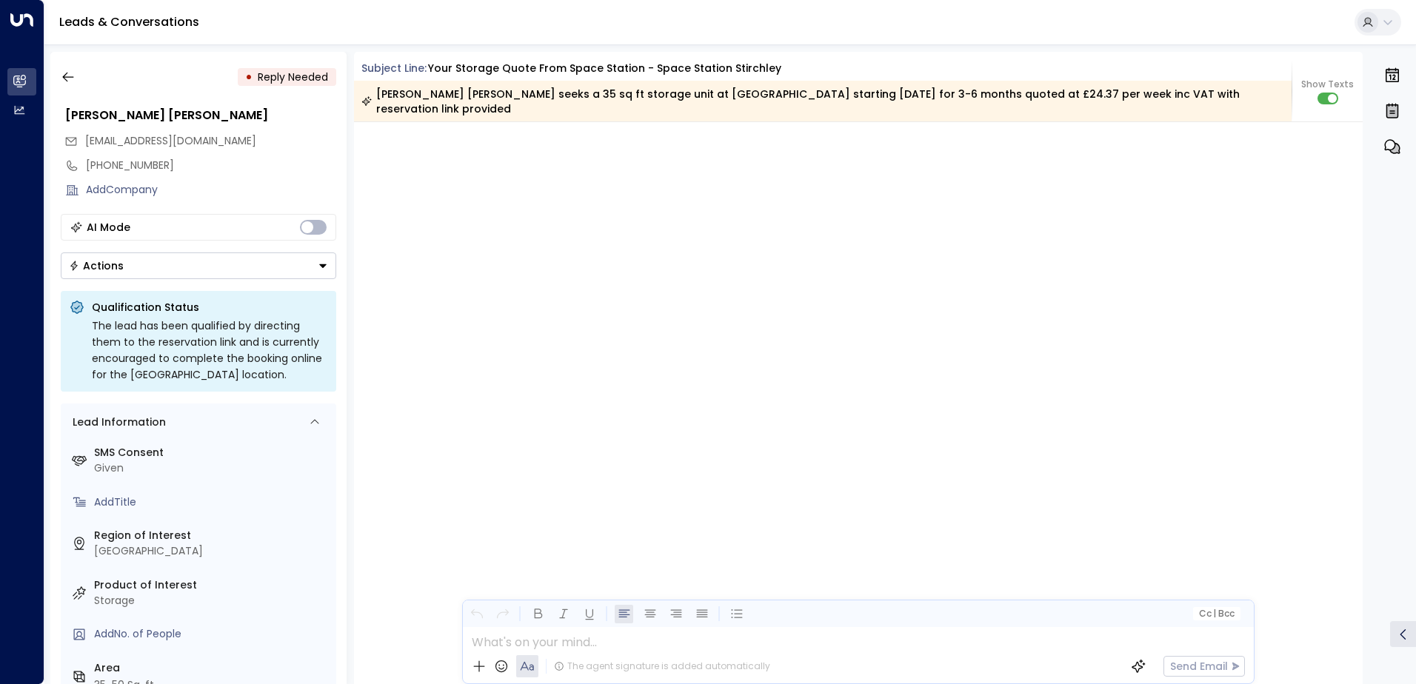
scroll to position [2136, 0]
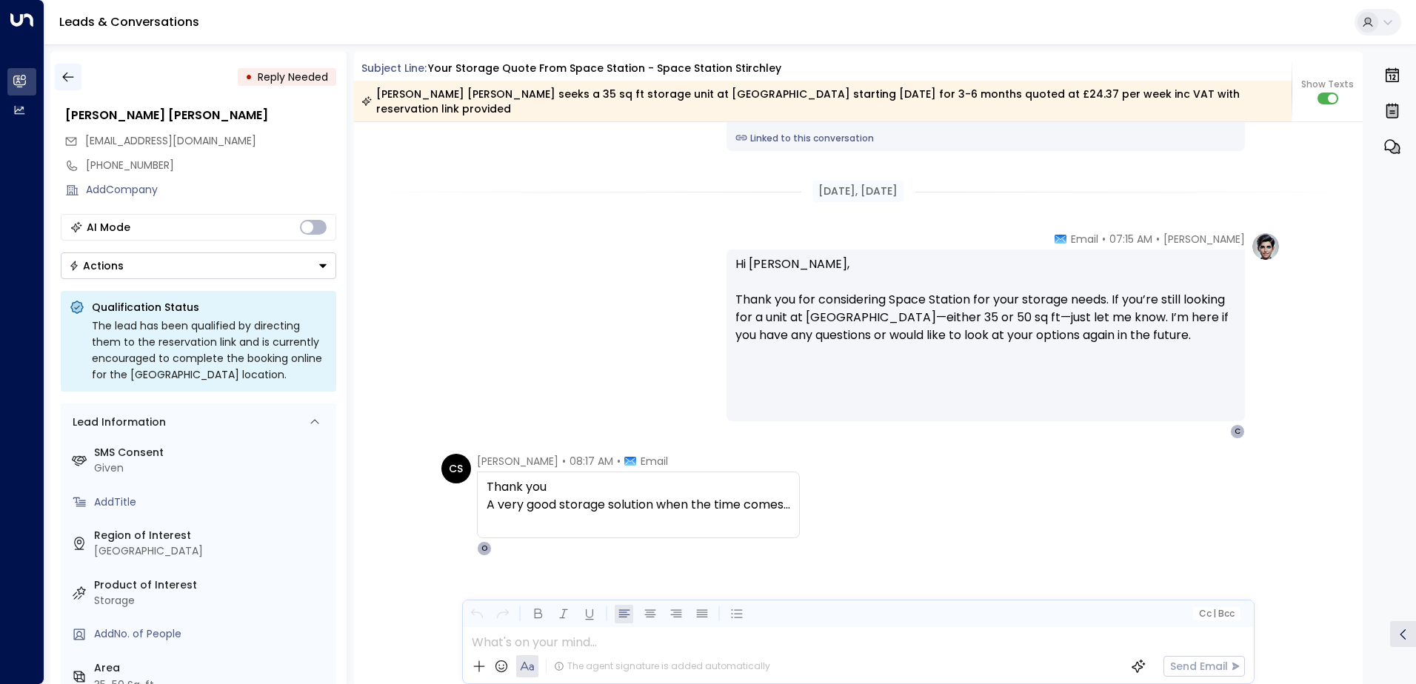
click at [73, 76] on icon "button" at bounding box center [68, 77] width 15 height 15
